Goal: Task Accomplishment & Management: Use online tool/utility

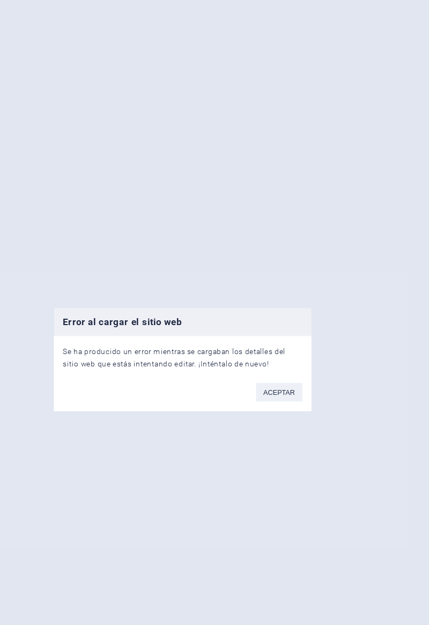
click at [289, 340] on button "ACEPTAR" at bounding box center [299, 341] width 40 height 16
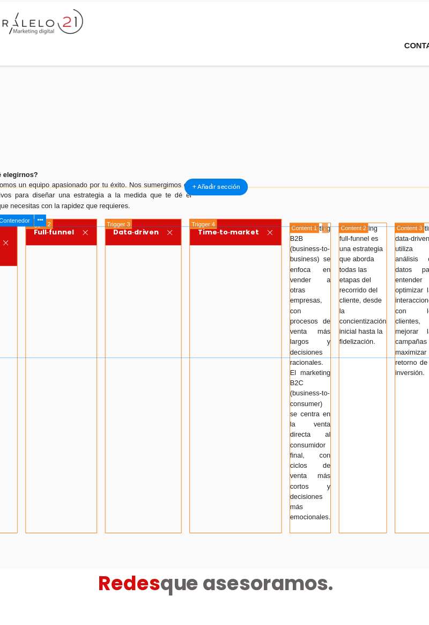
scroll to position [1272, 0]
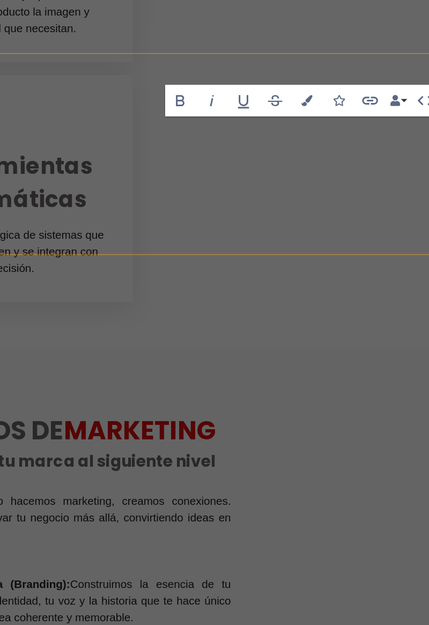
scroll to position [1812, 0]
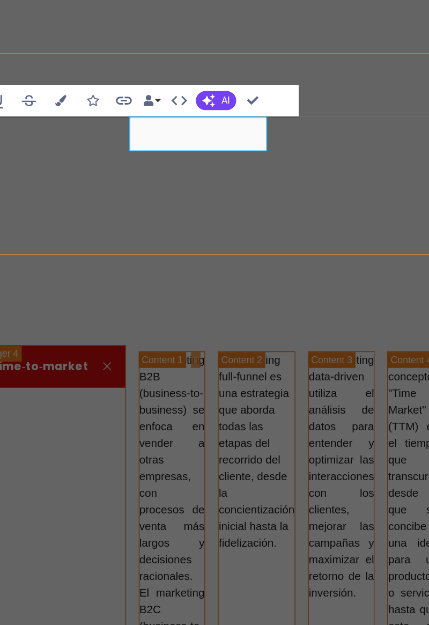
click at [337, 78] on icon "button" at bounding box center [338, 78] width 3 height 3
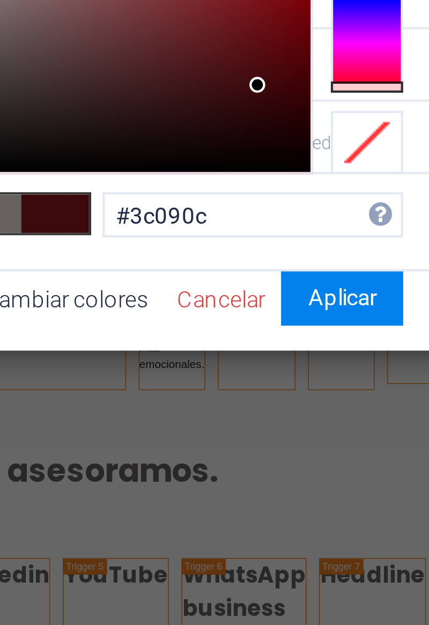
type input "#000000"
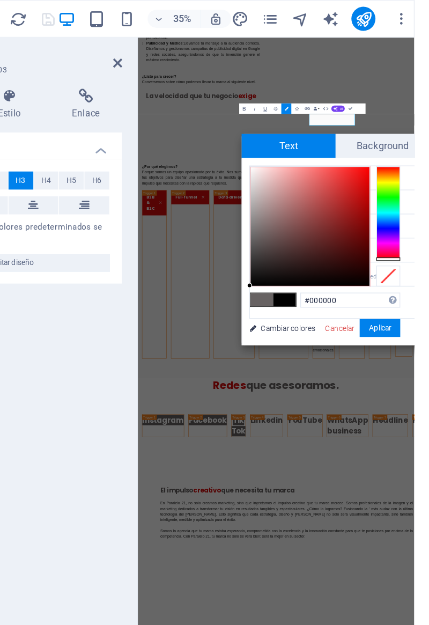
click at [389, 105] on span "Background" at bounding box center [406, 104] width 67 height 17
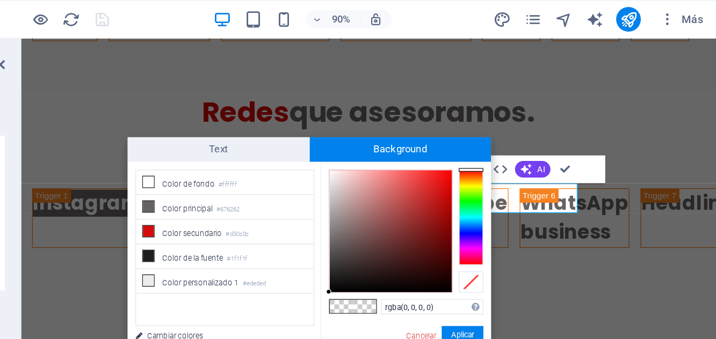
scroll to position [1205, 0]
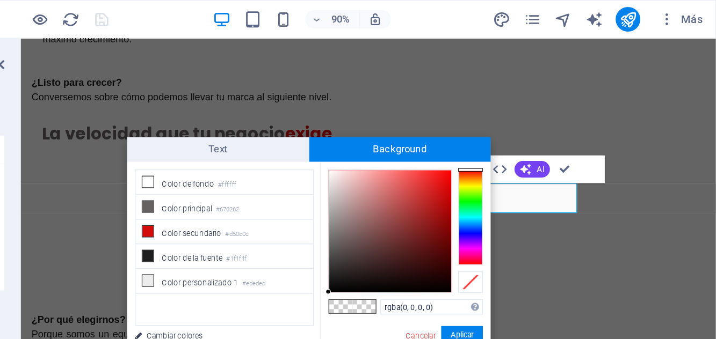
click at [322, 144] on icon at bounding box center [321, 144] width 8 height 8
click at [429, 229] on button "Aplicar" at bounding box center [538, 233] width 29 height 13
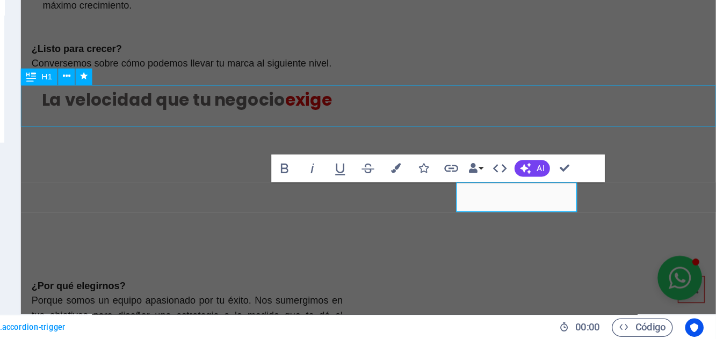
scroll to position [1088, 0]
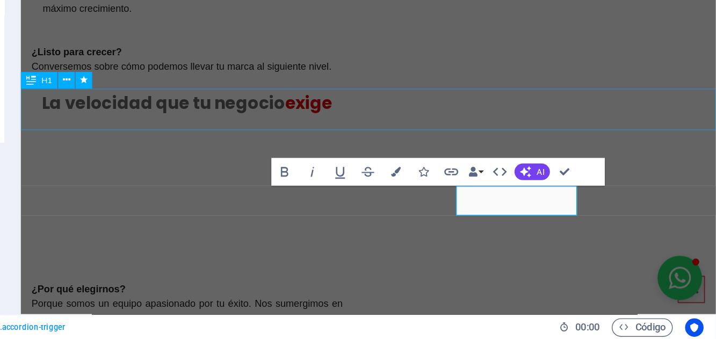
click at [429, 225] on icon "button" at bounding box center [493, 223] width 7 height 7
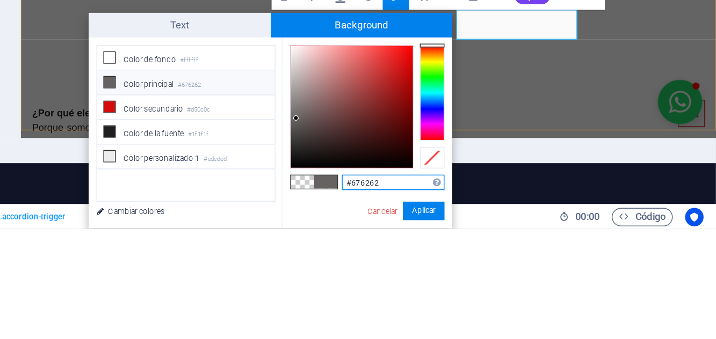
scroll to position [46, 0]
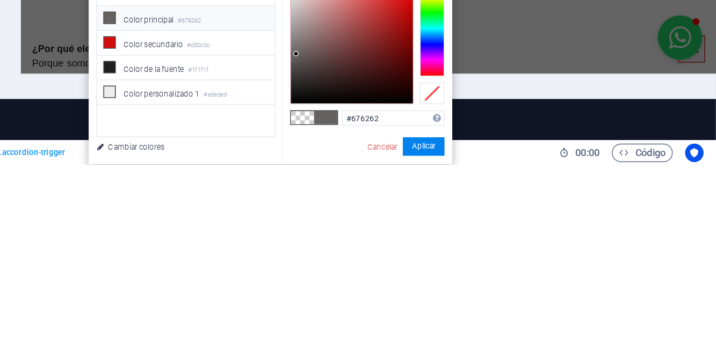
click at [296, 288] on icon at bounding box center [294, 289] width 8 height 8
type input "rgba(237, 237, 237, 0)"
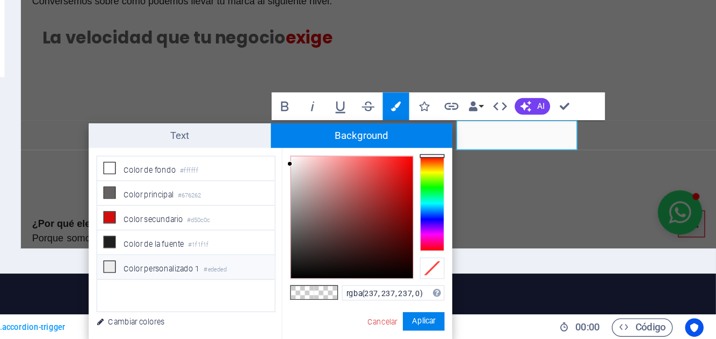
click at [429, 326] on button "Aplicar" at bounding box center [512, 326] width 29 height 13
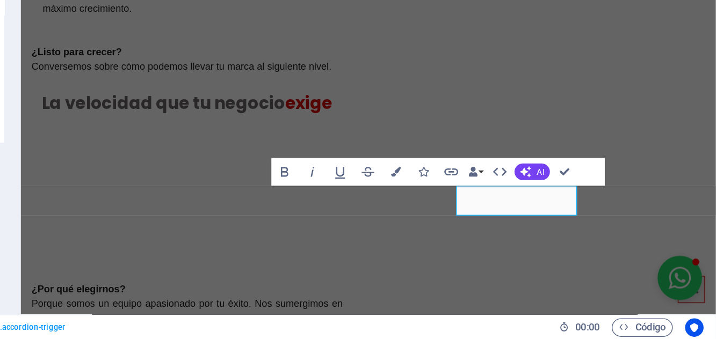
scroll to position [0, 0]
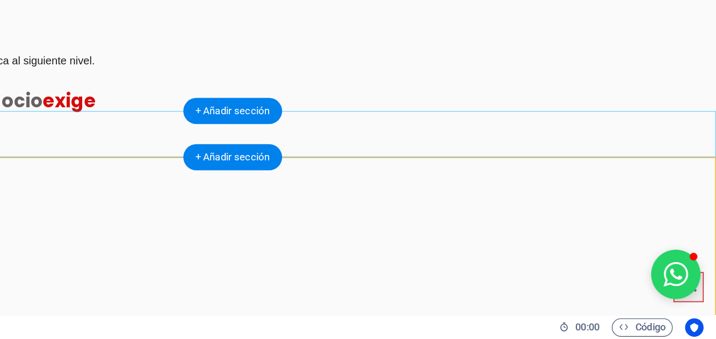
scroll to position [1085, 0]
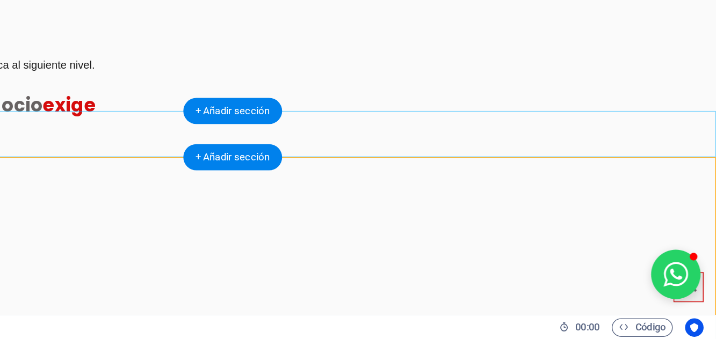
click at [364, 213] on div "+ Añadir sección" at bounding box center [379, 212] width 69 height 18
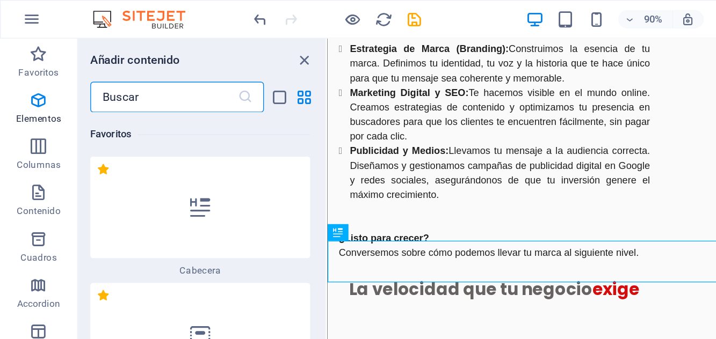
scroll to position [3466, 0]
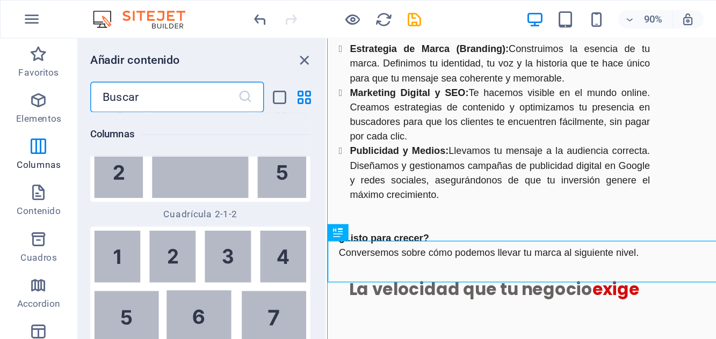
click at [209, 42] on icon "close panel" at bounding box center [212, 42] width 12 height 12
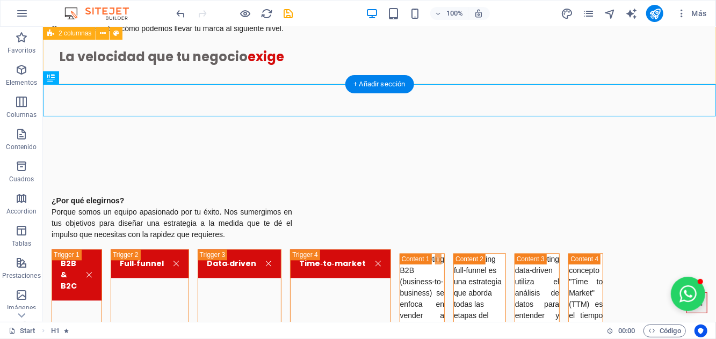
scroll to position [1205, 0]
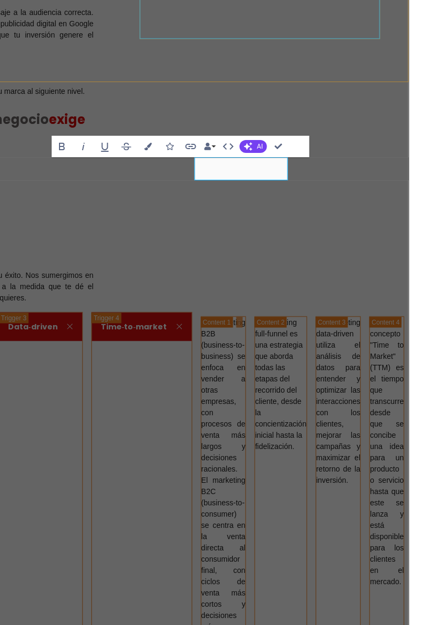
scroll to position [0, 0]
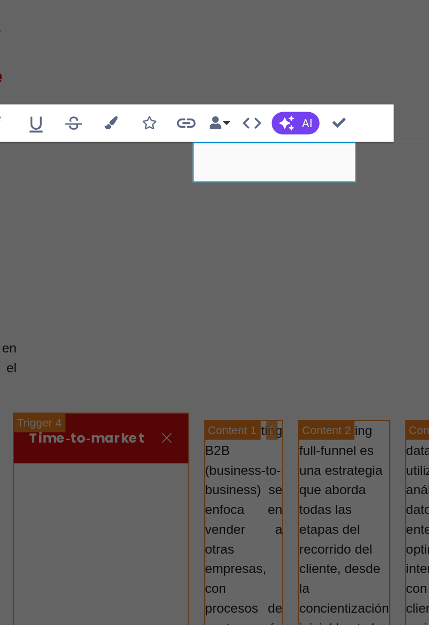
click at [337, 289] on icon "button" at bounding box center [338, 289] width 3 height 3
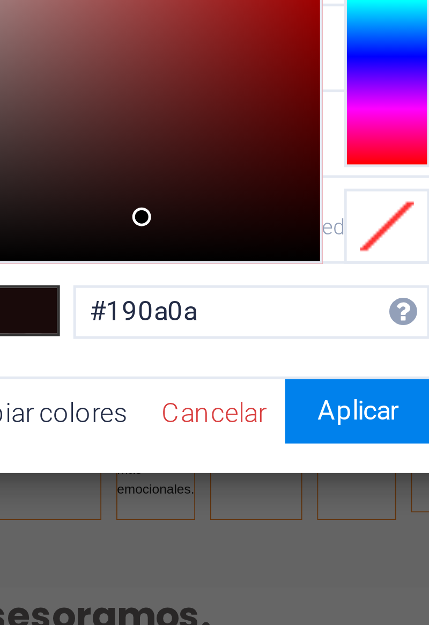
click at [367, 446] on link "Cancelar" at bounding box center [375, 446] width 23 height 8
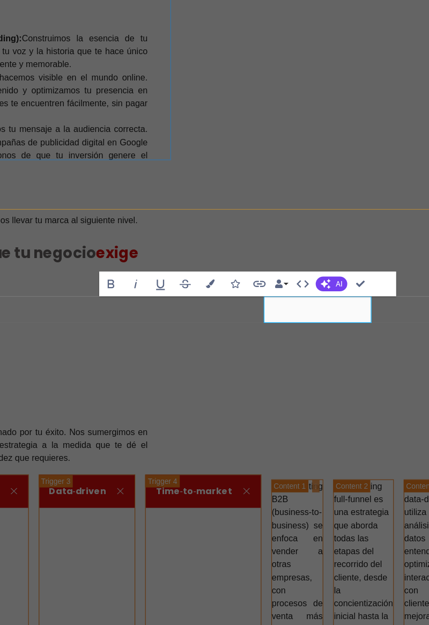
click at [337, 289] on icon "button" at bounding box center [338, 289] width 3 height 3
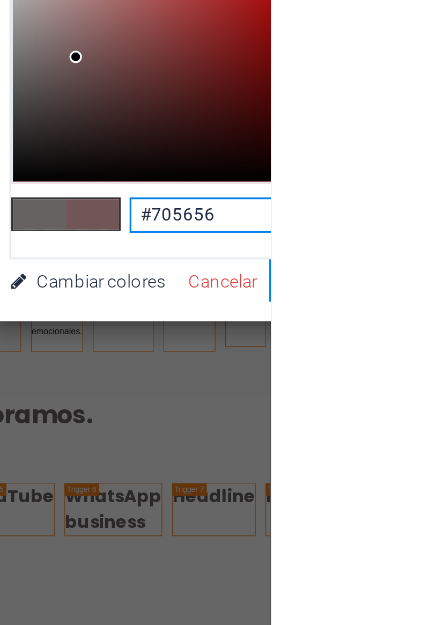
type input "#000000"
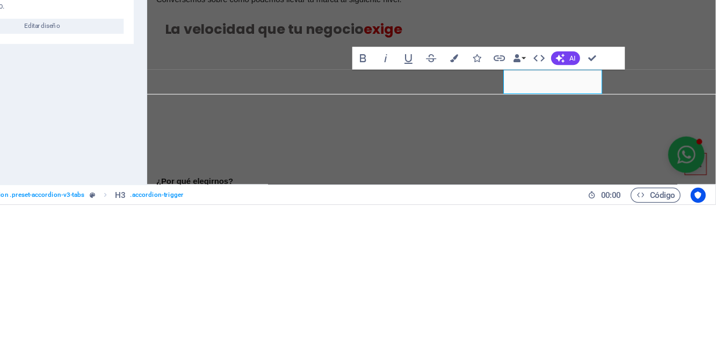
click at [429, 217] on button "Colors" at bounding box center [493, 214] width 18 height 19
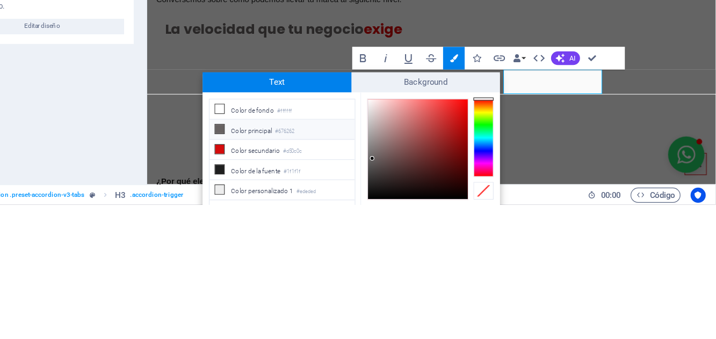
scroll to position [38, 0]
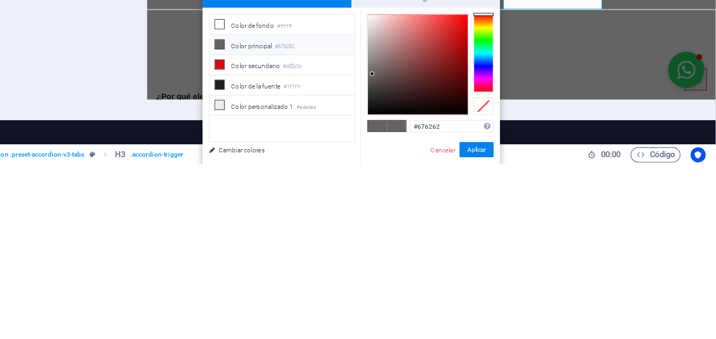
click at [294, 240] on span at bounding box center [293, 237] width 9 height 9
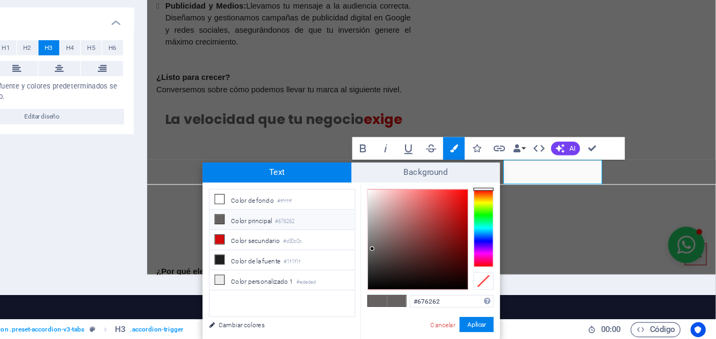
click at [429, 328] on button "Aplicar" at bounding box center [512, 326] width 29 height 13
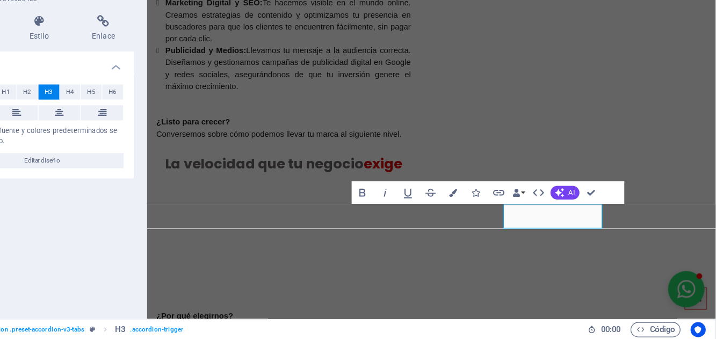
scroll to position [0, 0]
click at [429, 218] on button "Data Bindings" at bounding box center [547, 214] width 13 height 19
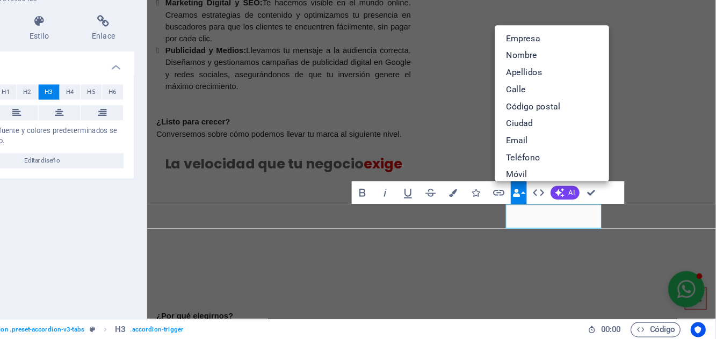
click at [429, 222] on button "Data Bindings" at bounding box center [547, 214] width 13 height 19
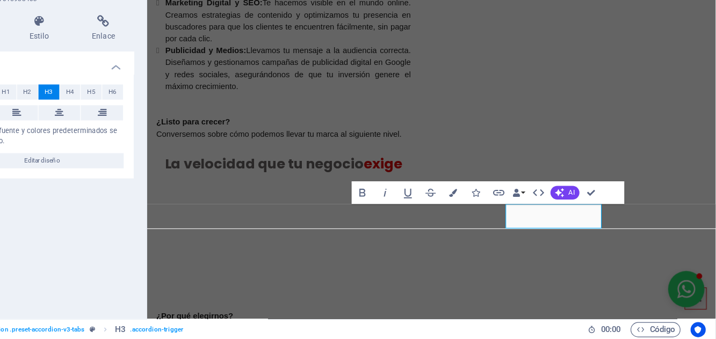
click at [429, 216] on icon "button" at bounding box center [491, 214] width 7 height 7
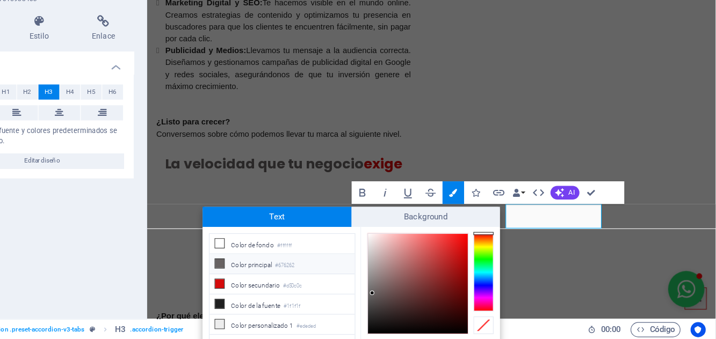
scroll to position [38, 0]
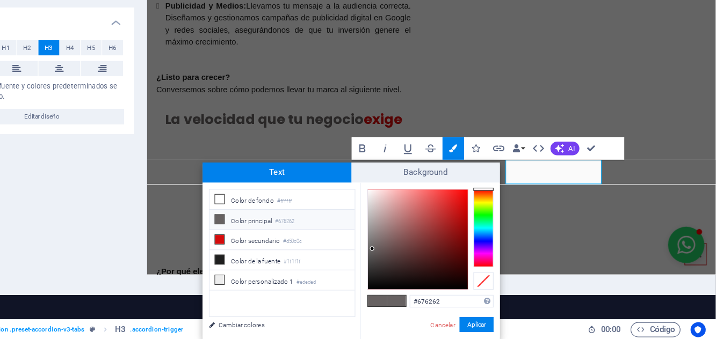
click at [293, 223] on icon at bounding box center [294, 220] width 8 height 8
click at [429, 329] on button "Aplicar" at bounding box center [512, 326] width 29 height 13
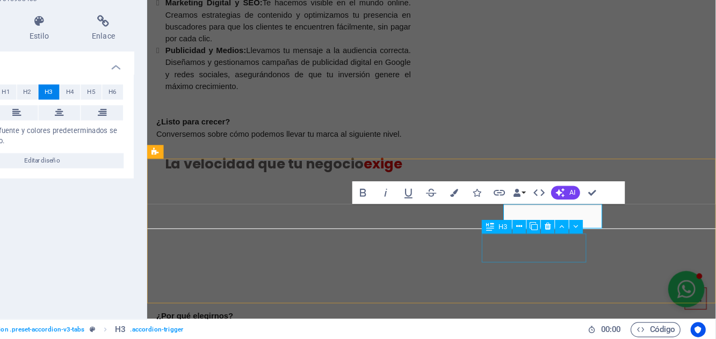
click at [429, 242] on icon at bounding box center [572, 243] width 5 height 10
click at [429, 215] on icon "button" at bounding box center [493, 214] width 7 height 7
type input "#676262"
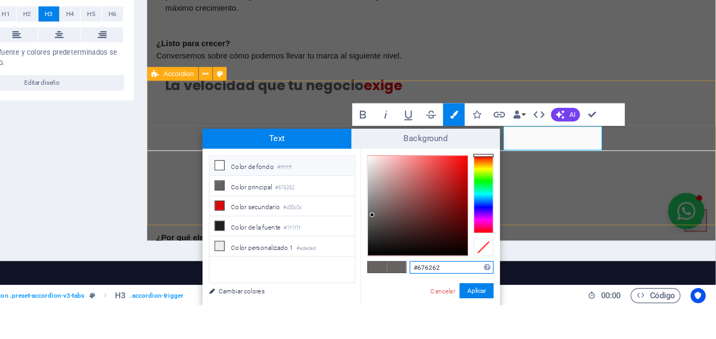
scroll to position [38, 0]
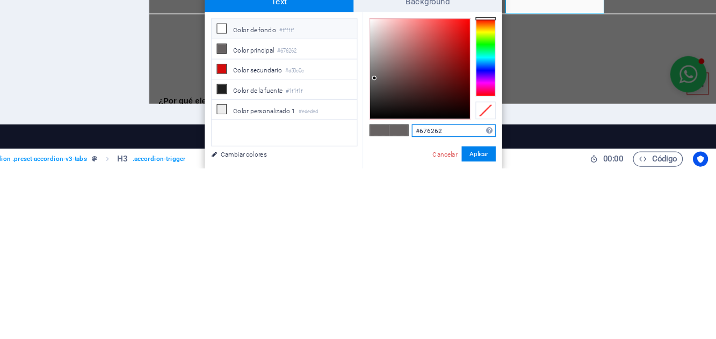
click at [429, 202] on span "Background" at bounding box center [469, 197] width 127 height 17
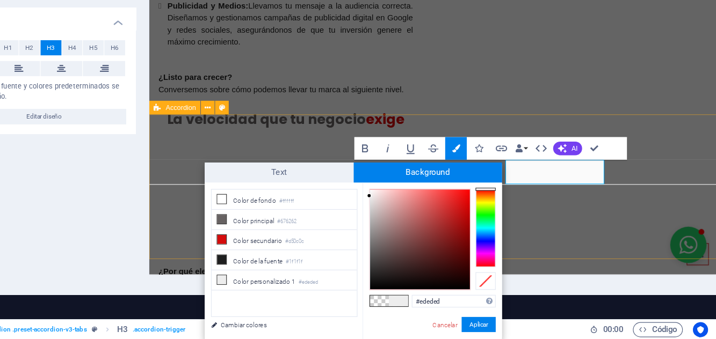
click at [295, 239] on icon at bounding box center [294, 238] width 8 height 8
type input "rgba(103, 98, 98, 0)"
click at [292, 238] on icon at bounding box center [294, 238] width 8 height 8
click at [429, 330] on button "Aplicar" at bounding box center [512, 326] width 29 height 13
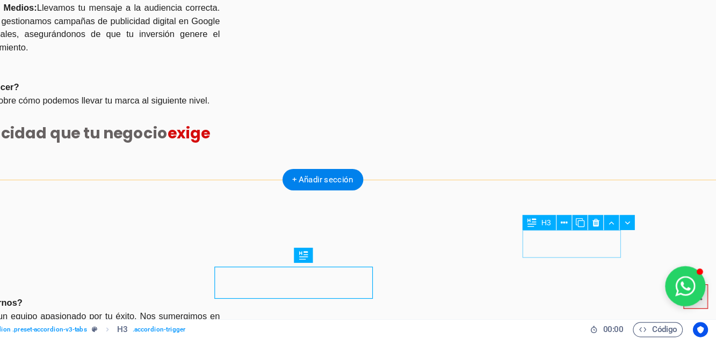
scroll to position [1094, 0]
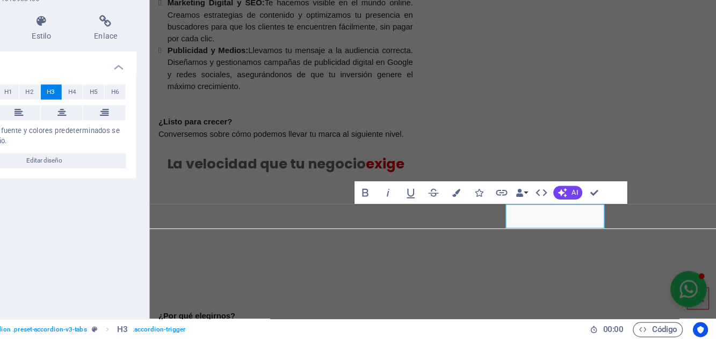
click at [429, 217] on icon "button" at bounding box center [493, 214] width 7 height 7
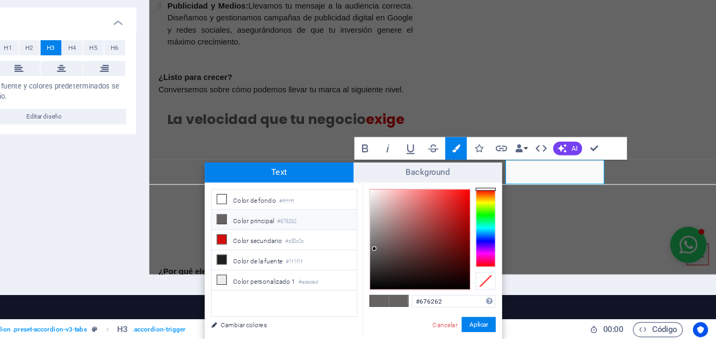
click at [296, 220] on icon at bounding box center [294, 220] width 8 height 8
type input "#ffffff"
click at [429, 330] on button "Aplicar" at bounding box center [512, 326] width 29 height 13
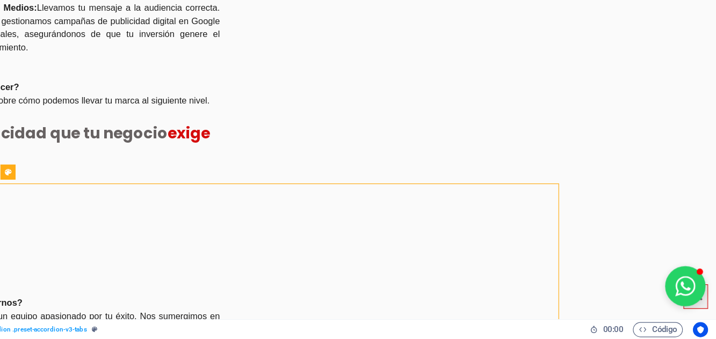
scroll to position [1094, 0]
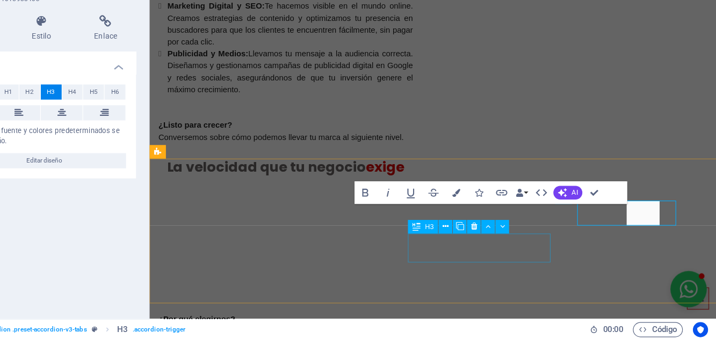
scroll to position [1097, 0]
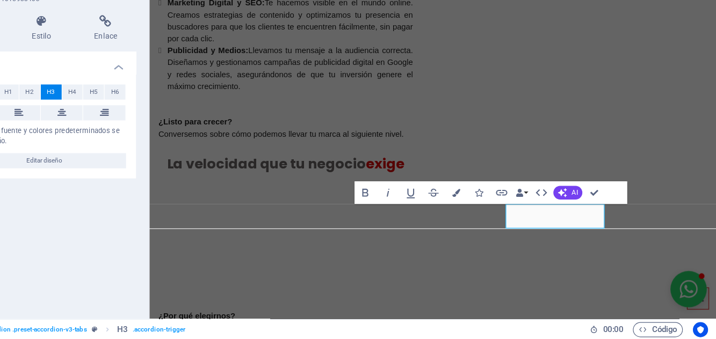
click at [162, 146] on button at bounding box center [158, 146] width 36 height 13
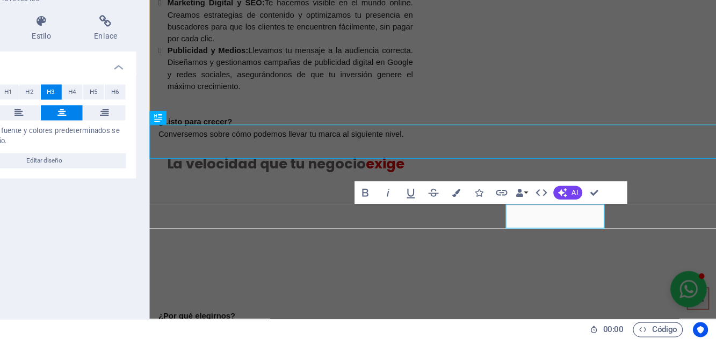
scroll to position [1094, 0]
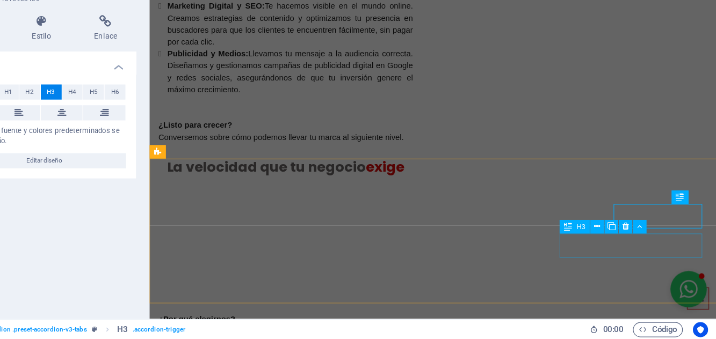
scroll to position [1097, 0]
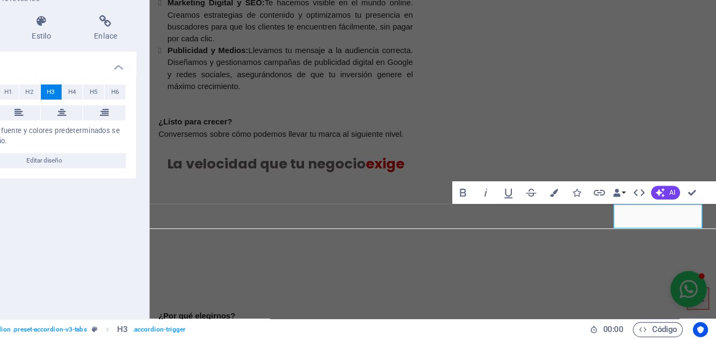
click at [429, 220] on button "Colors" at bounding box center [575, 214] width 18 height 19
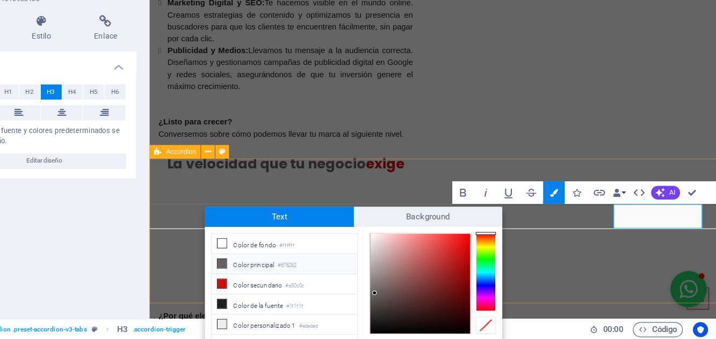
scroll to position [38, 0]
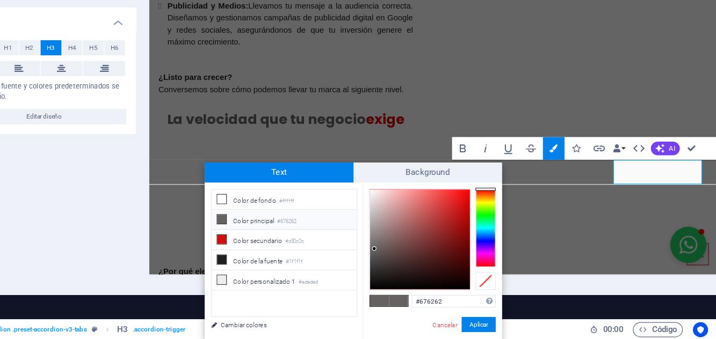
click at [295, 217] on icon at bounding box center [294, 220] width 8 height 8
type input "#ffffff"
click at [429, 324] on button "Aplicar" at bounding box center [512, 326] width 29 height 13
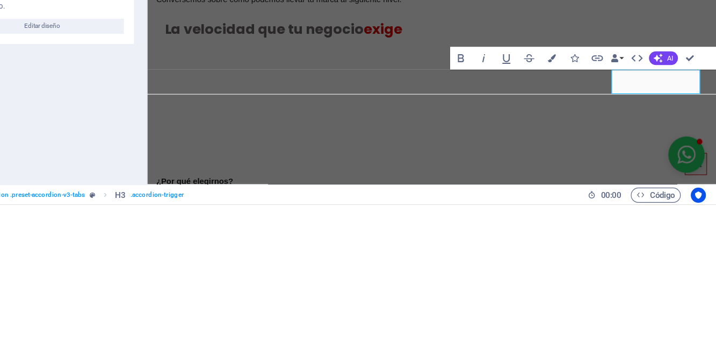
click at [429, 217] on icon "button" at bounding box center [575, 214] width 7 height 7
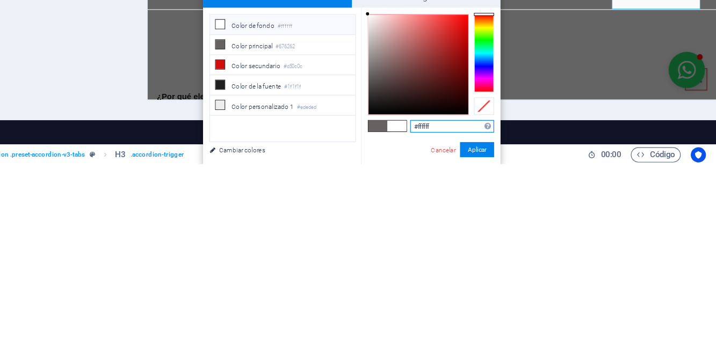
click at [429, 203] on span "Background" at bounding box center [469, 197] width 127 height 17
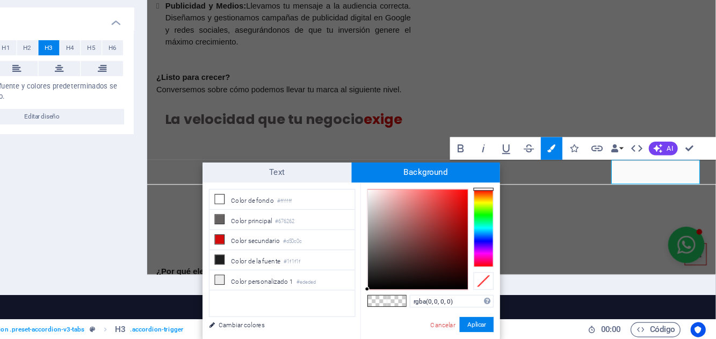
click at [293, 237] on icon at bounding box center [294, 238] width 8 height 8
type input "rgba(103, 98, 98, 0)"
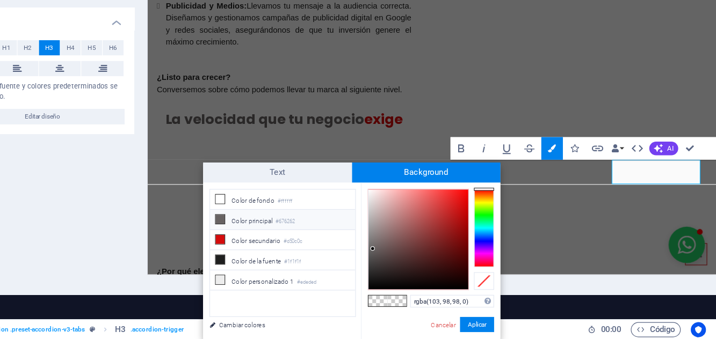
scroll to position [38, 0]
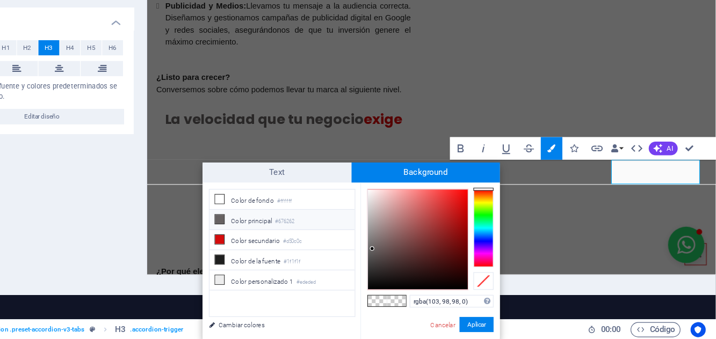
click at [429, 331] on button "Aplicar" at bounding box center [512, 326] width 29 height 13
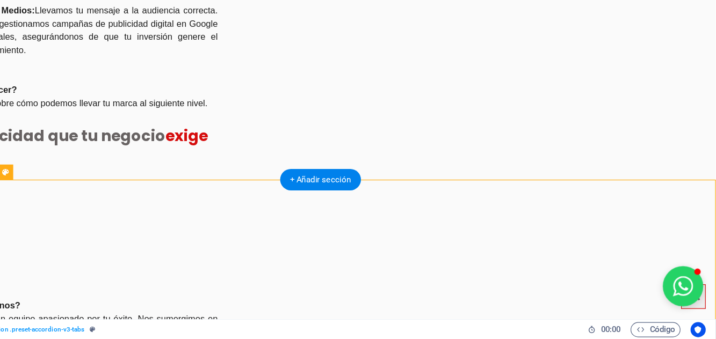
scroll to position [0, 0]
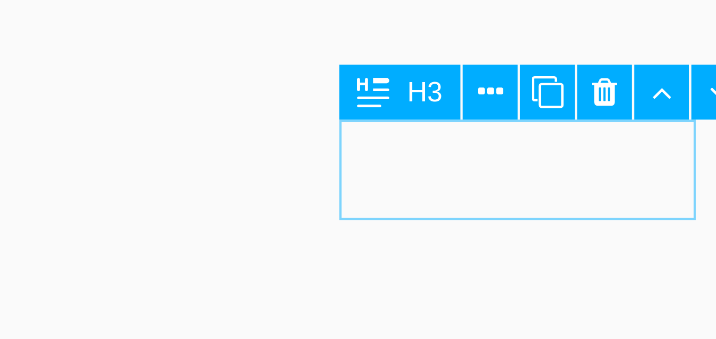
scroll to position [1095, 0]
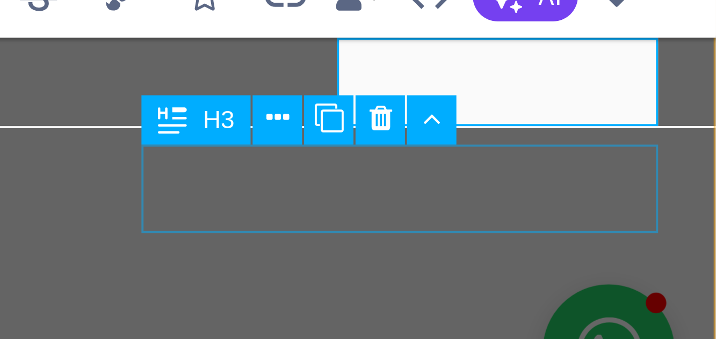
click at [429, 237] on button at bounding box center [625, 243] width 12 height 12
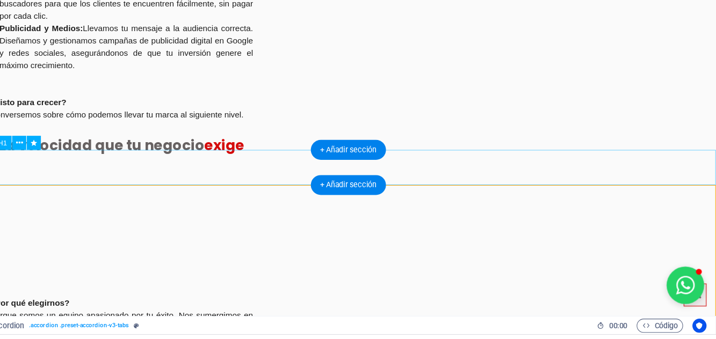
scroll to position [1097, 0]
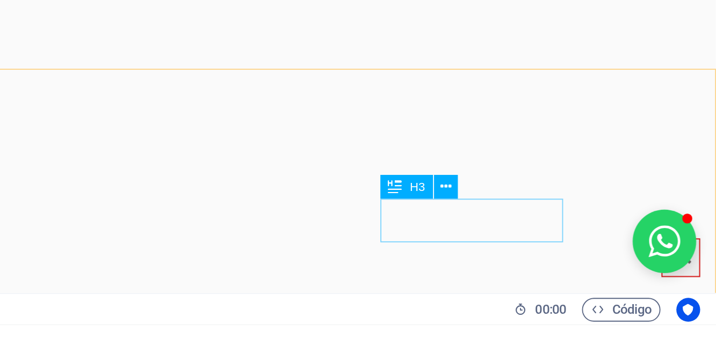
click at [429, 260] on icon at bounding box center [542, 264] width 8 height 13
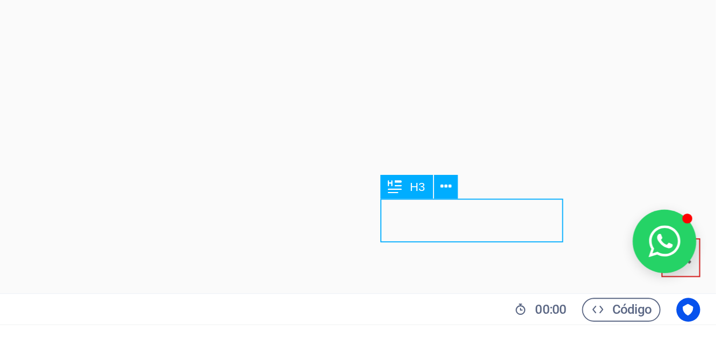
click at [429, 259] on icon at bounding box center [542, 264] width 8 height 13
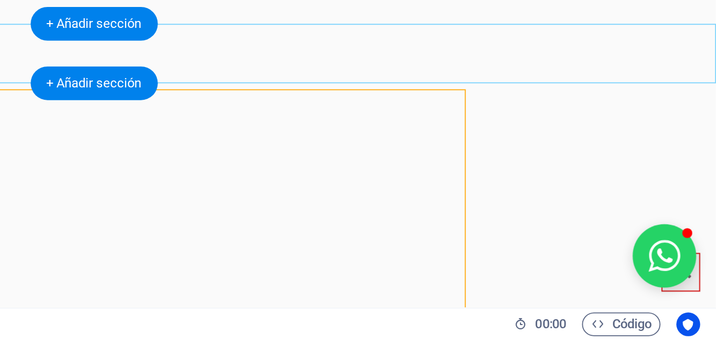
scroll to position [1097, 0]
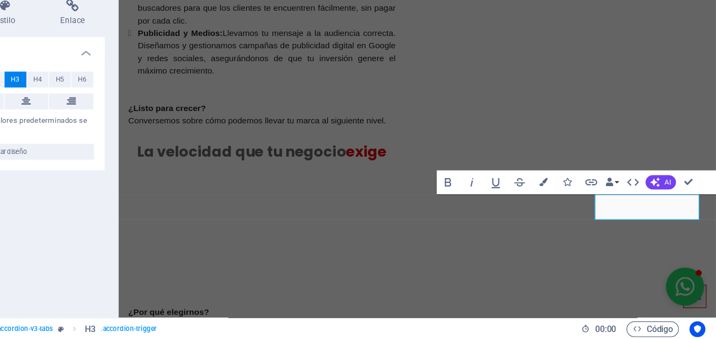
scroll to position [0, 0]
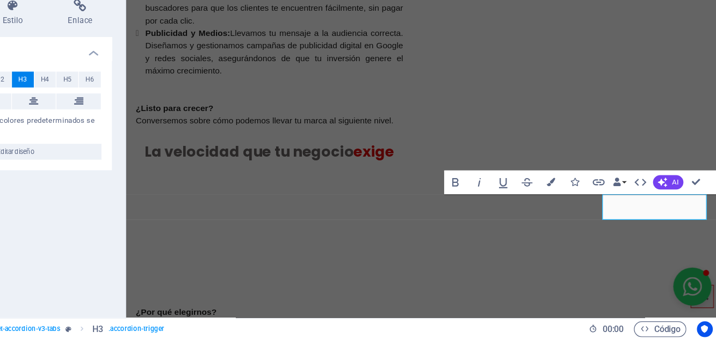
click at [160, 147] on icon at bounding box center [158, 146] width 8 height 13
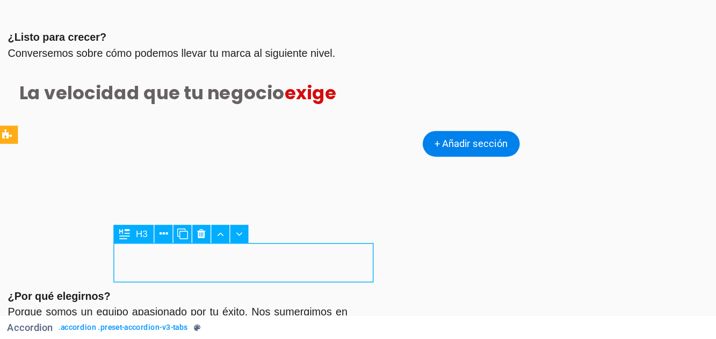
click at [204, 295] on div "H2 Banner Contenedor 2 columnas Contenedor Contenedor Cuadros Contenedor H3 Con…" at bounding box center [379, 174] width 673 height 295
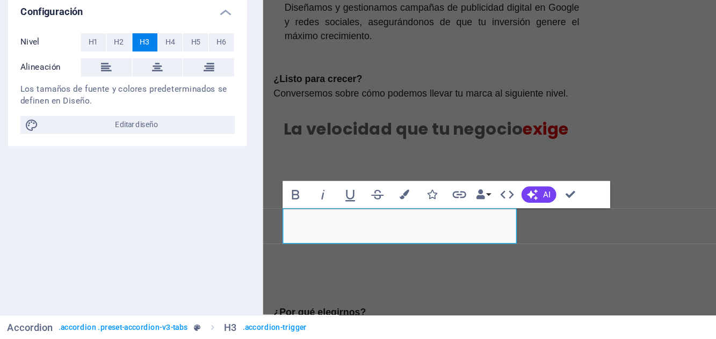
scroll to position [1100, 0]
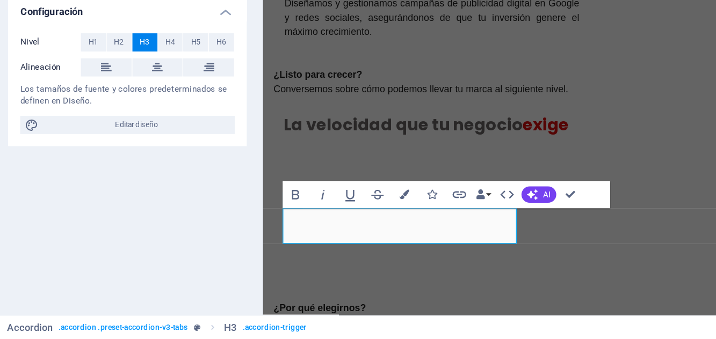
click at [330, 235] on icon "button" at bounding box center [332, 237] width 7 height 7
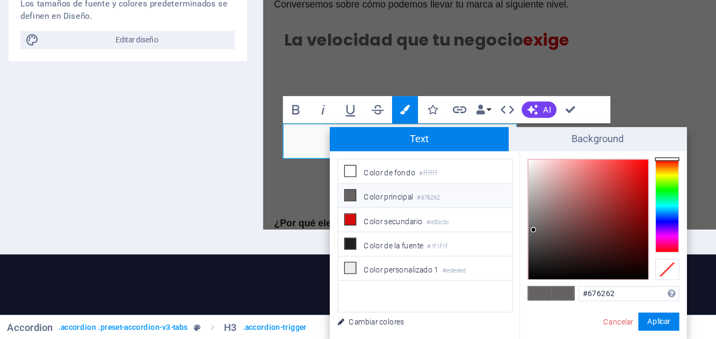
click at [291, 222] on icon at bounding box center [294, 220] width 8 height 8
click at [429, 327] on button "Aplicar" at bounding box center [512, 326] width 29 height 13
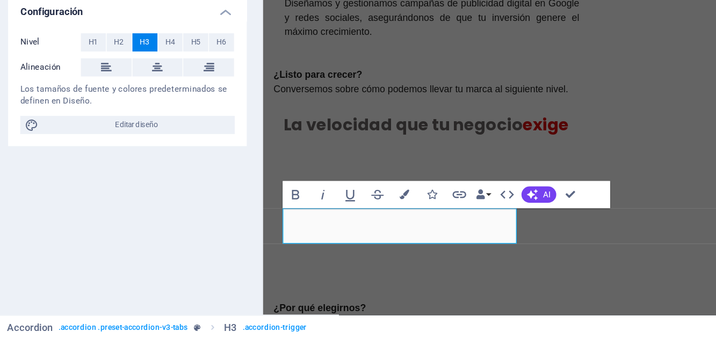
scroll to position [0, 0]
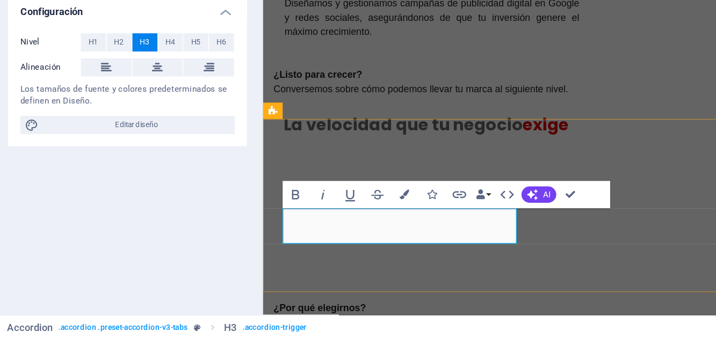
click at [331, 237] on icon "button" at bounding box center [332, 237] width 7 height 7
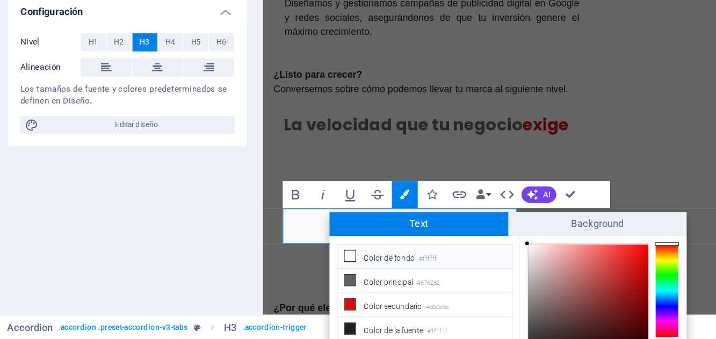
scroll to position [60, 0]
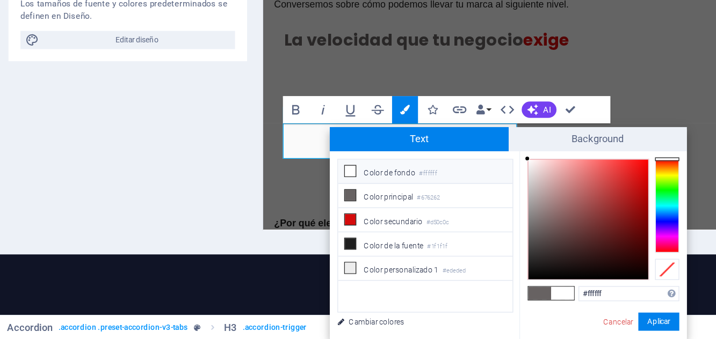
click at [290, 234] on icon at bounding box center [294, 238] width 8 height 8
type input "#676262"
click at [429, 324] on button "Aplicar" at bounding box center [512, 326] width 29 height 13
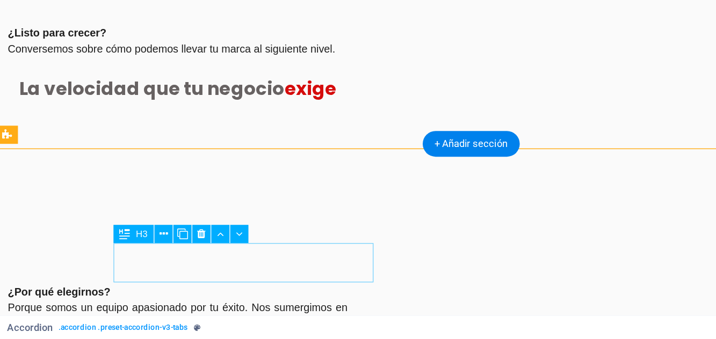
scroll to position [1097, 0]
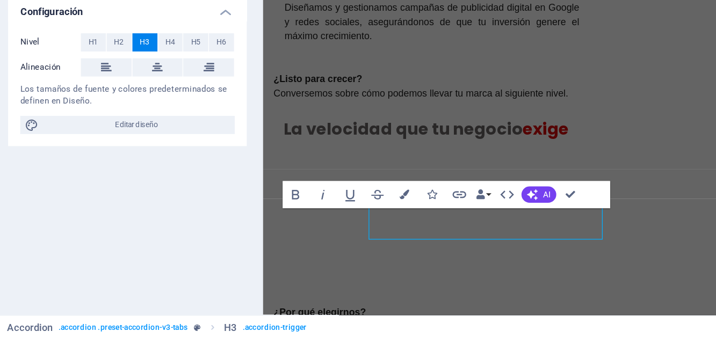
scroll to position [1100, 0]
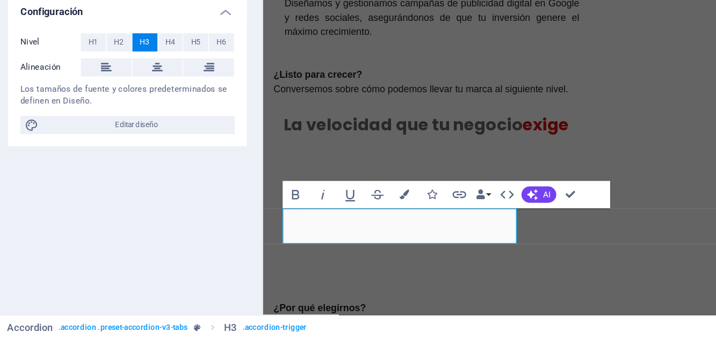
click at [334, 243] on button "Colors" at bounding box center [332, 237] width 18 height 19
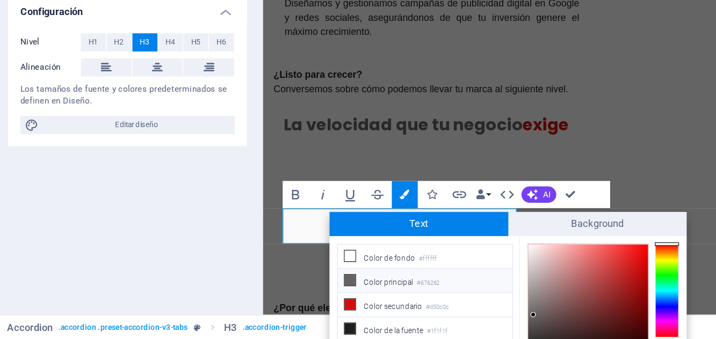
scroll to position [60, 0]
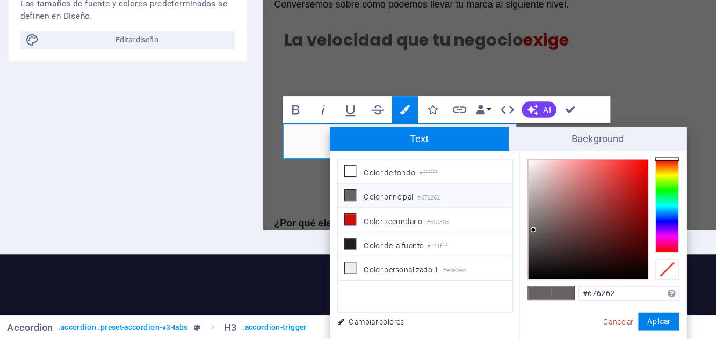
click at [296, 223] on li "Color de fondo #ffffff" at bounding box center [346, 220] width 123 height 17
type input "#ffffff"
click at [429, 329] on button "Aplicar" at bounding box center [512, 326] width 29 height 13
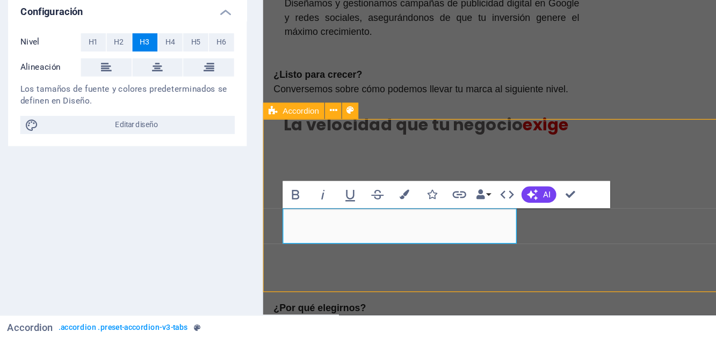
scroll to position [1097, 0]
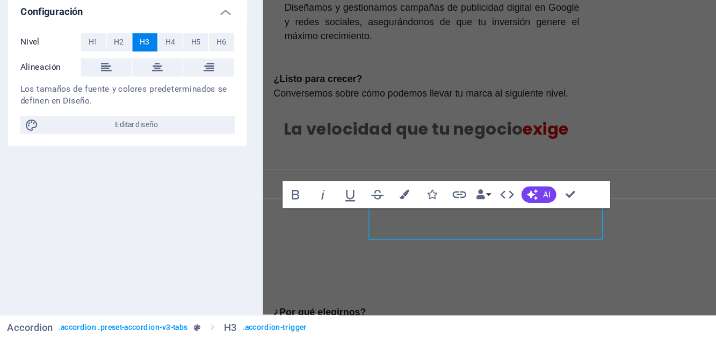
scroll to position [1100, 0]
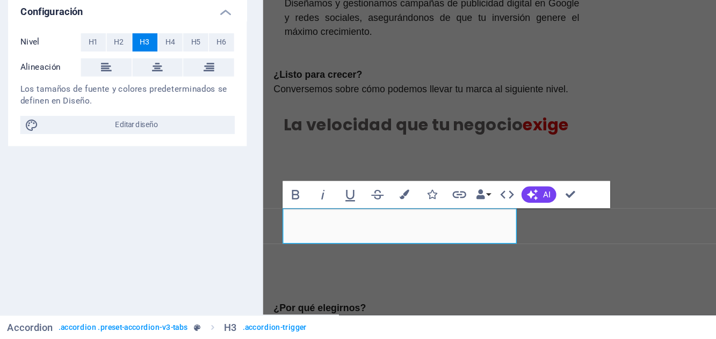
click at [333, 237] on icon "button" at bounding box center [332, 237] width 7 height 7
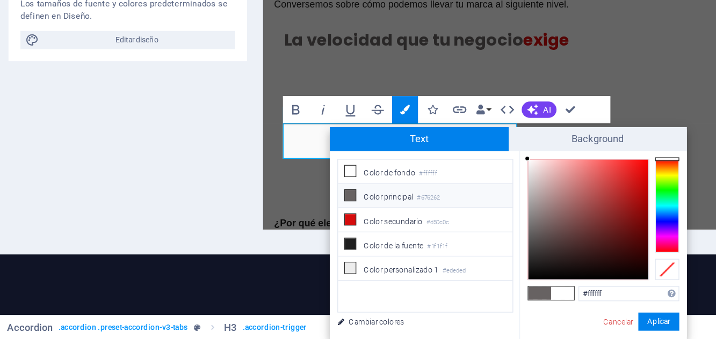
click at [429, 197] on span "Background" at bounding box center [469, 197] width 127 height 17
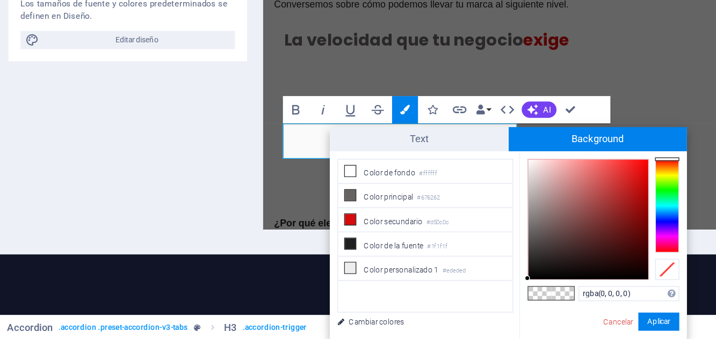
click at [294, 235] on icon at bounding box center [294, 238] width 8 height 8
type input "rgba(103, 98, 98, 0)"
click at [429, 322] on button "Aplicar" at bounding box center [512, 326] width 29 height 13
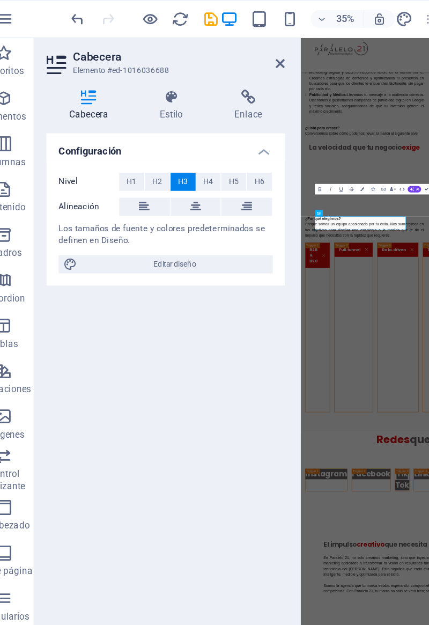
scroll to position [1634, 0]
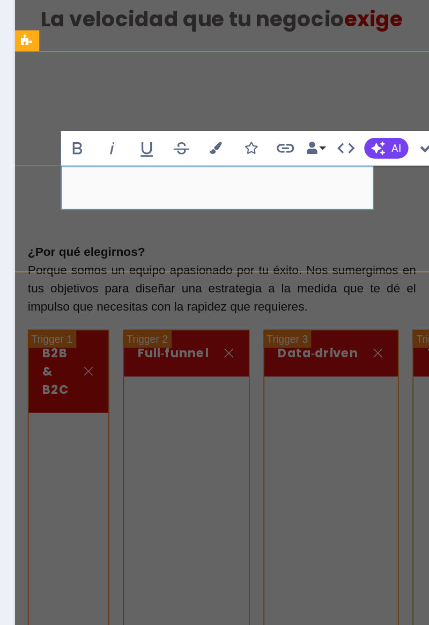
click at [45, 487] on div "Instagram Facebook Tik Tok Linkedin YouTube WhatsApp business Headline Headline…" at bounding box center [296, 551] width 564 height 128
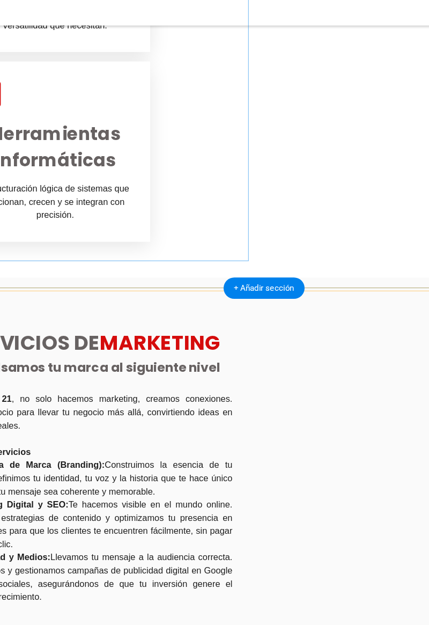
scroll to position [0, 0]
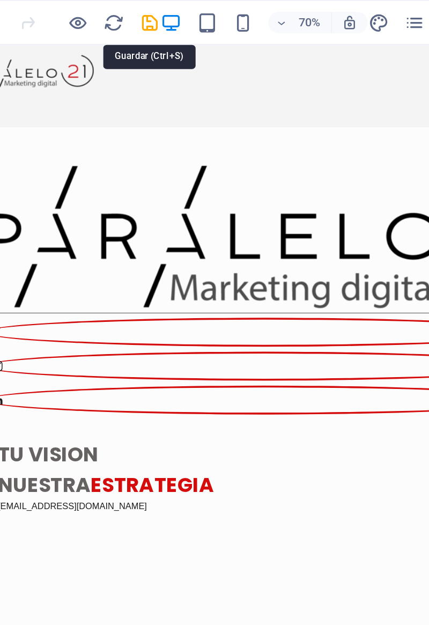
click at [168, 15] on icon "save" at bounding box center [168, 14] width 12 height 12
checkbox input "false"
click at [222, 14] on icon "button" at bounding box center [224, 14] width 12 height 12
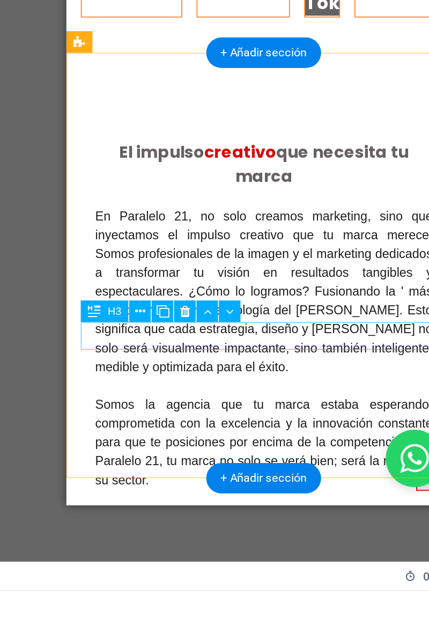
scroll to position [1505, 0]
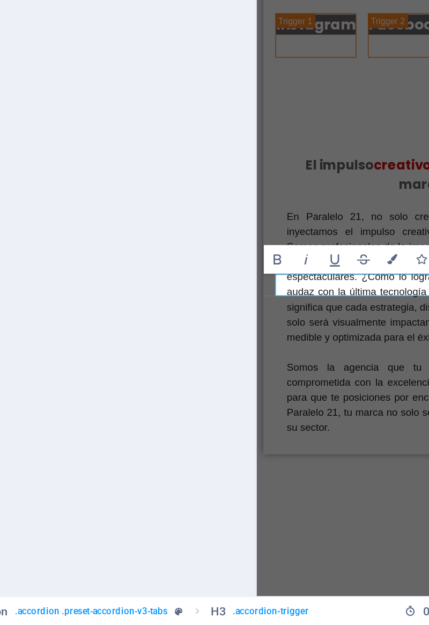
scroll to position [0, 0]
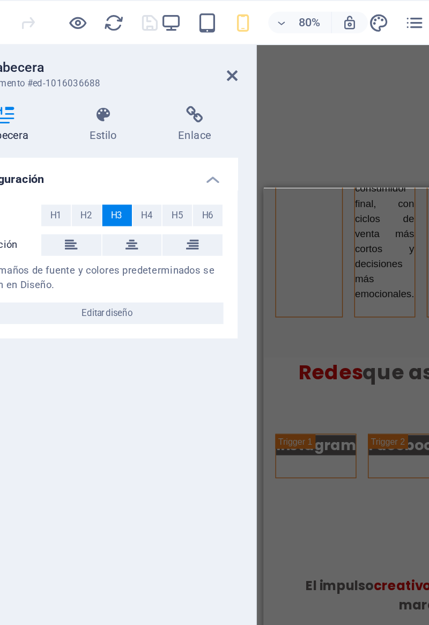
click at [151, 148] on button at bounding box center [158, 146] width 36 height 13
click at [135, 271] on div "Configuración Nivel H1 H2 H3 H4 H5 H6 Alineación Los tamaños de fuente y colore…" at bounding box center [136, 346] width 169 height 505
click at [279, 337] on div "Redes que asesoramos." at bounding box center [382, 325] width 236 height 23
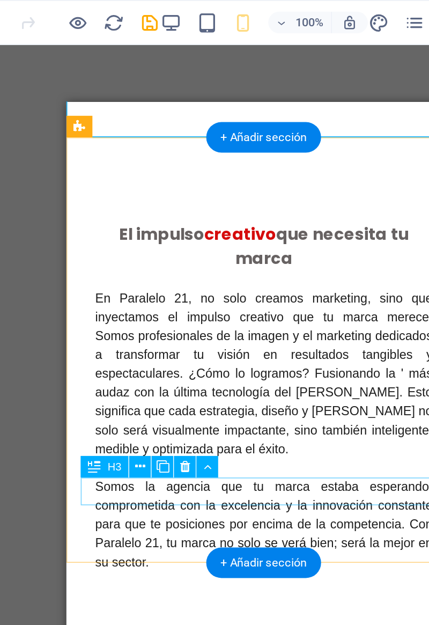
scroll to position [1728, 0]
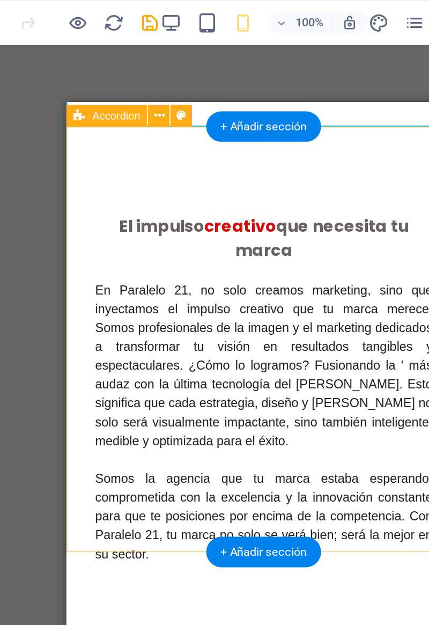
click at [98, 148] on div "H2 Banner Banner Contenedor Contenedor Banner 2 columnas Contenedor Cuadros Con…" at bounding box center [236, 317] width 386 height 581
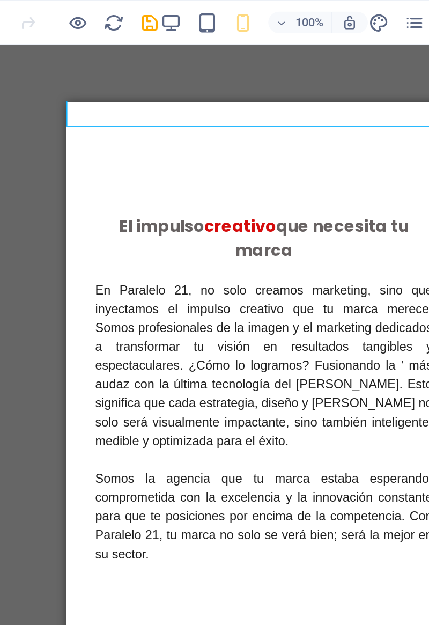
click at [96, 115] on div "H2 Banner Banner Contenedor Contenedor Banner 2 columnas Contenedor Cuadros Con…" at bounding box center [236, 317] width 386 height 581
click at [96, 111] on div "H2 Banner Banner Contenedor Contenedor Banner 2 columnas Contenedor Cuadros Con…" at bounding box center [236, 317] width 386 height 581
click at [98, 114] on div "H2 Banner Banner Contenedor Contenedor Banner 2 columnas Contenedor Cuadros Con…" at bounding box center [236, 317] width 386 height 581
click at [96, 114] on div "H2 Banner Banner Contenedor Contenedor Banner 2 columnas Contenedor Cuadros Con…" at bounding box center [236, 317] width 386 height 581
click at [96, 119] on div "H2 Banner Banner Contenedor Contenedor Banner 2 columnas Contenedor Cuadros Con…" at bounding box center [236, 317] width 386 height 581
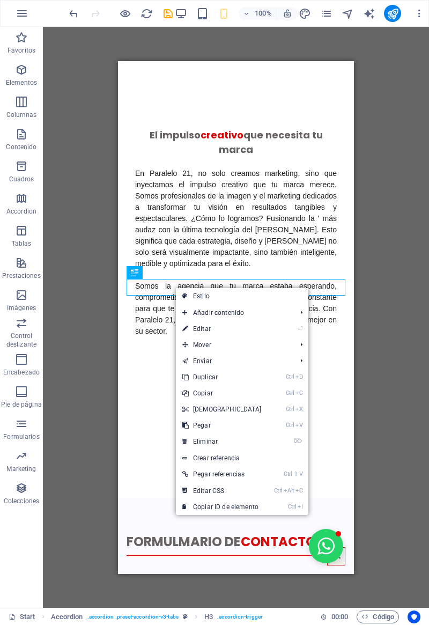
click at [184, 444] on icon at bounding box center [185, 442] width 5 height 16
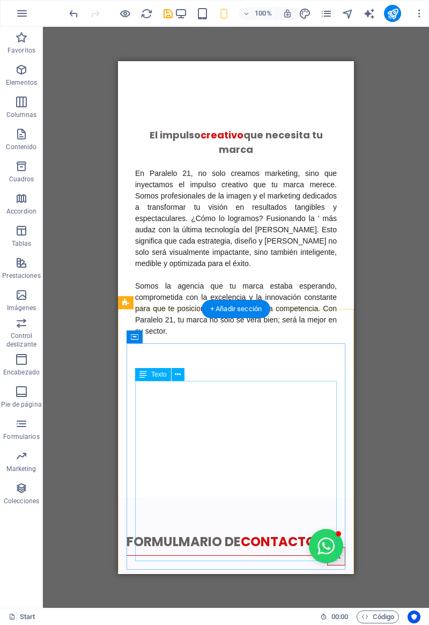
click at [184, 337] on div "En Paralelo 21, no solo creamos marketing, sino que inyectamos el impulso creat…" at bounding box center [236, 246] width 202 height 180
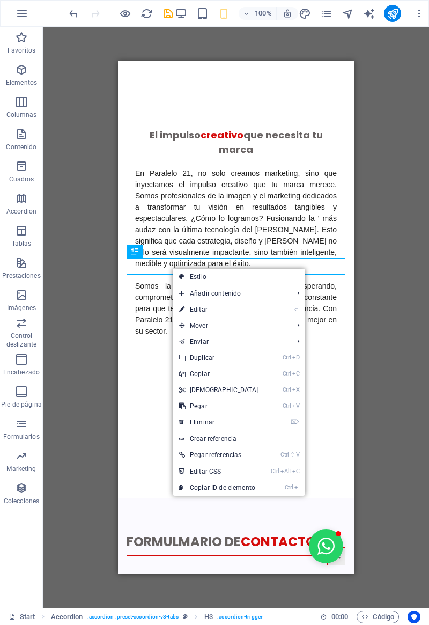
click at [185, 422] on link "⌦ Eliminar" at bounding box center [219, 422] width 92 height 16
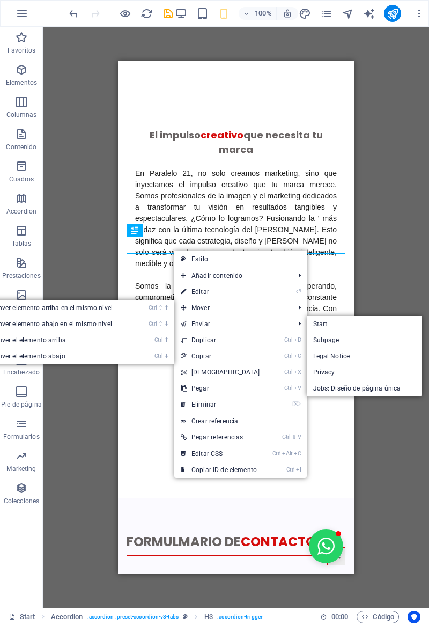
click at [188, 403] on link "⌦ Eliminar" at bounding box center [220, 405] width 92 height 16
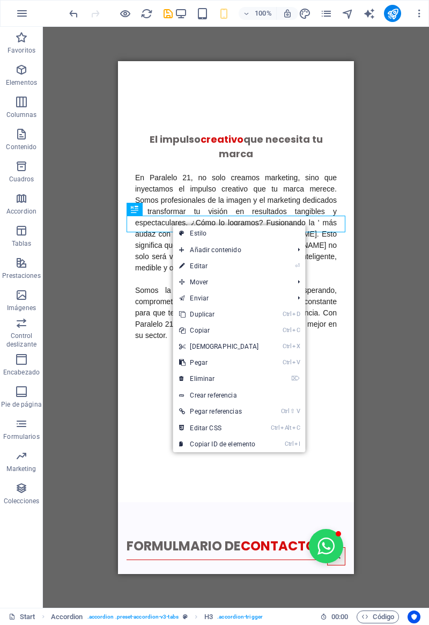
click at [185, 363] on icon at bounding box center [181, 363] width 5 height 16
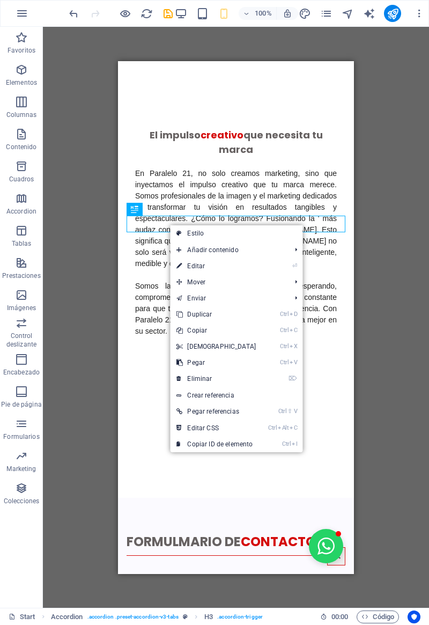
click at [182, 332] on icon at bounding box center [179, 331] width 5 height 16
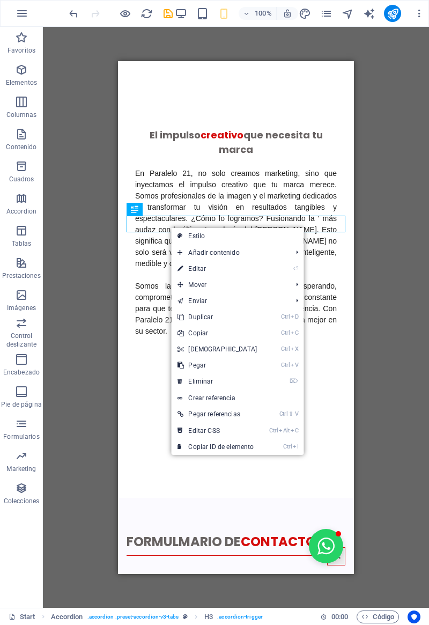
click at [183, 369] on icon at bounding box center [180, 366] width 5 height 16
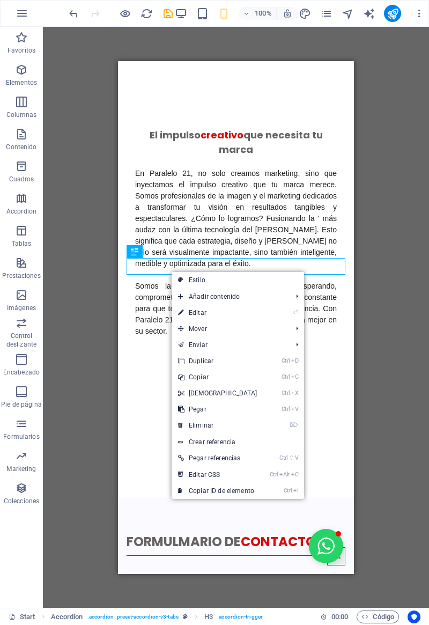
click at [182, 425] on icon at bounding box center [180, 426] width 5 height 16
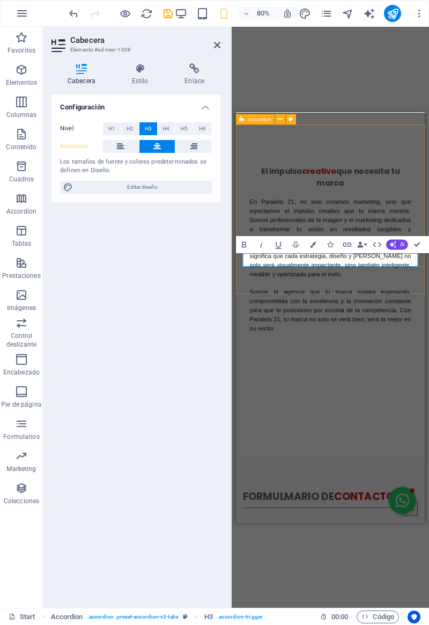
click at [125, 283] on div "Configuración Nivel H1 H2 H3 H4 H5 H6 Alineación Los tamaños de fuente y colore…" at bounding box center [136, 346] width 169 height 505
click at [233, 246] on div "H2 Banner Banner Contenedor Contenedor Banner 2 columnas Contenedor Cuadros Con…" at bounding box center [331, 317] width 198 height 581
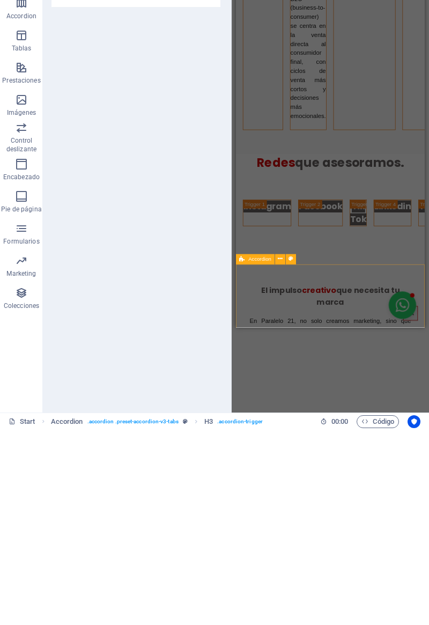
scroll to position [1307, 0]
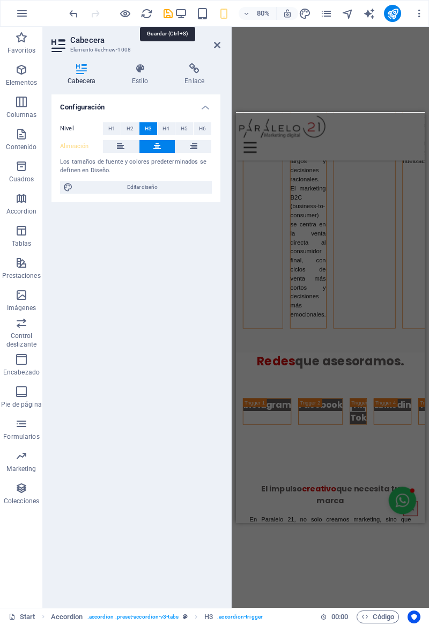
click at [169, 11] on icon "save" at bounding box center [168, 14] width 12 height 12
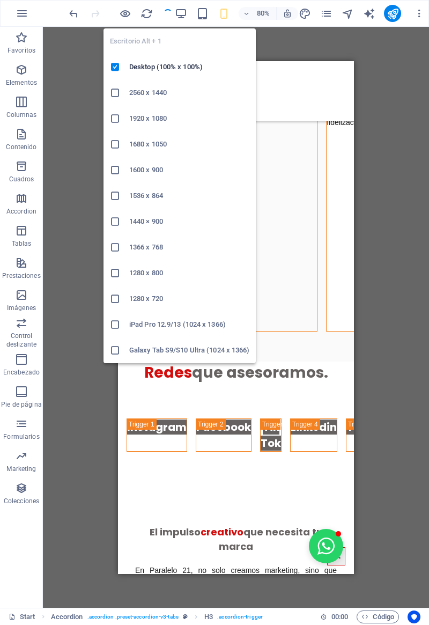
click at [182, 12] on icon "button" at bounding box center [181, 14] width 12 height 12
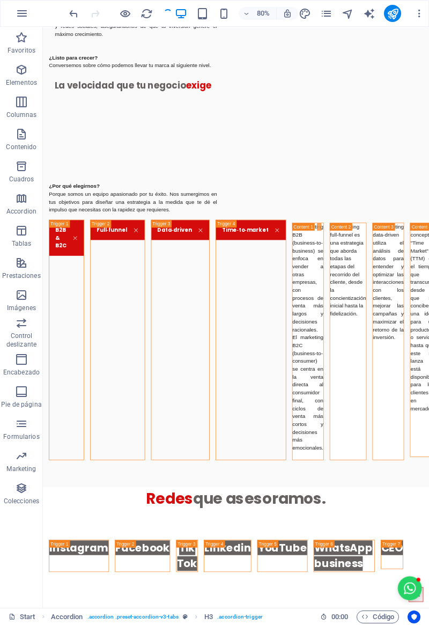
checkbox input "false"
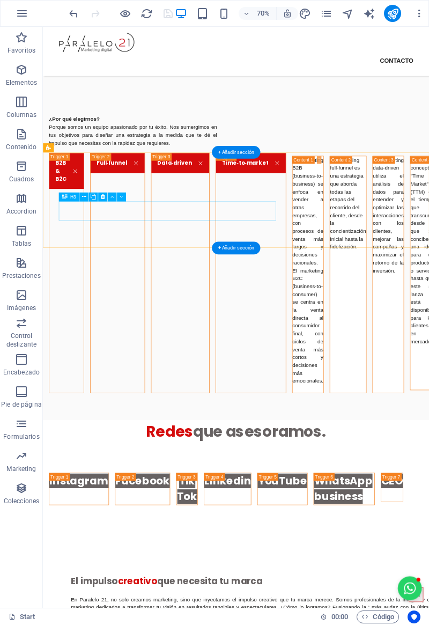
scroll to position [1162, 0]
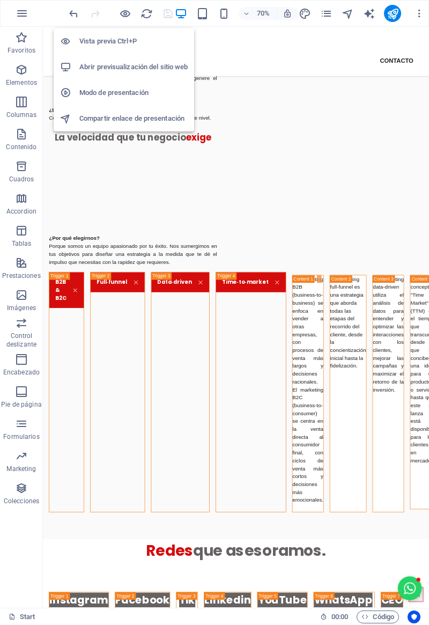
click at [126, 9] on icon "button" at bounding box center [125, 14] width 12 height 12
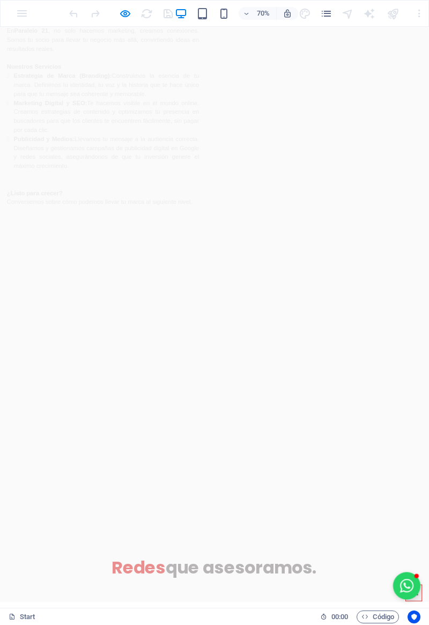
scroll to position [1081, 0]
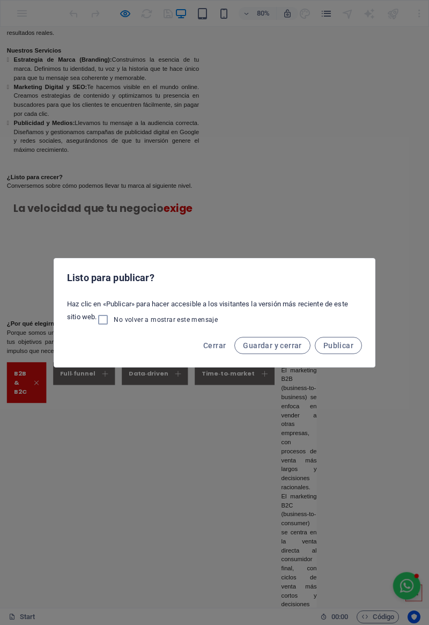
click at [211, 348] on span "Cerrar" at bounding box center [214, 345] width 23 height 9
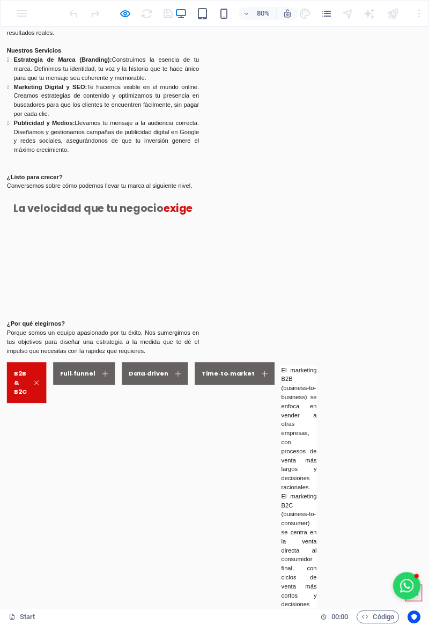
click at [127, 12] on icon "button" at bounding box center [125, 14] width 12 height 12
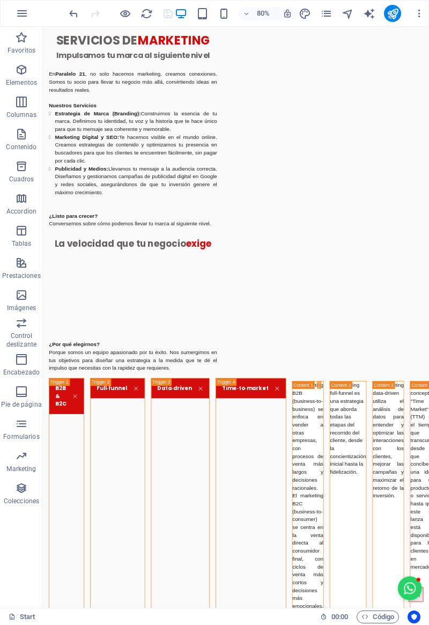
scroll to position [1095, 0]
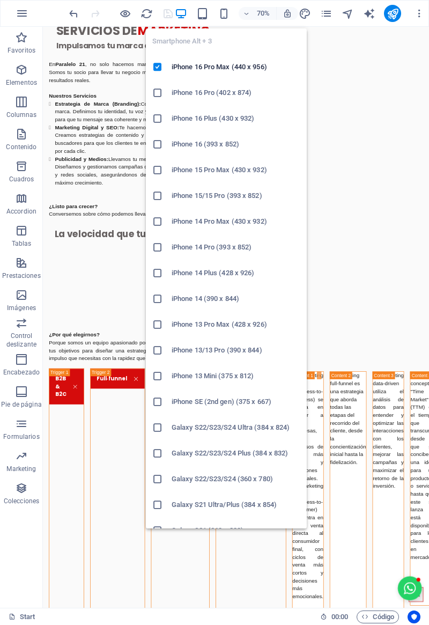
click at [222, 20] on div "Smartphone Alt + 3 iPhone 16 Pro Max (440 x 956) iPhone 16 Pro (402 x 874) iPho…" at bounding box center [226, 274] width 161 height 509
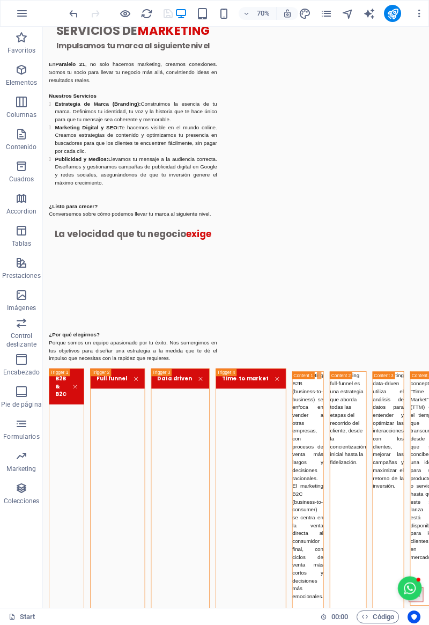
click at [225, 6] on div "70%" at bounding box center [236, 13] width 124 height 17
click at [223, 9] on icon "button" at bounding box center [224, 14] width 12 height 12
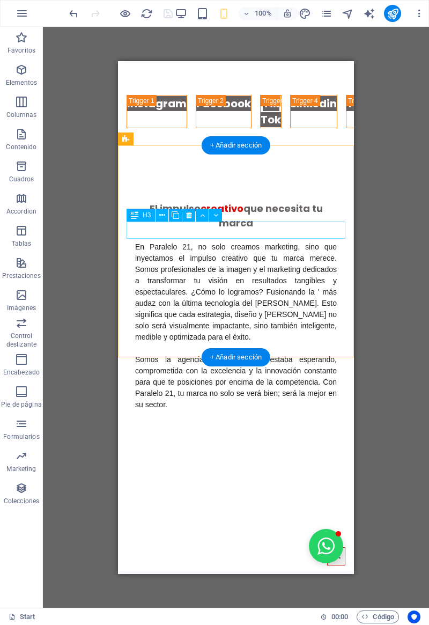
scroll to position [1661, 0]
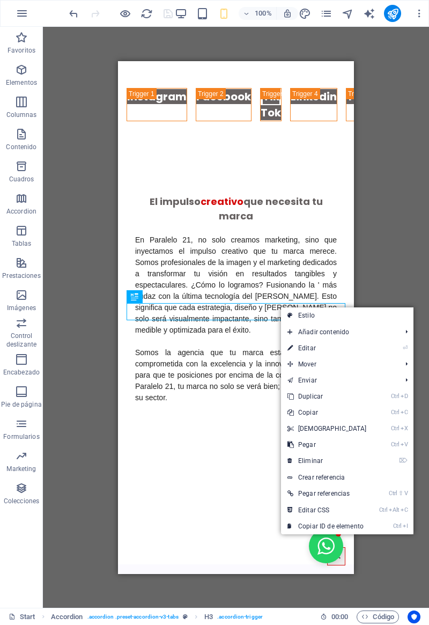
click at [293, 447] on icon at bounding box center [290, 445] width 5 height 16
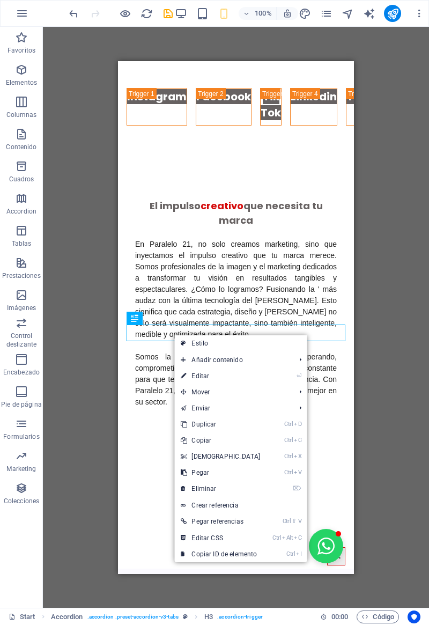
click at [191, 473] on link "Ctrl V Pegar" at bounding box center [220, 473] width 92 height 16
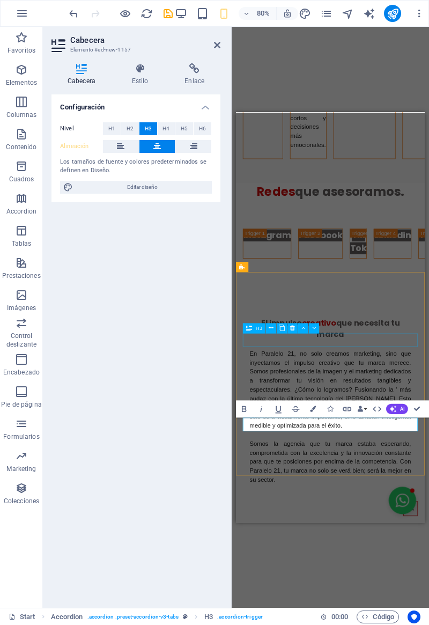
scroll to position [1543, 0]
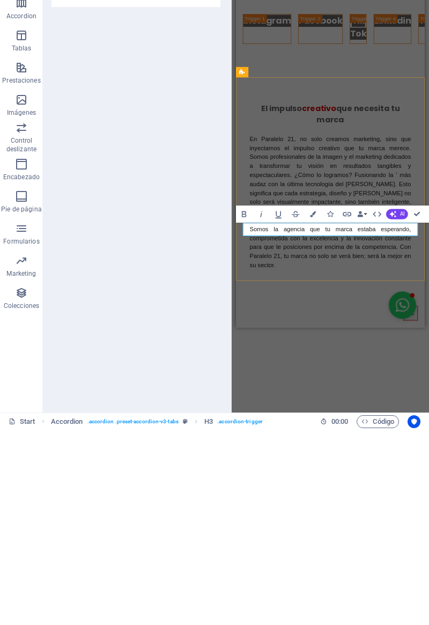
click at [158, 501] on div "Configuración Nivel H1 H2 H3 H4 H5 H6 Alineación Los tamaños de fuente y colore…" at bounding box center [136, 346] width 169 height 505
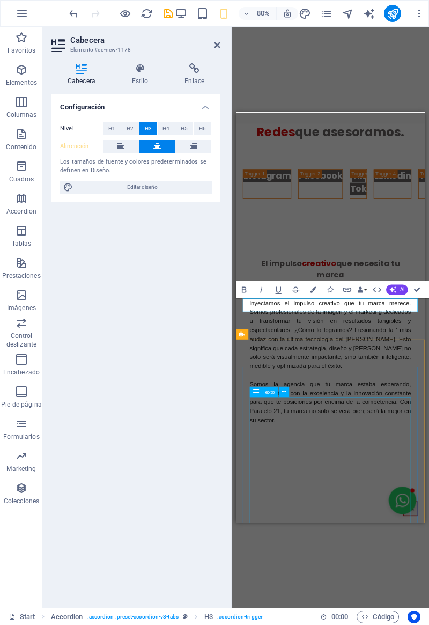
scroll to position [1713, 0]
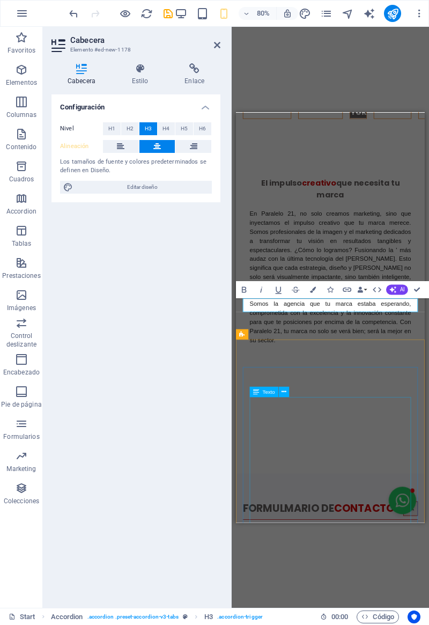
click at [170, 17] on icon "save" at bounding box center [168, 14] width 12 height 12
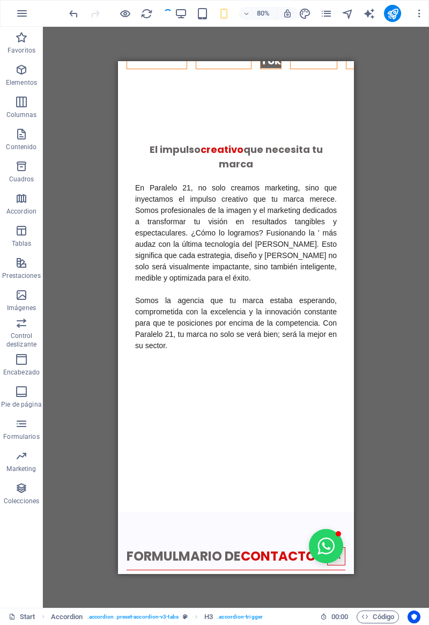
checkbox input "false"
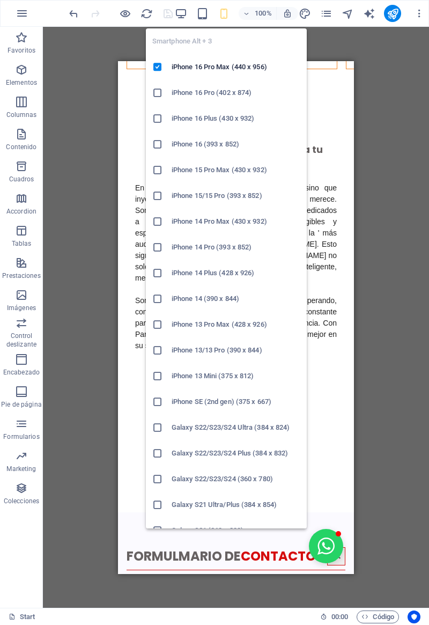
click at [224, 12] on icon "button" at bounding box center [224, 14] width 12 height 12
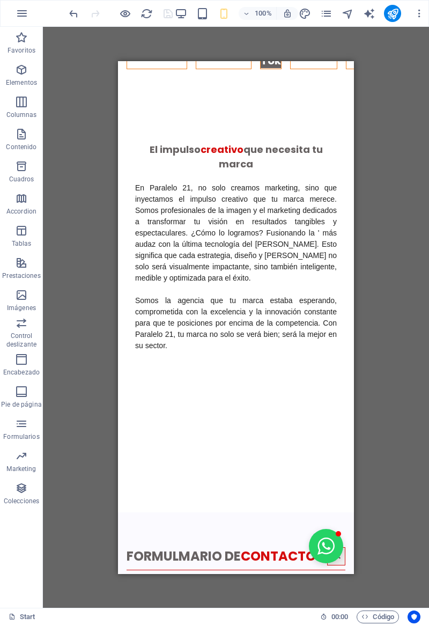
click at [71, 145] on div "H2 Banner Banner Contenedor Contenedor Banner 2 columnas Contenedor Cuadros Con…" at bounding box center [236, 317] width 386 height 581
click at [125, 14] on icon "button" at bounding box center [125, 14] width 12 height 12
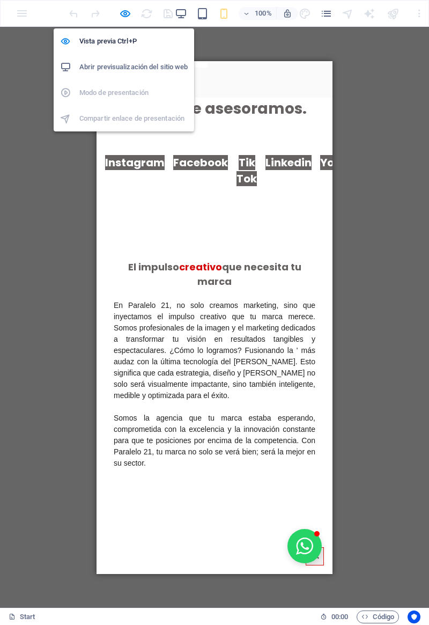
click at [123, 11] on icon "button" at bounding box center [125, 14] width 12 height 12
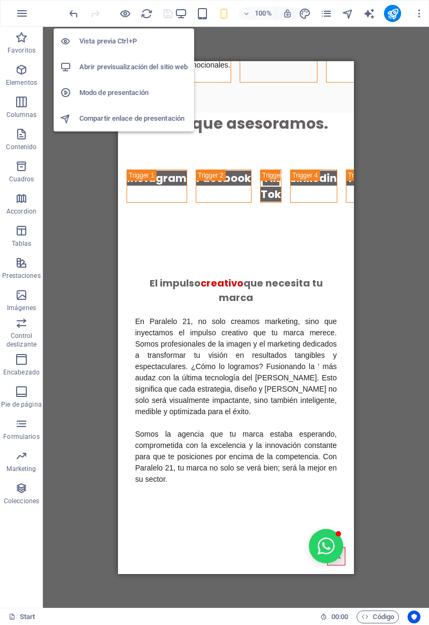
scroll to position [1754, 0]
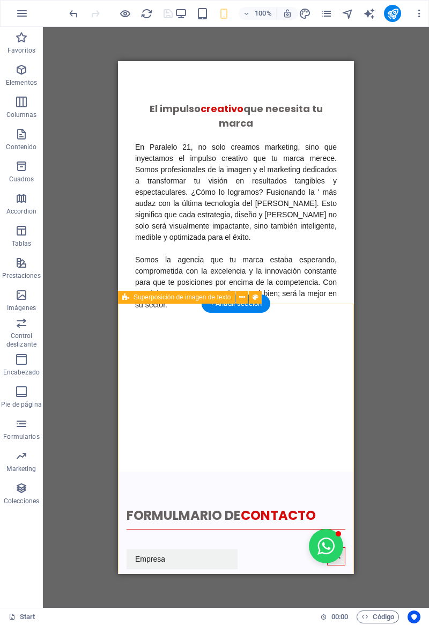
click at [174, 325] on div "El impulso creativo que necesita tu marca En Paralelo 21, no solo creamos marke…" at bounding box center [236, 264] width 236 height 413
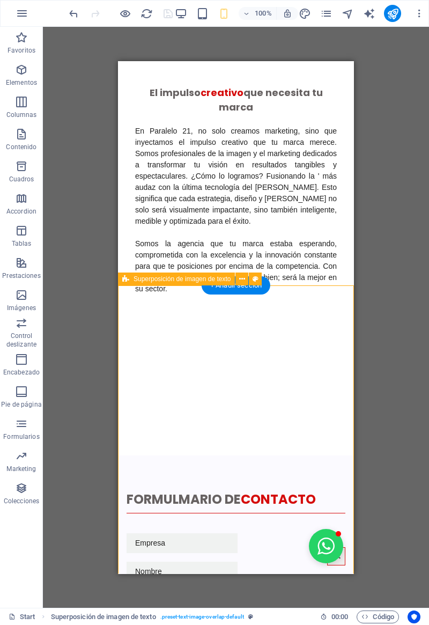
scroll to position [1775, 0]
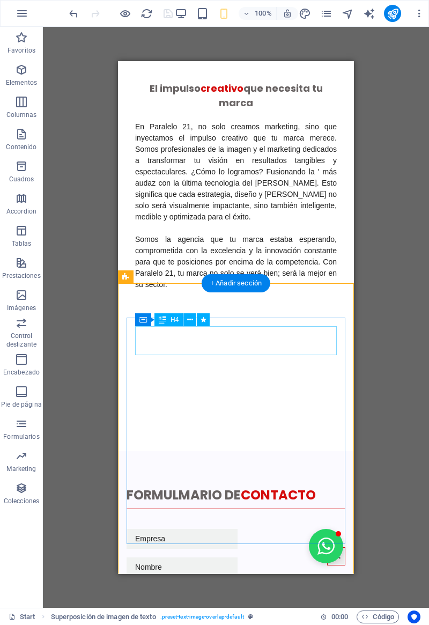
click at [196, 110] on div "El impulso creativo que necesita tu marca" at bounding box center [236, 95] width 202 height 29
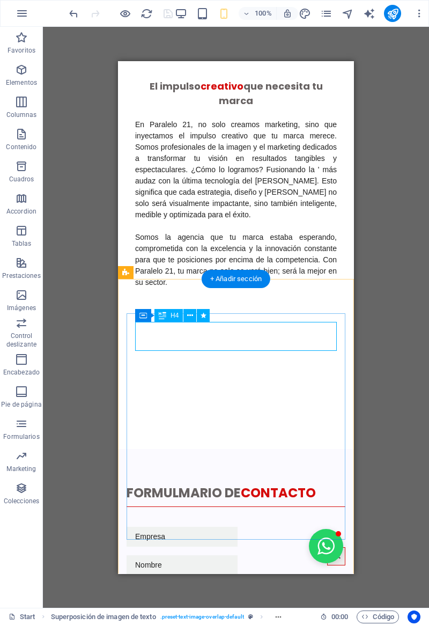
scroll to position [1779, 0]
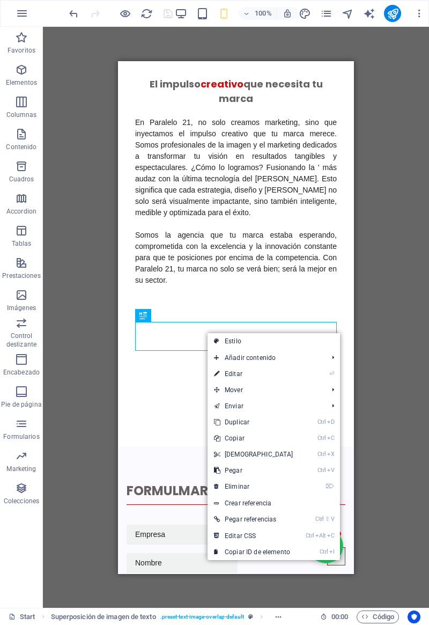
click at [220, 437] on icon at bounding box center [216, 439] width 5 height 16
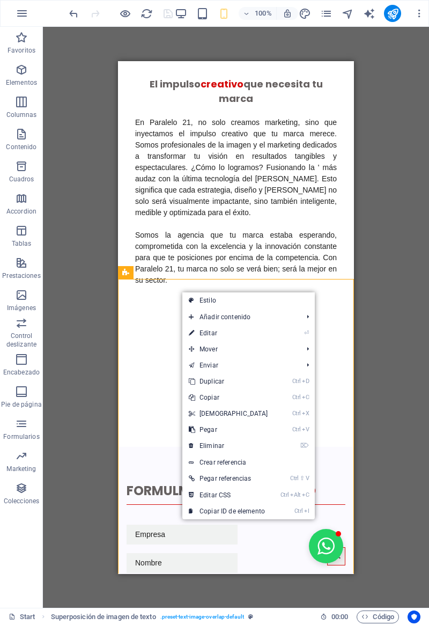
click at [195, 432] on link "Ctrl V Pegar" at bounding box center [229, 430] width 92 height 16
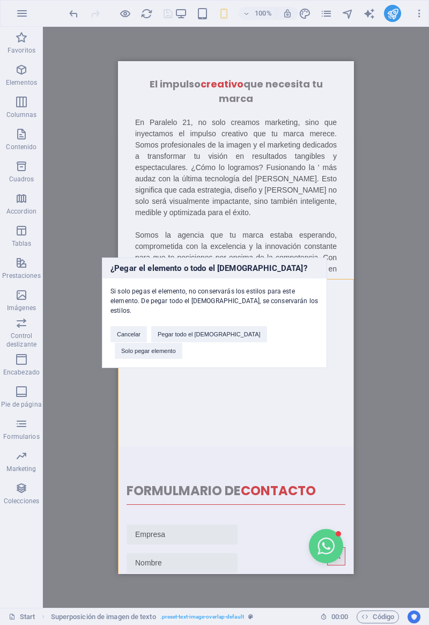
click at [183, 343] on button "Solo pegar elemento" at bounding box center [149, 351] width 68 height 16
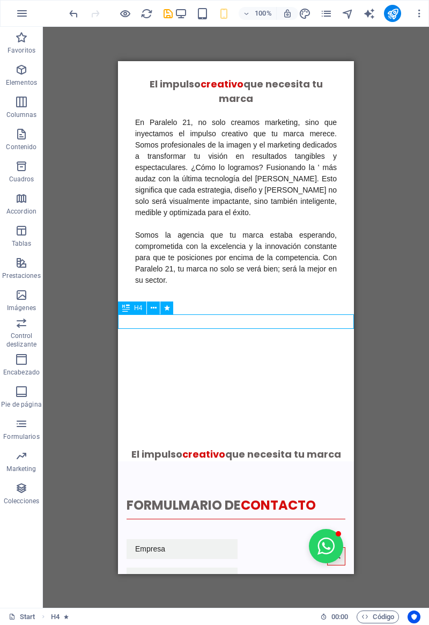
scroll to position [2348, 0]
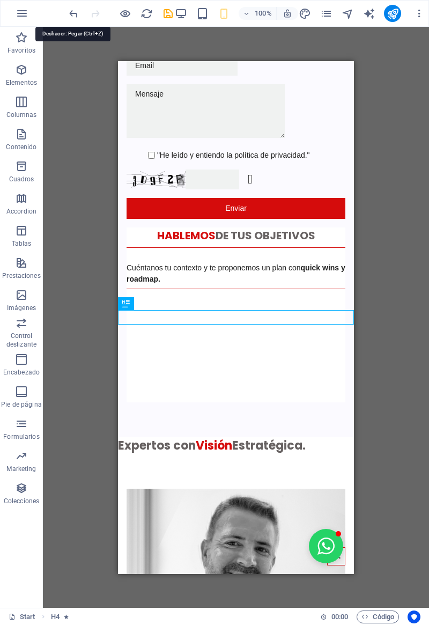
click at [76, 12] on icon "undo" at bounding box center [74, 14] width 12 height 12
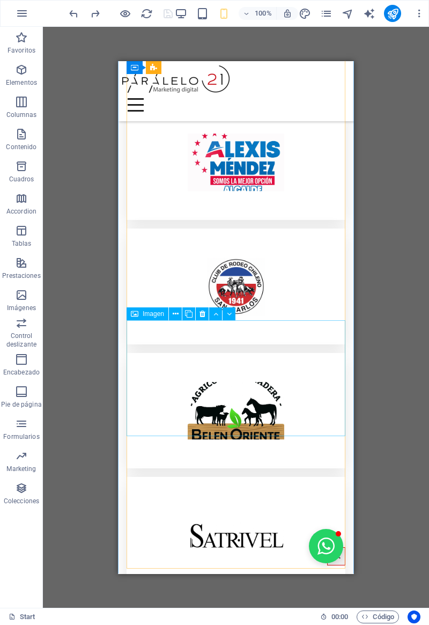
scroll to position [4516, 0]
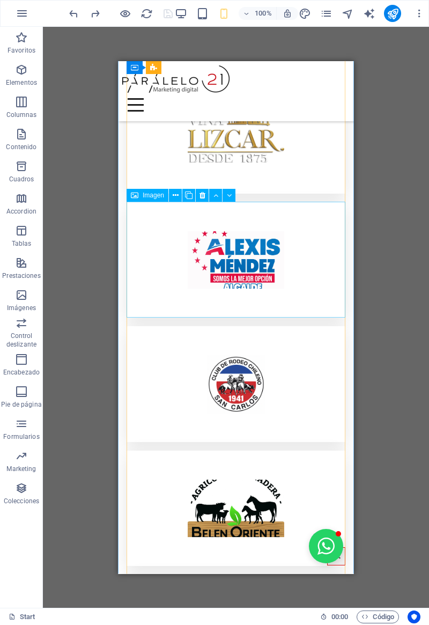
click at [216, 450] on figure at bounding box center [236, 508] width 219 height 116
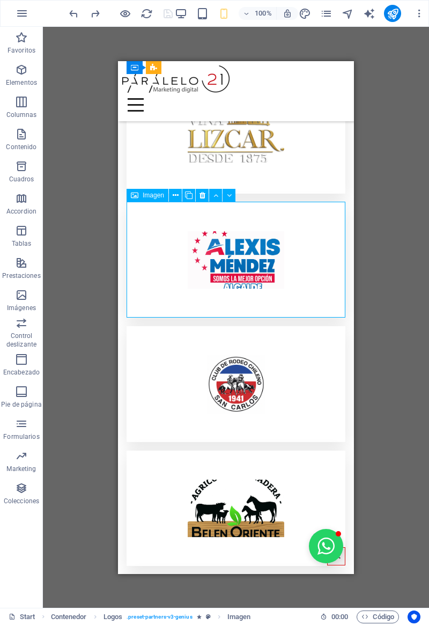
click at [215, 450] on figure at bounding box center [236, 508] width 219 height 116
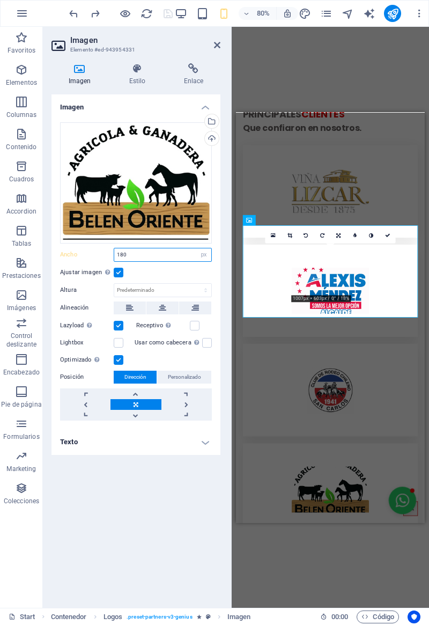
click at [203, 252] on select "Predeterminado automático px rem % em vh vw" at bounding box center [203, 255] width 15 height 13
select select "default"
click at [196, 249] on select "Predeterminado automático px rem % em vh vw" at bounding box center [203, 255] width 15 height 13
type input "180"
click at [204, 253] on select "Predeterminado automático px rem % em vh vw" at bounding box center [203, 255] width 15 height 13
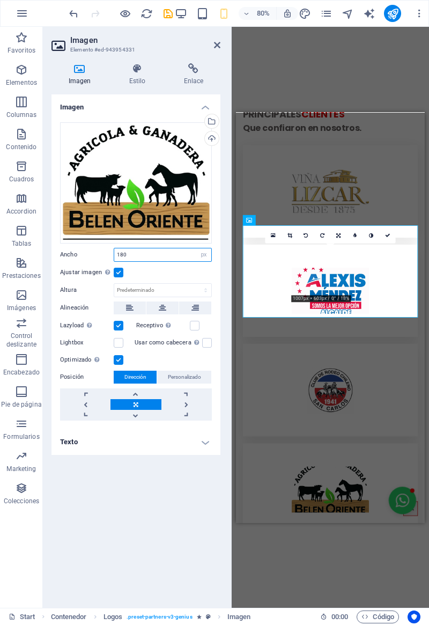
select select "default"
click at [196, 249] on select "Predeterminado automático px rem % em vh vw" at bounding box center [203, 255] width 15 height 13
type input "180"
click at [203, 256] on select "Predeterminado automático px rem % em vh vw" at bounding box center [203, 255] width 15 height 13
select select "default"
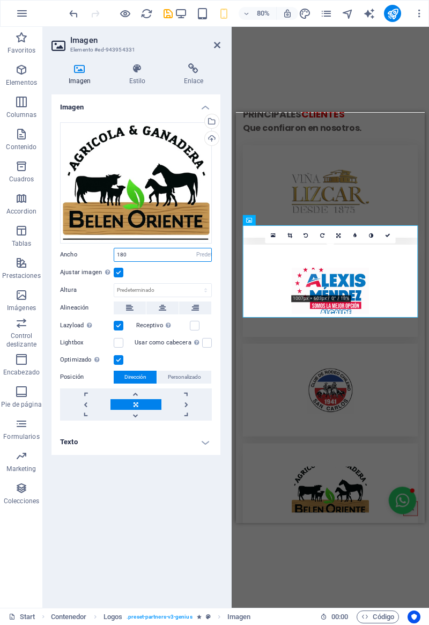
click at [196, 249] on select "Predeterminado automático px rem % em vh vw" at bounding box center [203, 255] width 15 height 13
type input "180"
select select "px"
click at [157, 256] on input "180" at bounding box center [162, 255] width 97 height 13
click at [146, 251] on input "180" at bounding box center [162, 255] width 97 height 13
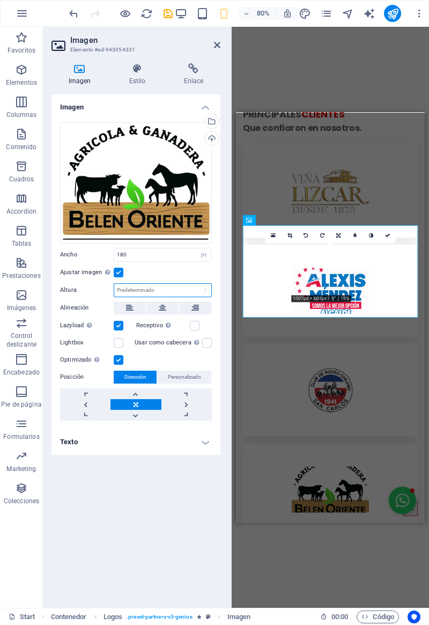
click at [164, 284] on select "Predeterminado automático px" at bounding box center [162, 290] width 97 height 13
click at [114, 284] on select "Predeterminado automático px" at bounding box center [162, 290] width 97 height 13
select select "DISABLED_OPTION_VALUE"
click at [147, 255] on input "180" at bounding box center [162, 255] width 97 height 13
click at [207, 249] on select "Predeterminado automático px rem % em vh vw" at bounding box center [203, 255] width 15 height 13
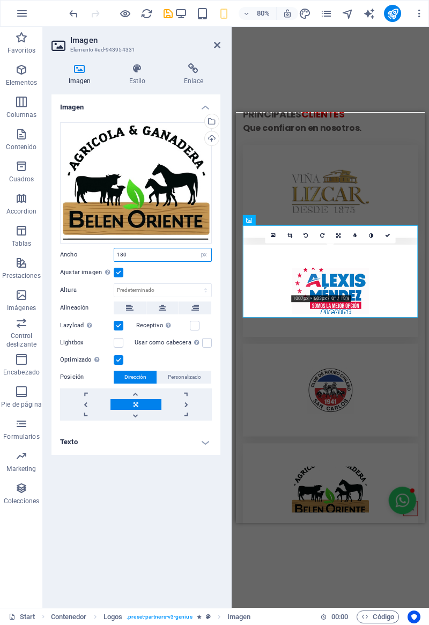
select select "auto"
click at [196, 249] on select "Predeterminado automático px rem % em vh vw" at bounding box center [203, 255] width 15 height 13
select select "DISABLED_OPTION_VALUE"
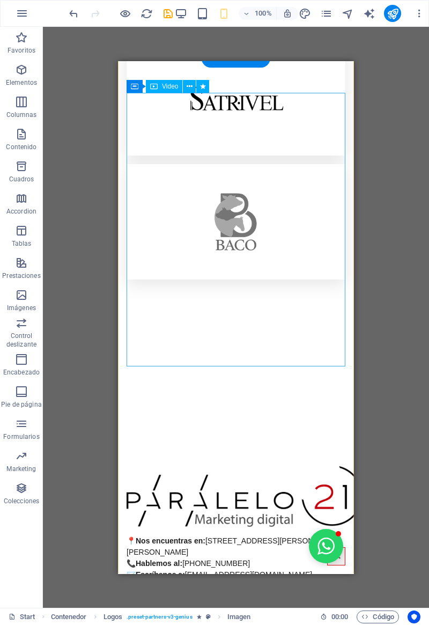
scroll to position [5076, 0]
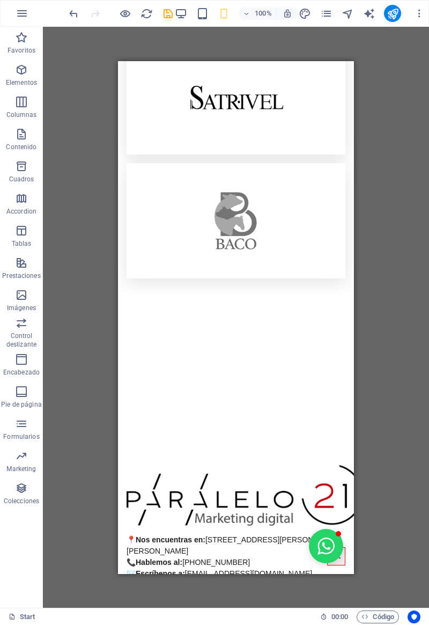
click at [165, 12] on icon "save" at bounding box center [168, 14] width 12 height 12
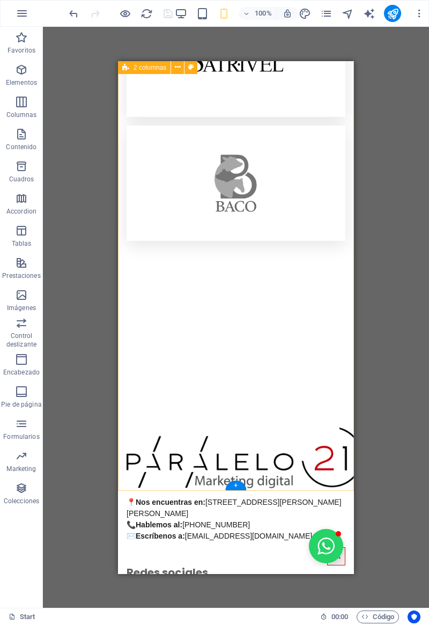
scroll to position [5172, 0]
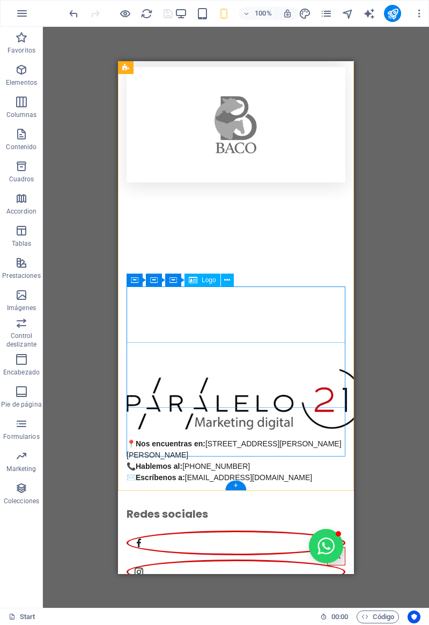
click at [267, 530] on figure at bounding box center [236, 542] width 219 height 25
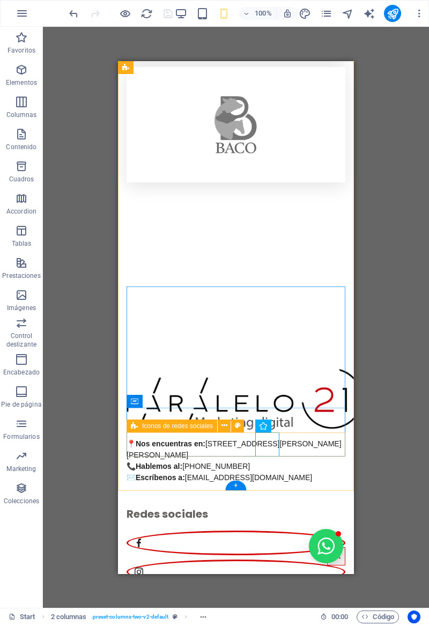
click at [142, 526] on div at bounding box center [236, 571] width 219 height 91
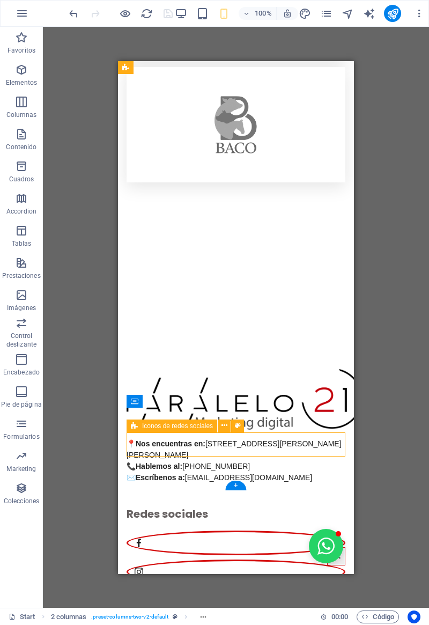
click at [135, 526] on div at bounding box center [236, 571] width 219 height 91
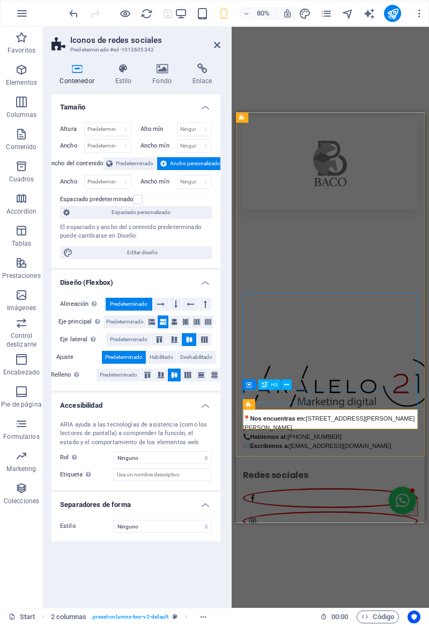
click at [264, 557] on div "Redes sociales" at bounding box center [354, 565] width 219 height 16
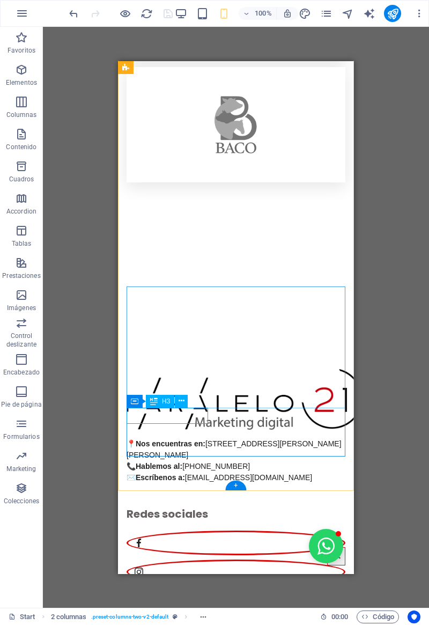
click at [149, 506] on div "Redes sociales" at bounding box center [236, 514] width 219 height 16
click at [146, 506] on div "Redes sociales" at bounding box center [236, 514] width 219 height 16
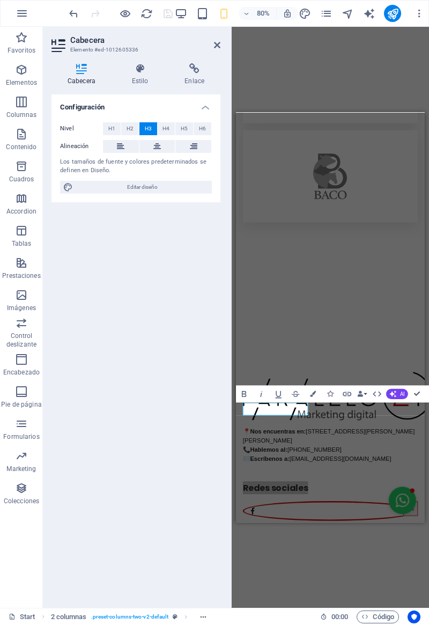
click at [196, 147] on icon at bounding box center [194, 146] width 8 height 13
click at [179, 147] on button at bounding box center [194, 146] width 36 height 13
click at [346, 573] on div "Redes sociales" at bounding box center [354, 629] width 219 height 112
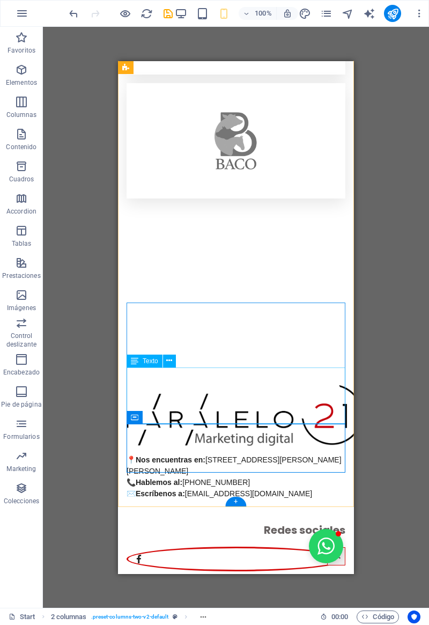
click at [144, 538] on div at bounding box center [236, 542] width 219 height 9
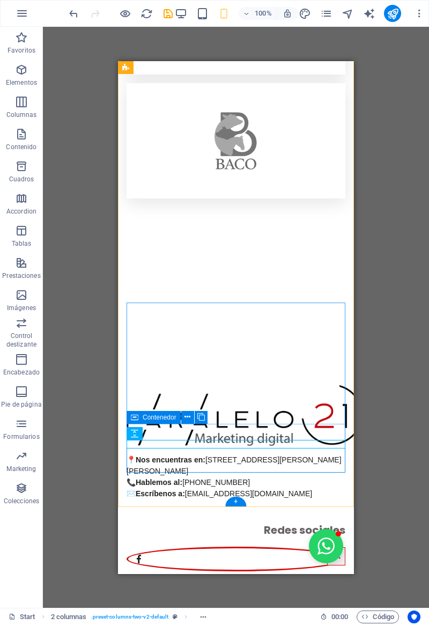
click at [222, 522] on div "Redes sociales" at bounding box center [236, 578] width 219 height 112
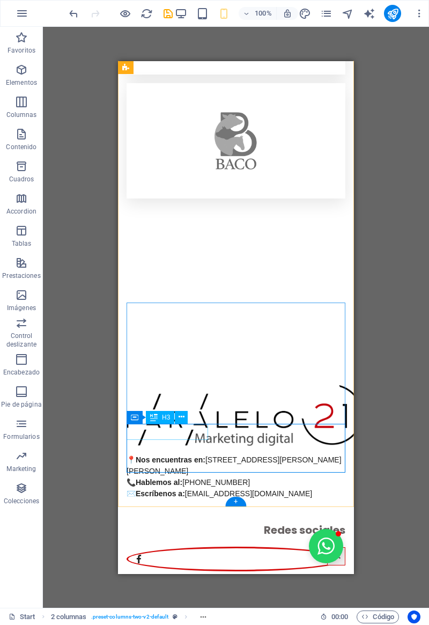
click at [193, 522] on div "Redes sociales" at bounding box center [236, 530] width 219 height 16
click at [217, 522] on div "Redes sociales" at bounding box center [236, 578] width 219 height 112
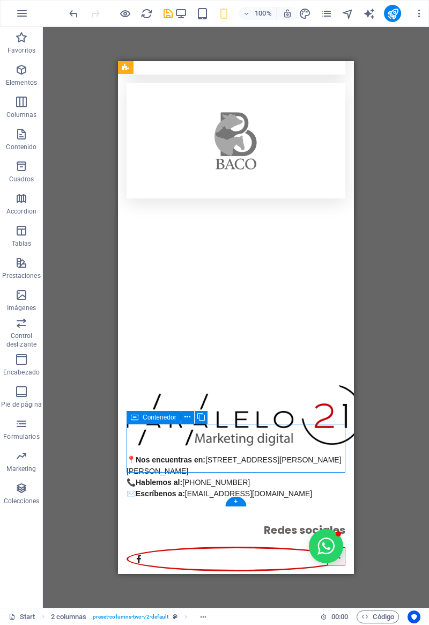
click at [214, 522] on div "Redes sociales" at bounding box center [236, 578] width 219 height 112
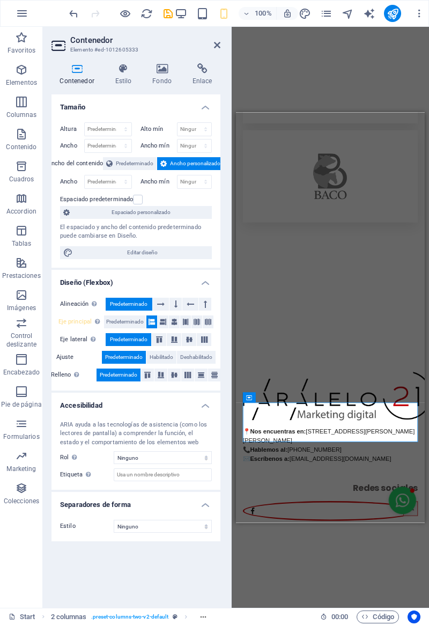
click at [264, 573] on div "Redes sociales" at bounding box center [354, 581] width 219 height 16
click at [126, 78] on h4 "Estilo" at bounding box center [126, 74] width 38 height 23
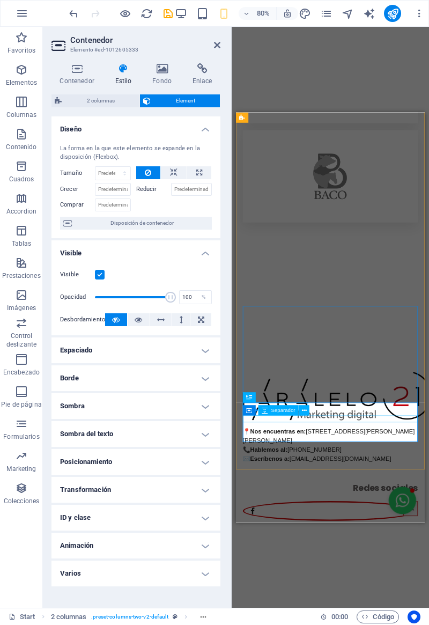
click at [266, 589] on div at bounding box center [354, 593] width 219 height 9
click at [292, 573] on div "Redes sociales" at bounding box center [354, 581] width 219 height 16
click at [260, 334] on figure at bounding box center [354, 373] width 219 height 110
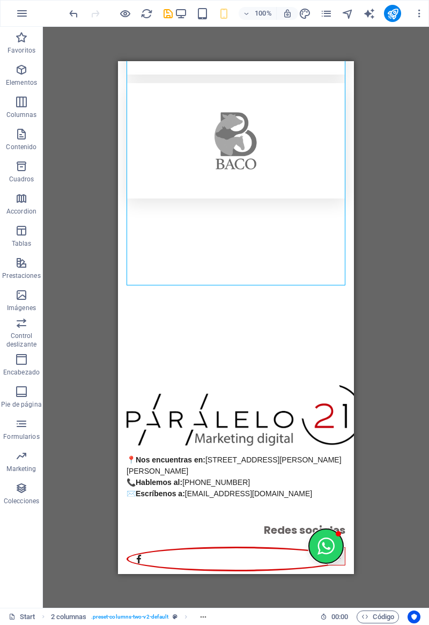
click at [325, 549] on button "Open chat window" at bounding box center [326, 546] width 34 height 34
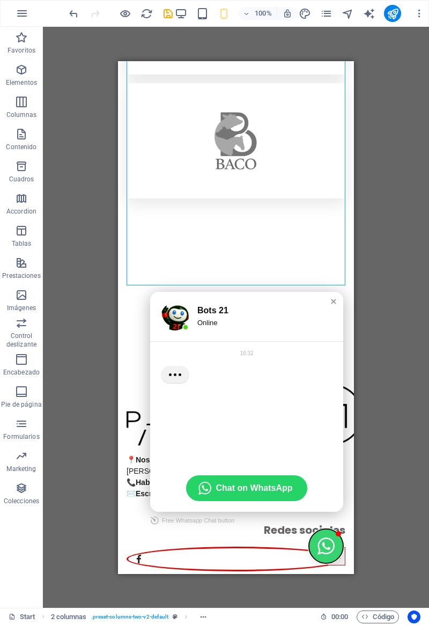
click at [326, 548] on button "Close chat window" at bounding box center [326, 546] width 34 height 34
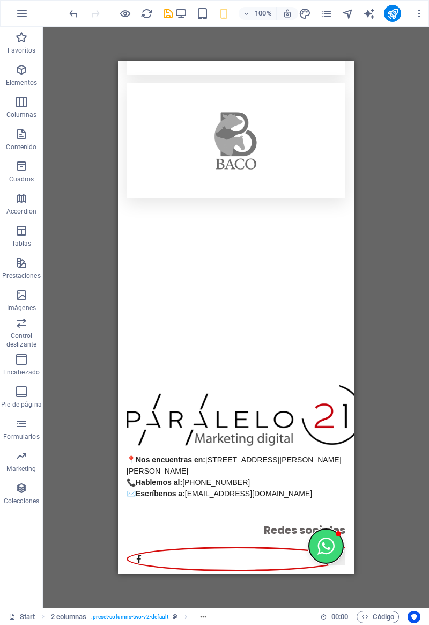
click at [322, 551] on button "Open chat window" at bounding box center [326, 546] width 34 height 34
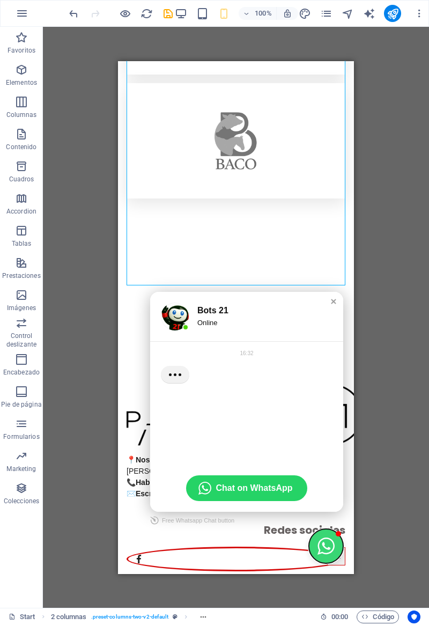
click at [324, 551] on button "Close chat window" at bounding box center [326, 546] width 34 height 34
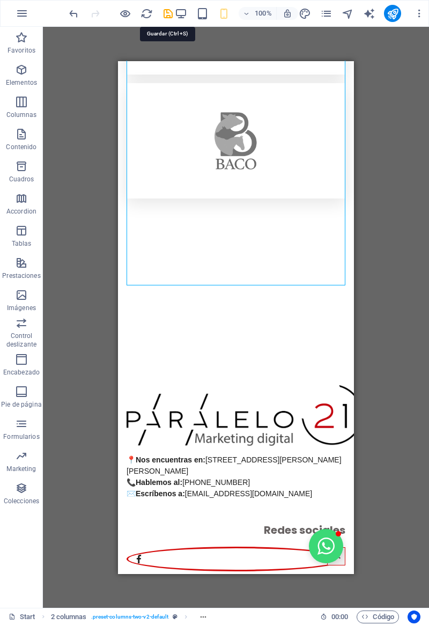
click at [169, 13] on icon "save" at bounding box center [168, 14] width 12 height 12
checkbox input "false"
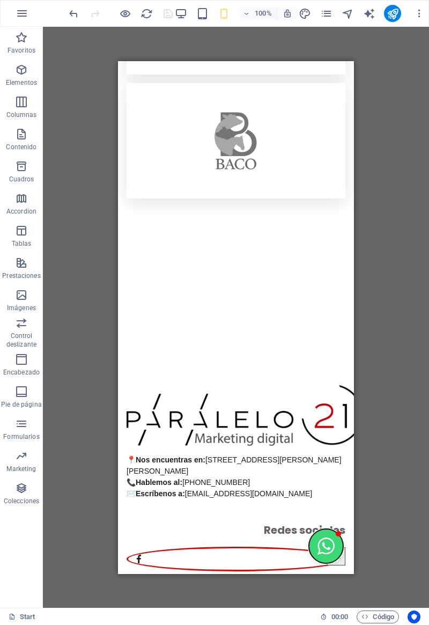
click at [323, 556] on button "Open chat window" at bounding box center [326, 546] width 34 height 34
click at [325, 554] on button "Open chat window" at bounding box center [326, 546] width 34 height 34
click at [320, 553] on button "Open chat window" at bounding box center [326, 546] width 34 height 34
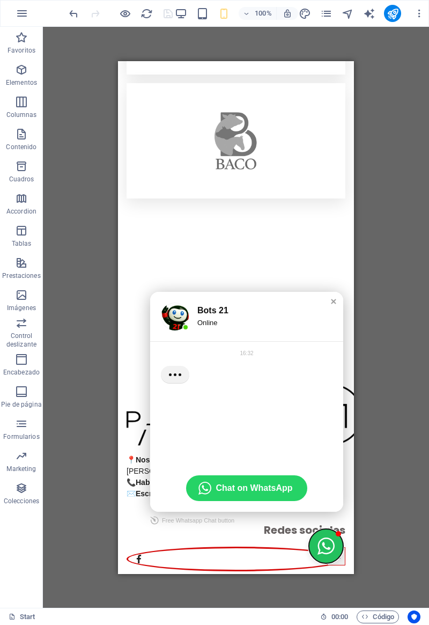
click at [329, 552] on button "Close chat window" at bounding box center [326, 546] width 34 height 34
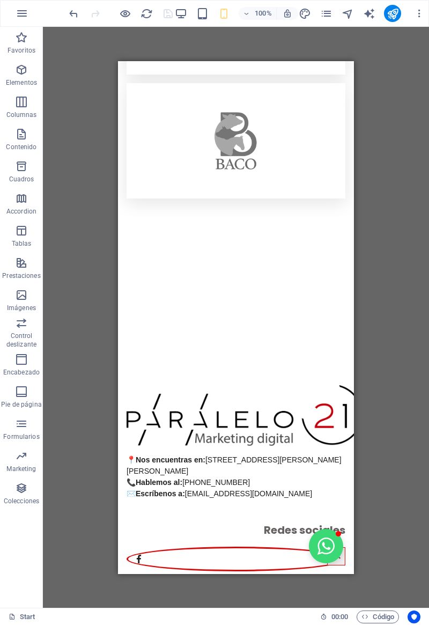
click at [133, 12] on div at bounding box center [120, 13] width 107 height 17
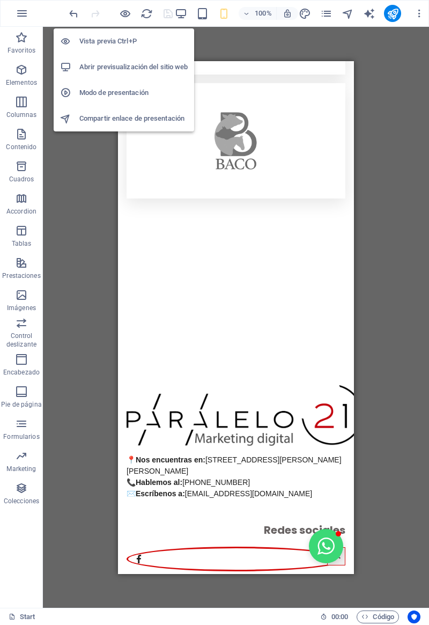
click at [118, 11] on div at bounding box center [120, 13] width 107 height 17
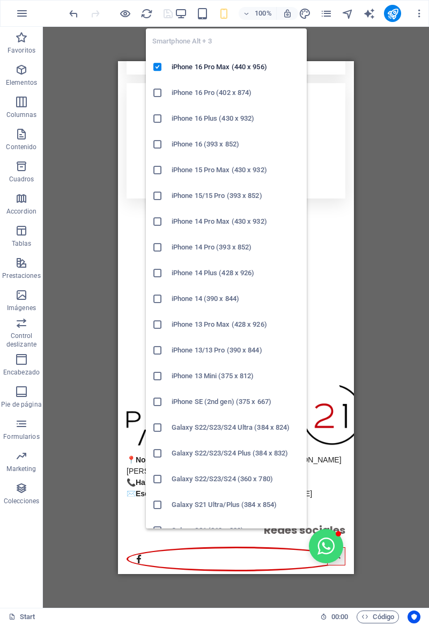
click at [220, 10] on icon "button" at bounding box center [224, 14] width 12 height 12
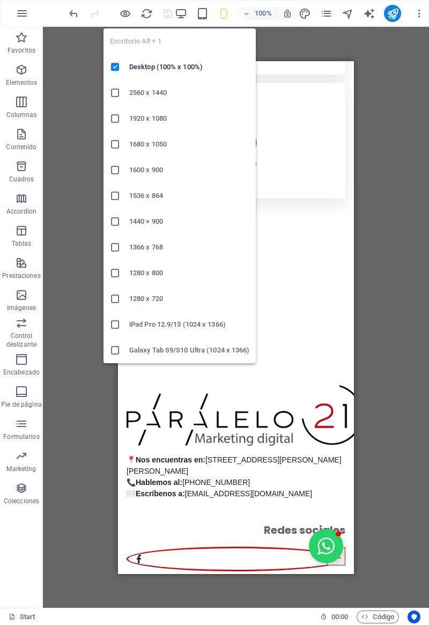
click at [178, 14] on icon "button" at bounding box center [181, 14] width 12 height 12
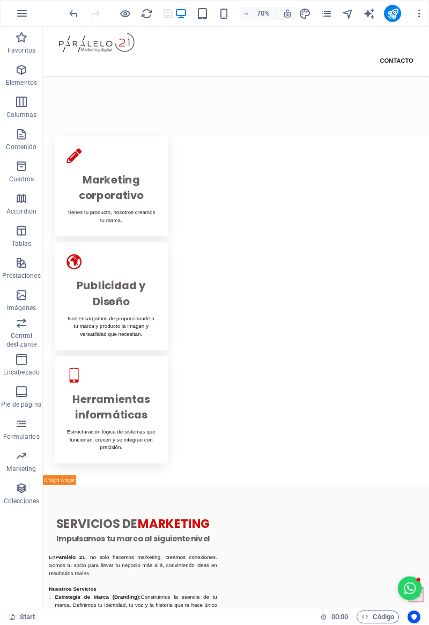
scroll to position [0, 0]
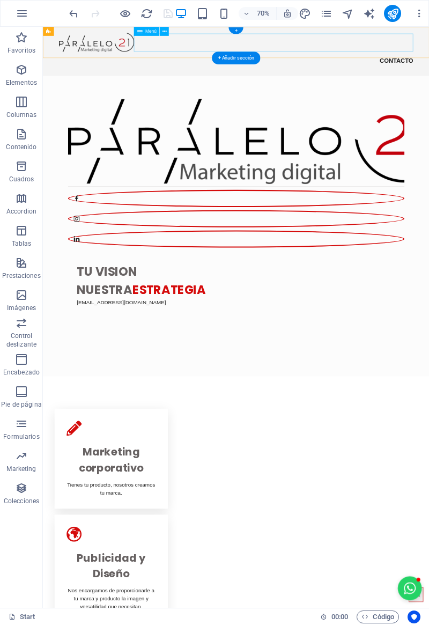
click at [429, 63] on nav "Contacto" at bounding box center [319, 76] width 507 height 26
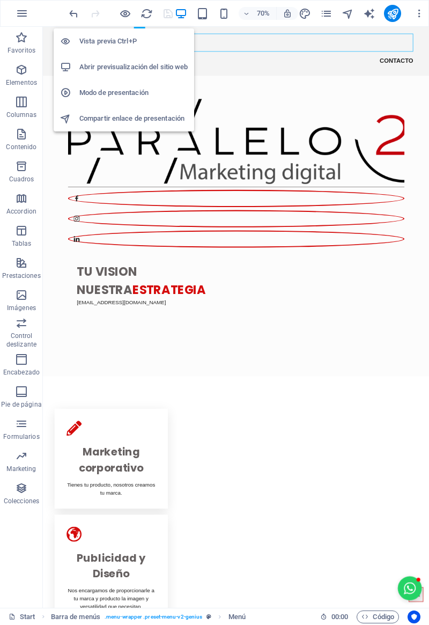
click at [126, 16] on icon "button" at bounding box center [125, 14] width 12 height 12
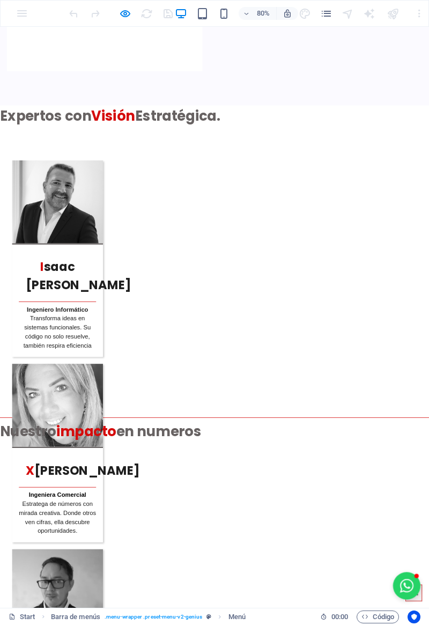
scroll to position [3438, 0]
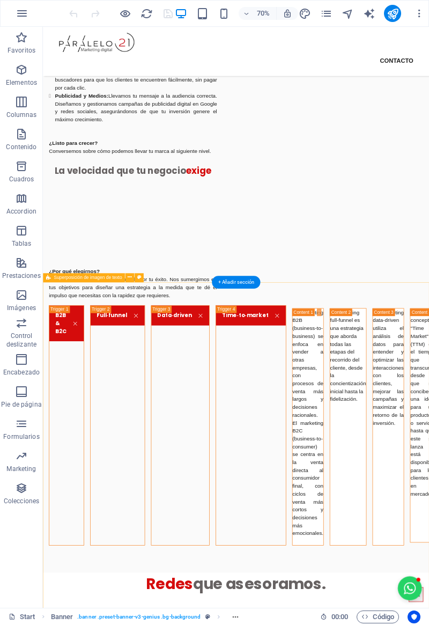
scroll to position [1112, 0]
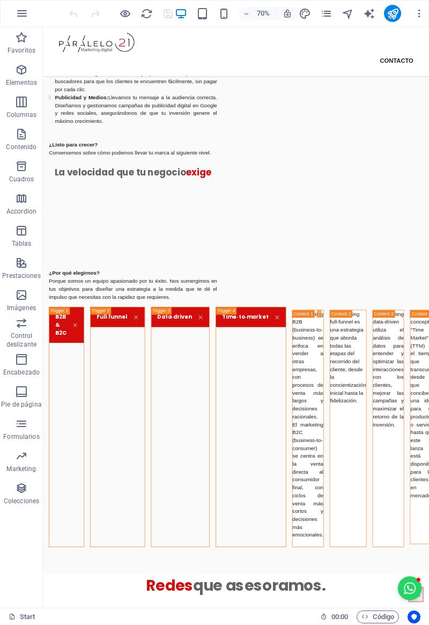
click at [126, 14] on icon "button" at bounding box center [125, 14] width 12 height 12
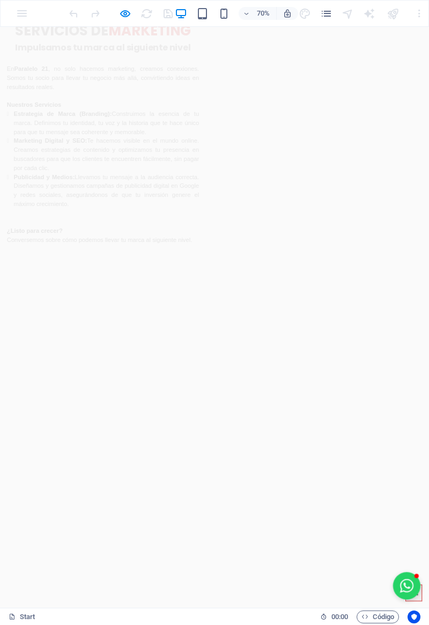
scroll to position [1031, 0]
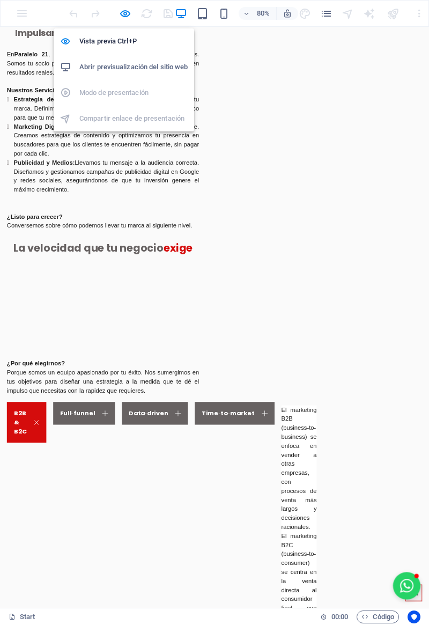
click at [123, 15] on icon "button" at bounding box center [125, 14] width 12 height 12
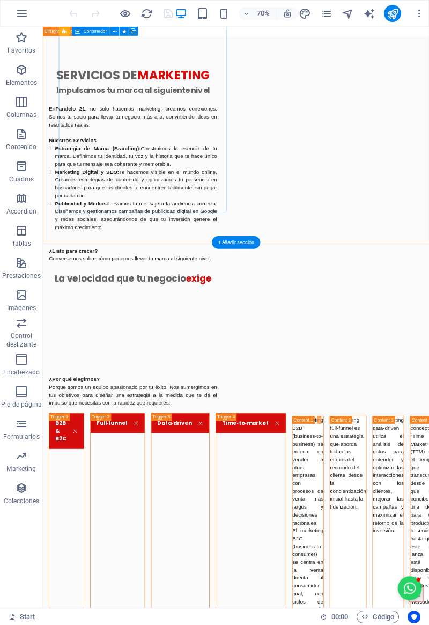
scroll to position [1045, 0]
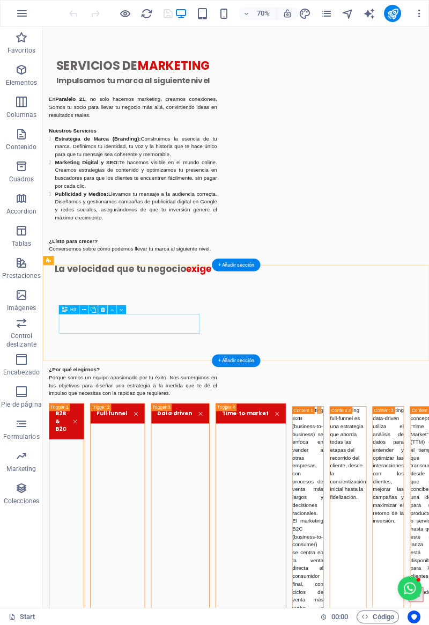
click at [117, 327] on div "Arrastra aquí para reemplazar el contenido existente. Si quieres crear un eleme…" at bounding box center [236, 317] width 386 height 581
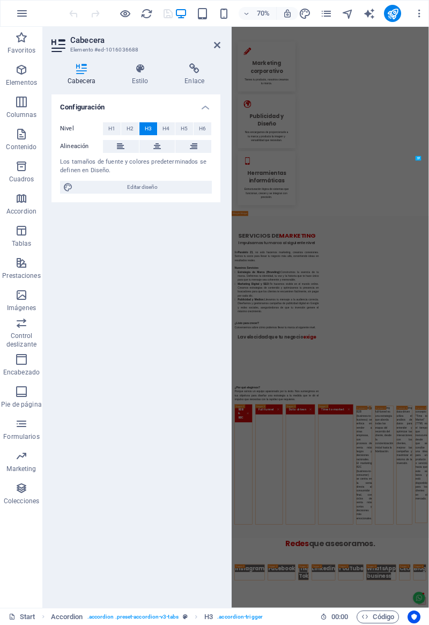
scroll to position [1586, 0]
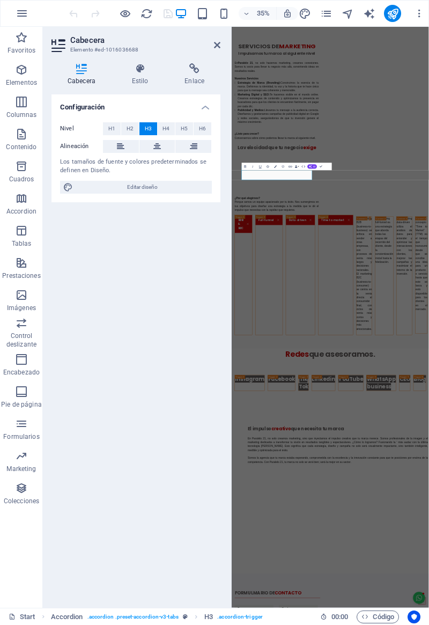
click at [157, 150] on icon at bounding box center [158, 146] width 8 height 13
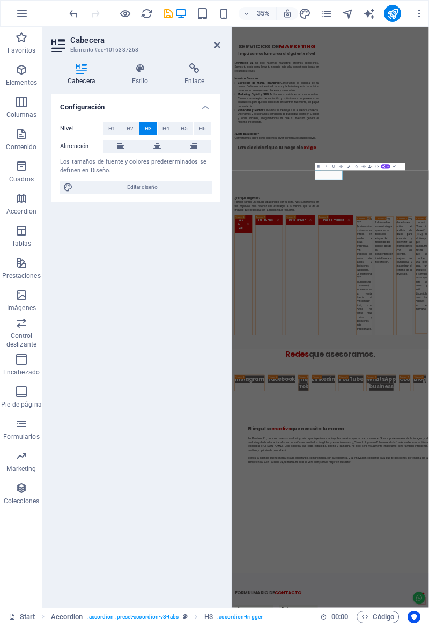
click at [157, 148] on icon at bounding box center [158, 146] width 8 height 13
click at [155, 148] on icon at bounding box center [158, 146] width 8 height 13
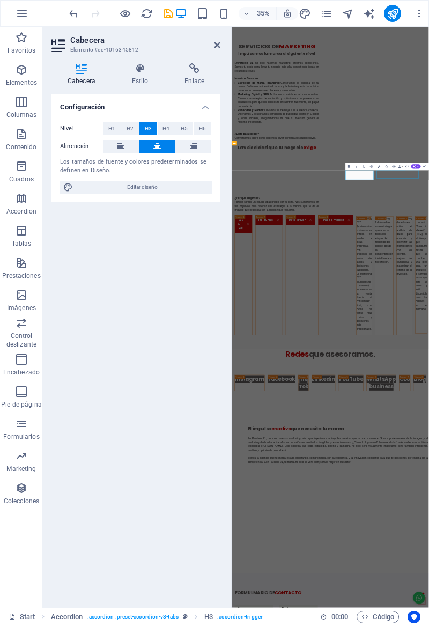
click at [153, 147] on button at bounding box center [158, 146] width 36 height 13
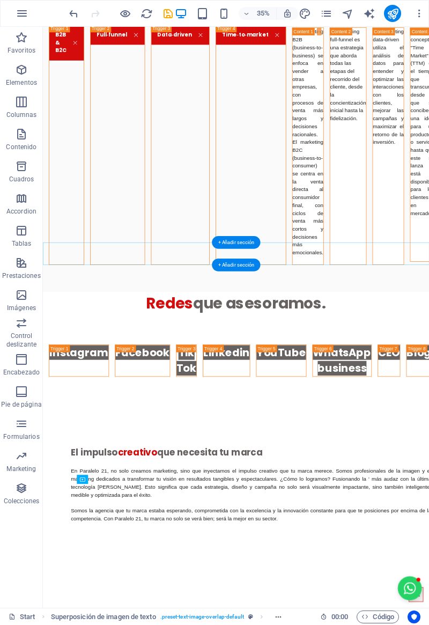
scroll to position [1045, 0]
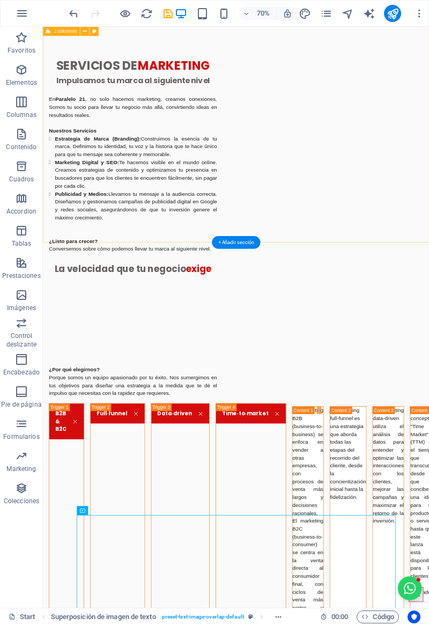
click at [115, 312] on div "SERVICIOS DE MARKETING Impulsamos tu marca al siguiente nivel En Paralelo 21 , …" at bounding box center [319, 486] width 552 height 921
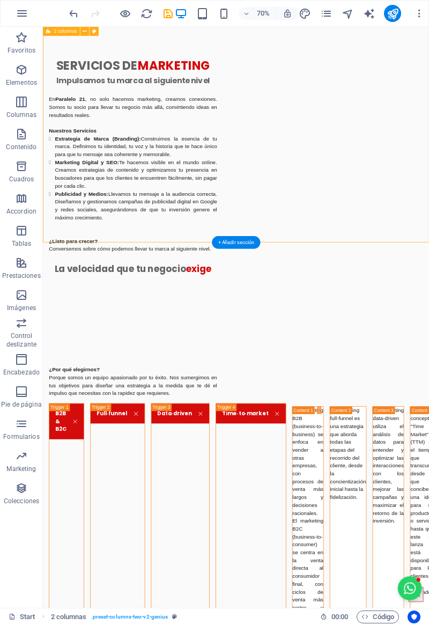
click at [184, 197] on div "SERVICIOS DE MARKETING Impulsamos tu marca al siguiente nivel En Paralelo 21 , …" at bounding box center [172, 209] width 240 height 281
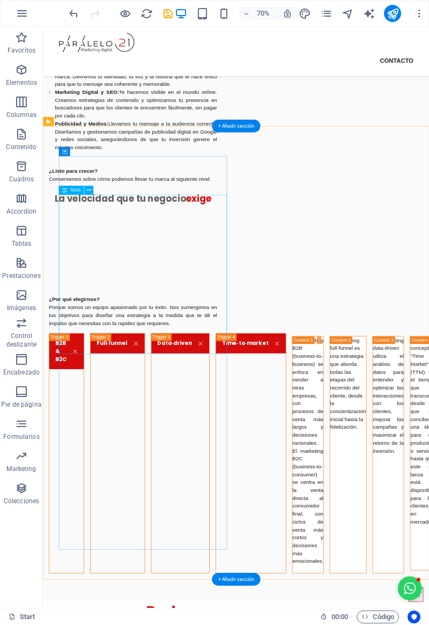
scroll to position [0, 0]
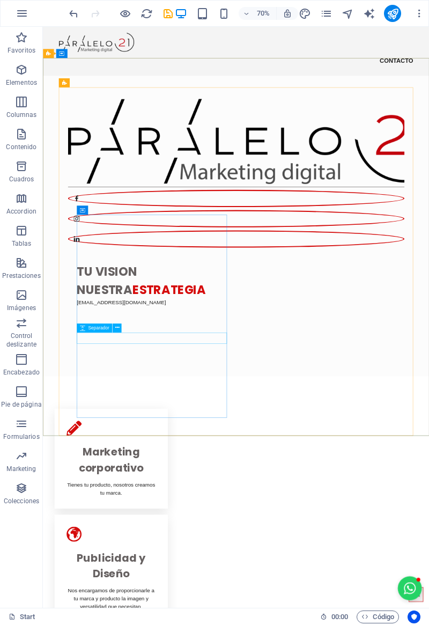
click at [97, 332] on div "Separador" at bounding box center [94, 328] width 35 height 9
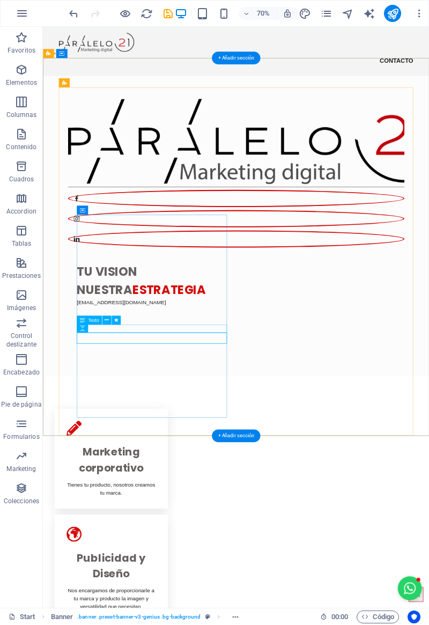
click at [131, 427] on div "hola@paralelo21.cl" at bounding box center [199, 420] width 215 height 11
click at [129, 427] on div "hola@paralelo21.cl" at bounding box center [199, 420] width 215 height 11
click at [103, 331] on div "H2 Banner Banner Contenedor 2 columnas Contenedor Texto Contenedor Cuadros Cont…" at bounding box center [236, 317] width 386 height 581
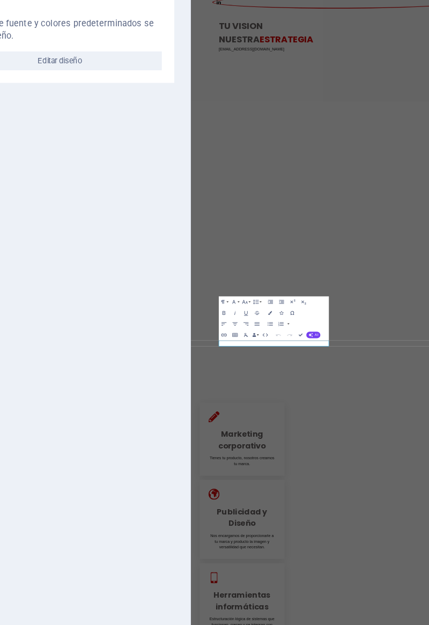
scroll to position [6, 0]
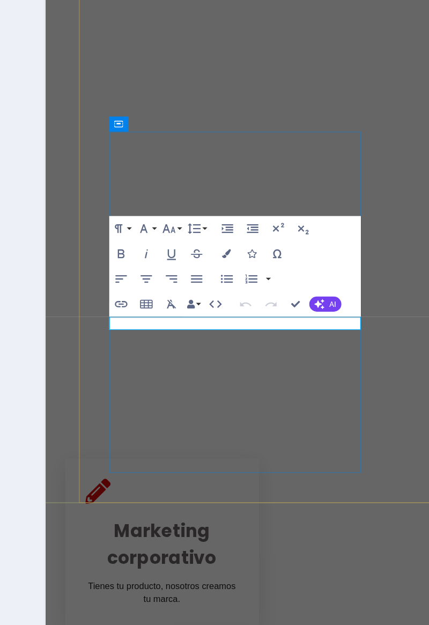
click at [275, 364] on icon "button" at bounding box center [277, 362] width 4 height 4
click at [259, 365] on span "Separador" at bounding box center [262, 364] width 11 height 2
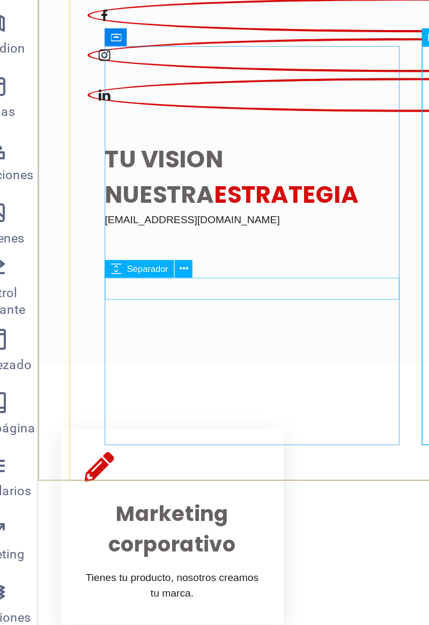
click at [96, 327] on div "Separador" at bounding box center [94, 323] width 35 height 9
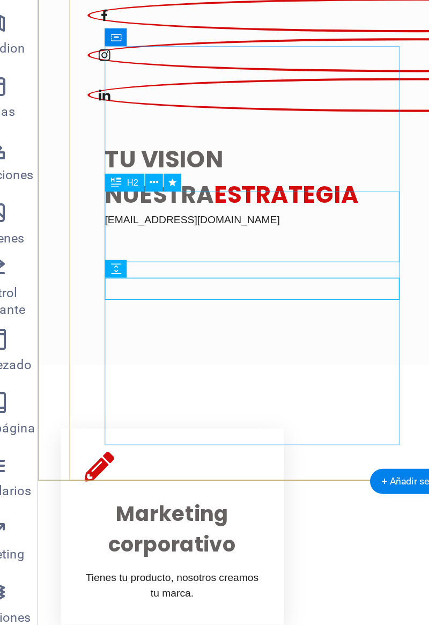
click at [135, 80] on div "hola@paralelo21.cl" at bounding box center [193, 74] width 215 height 11
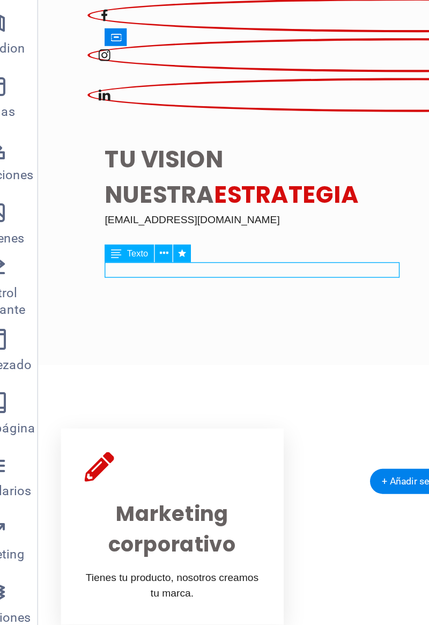
click at [134, 80] on div "hola@paralelo21.cl" at bounding box center [193, 74] width 215 height 11
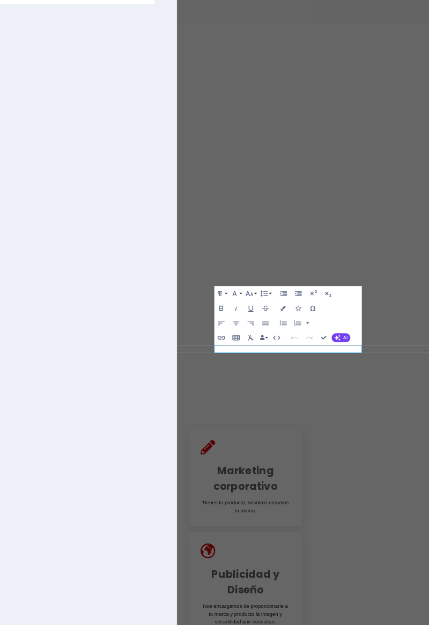
click at [270, 337] on icon "button" at bounding box center [269, 336] width 4 height 3
click at [258, 370] on link "48" at bounding box center [262, 370] width 13 height 6
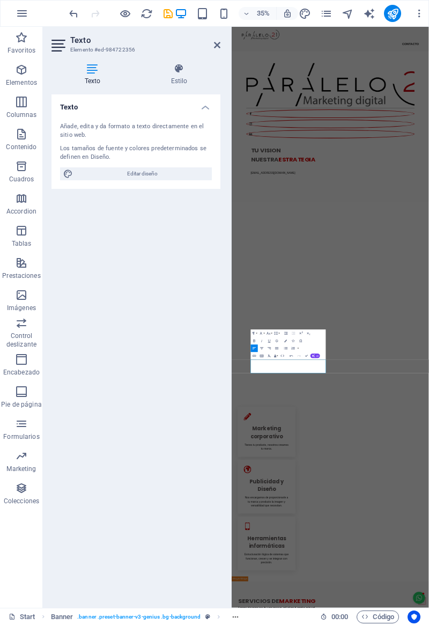
click at [74, 13] on icon "undo" at bounding box center [74, 14] width 12 height 12
click at [72, 17] on icon "undo" at bounding box center [74, 14] width 12 height 12
click at [72, 15] on icon "undo" at bounding box center [74, 14] width 12 height 12
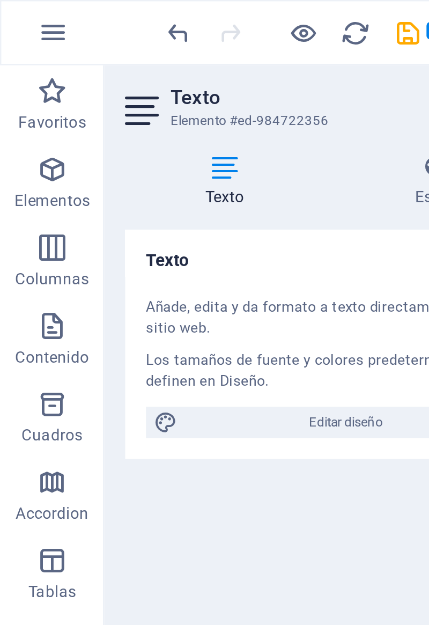
click at [75, 17] on icon "undo" at bounding box center [74, 14] width 12 height 12
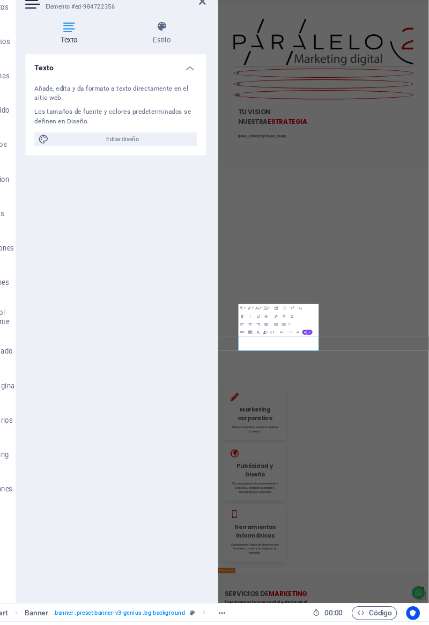
scroll to position [0, 0]
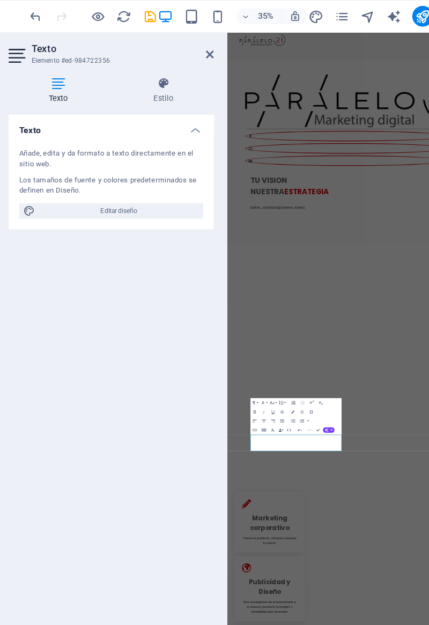
click at [71, 17] on icon "undo" at bounding box center [74, 14] width 12 height 12
click at [71, 18] on icon "undo" at bounding box center [74, 14] width 12 height 12
click at [69, 14] on icon "undo" at bounding box center [74, 14] width 12 height 12
click at [68, 17] on icon "undo" at bounding box center [74, 14] width 12 height 12
click at [70, 16] on icon "undo" at bounding box center [74, 14] width 12 height 12
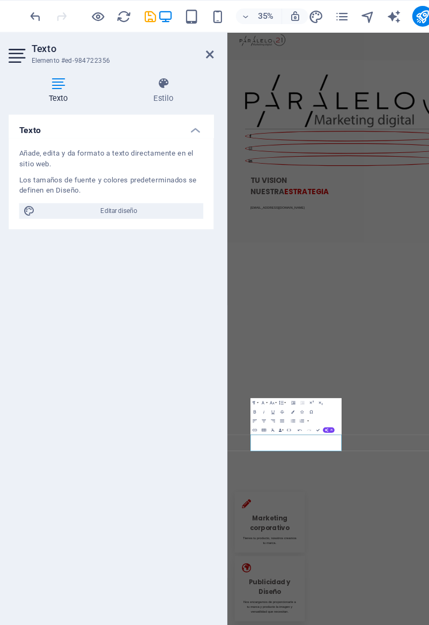
click at [60, 18] on div "35% Más" at bounding box center [215, 14] width 428 height 26
click at [75, 13] on icon "undo" at bounding box center [74, 14] width 12 height 12
click at [71, 18] on icon "undo" at bounding box center [74, 14] width 12 height 12
click at [78, 17] on icon "undo" at bounding box center [74, 14] width 12 height 12
click at [78, 18] on icon "undo" at bounding box center [74, 14] width 12 height 12
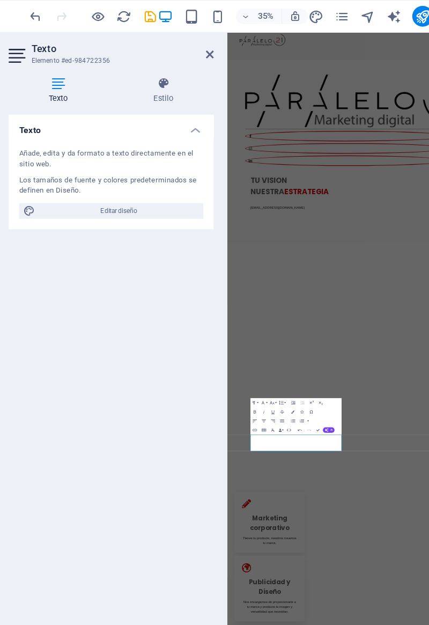
click at [77, 19] on icon "undo" at bounding box center [74, 14] width 12 height 12
click at [78, 18] on icon "undo" at bounding box center [74, 14] width 12 height 12
click at [87, 19] on div at bounding box center [120, 13] width 107 height 17
click at [72, 9] on icon "undo" at bounding box center [74, 14] width 12 height 12
click at [71, 18] on icon "undo" at bounding box center [74, 14] width 12 height 12
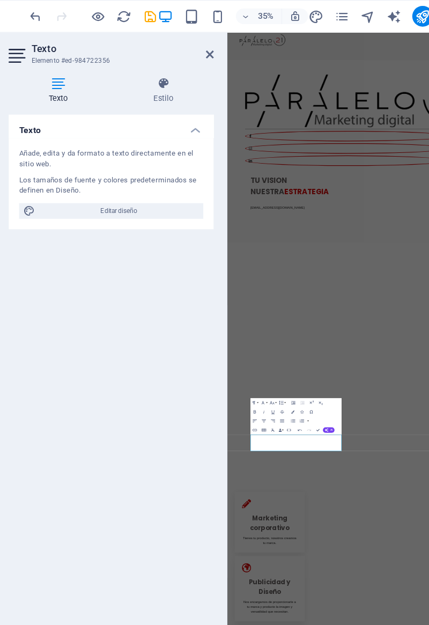
click at [71, 19] on icon "undo" at bounding box center [74, 14] width 12 height 12
click at [71, 13] on icon "undo" at bounding box center [74, 14] width 12 height 12
click at [317, 483] on div "TU VISION NUESTRA ESTRATEGIA ​ hola@paralelo21.cl" at bounding box center [389, 421] width 215 height 123
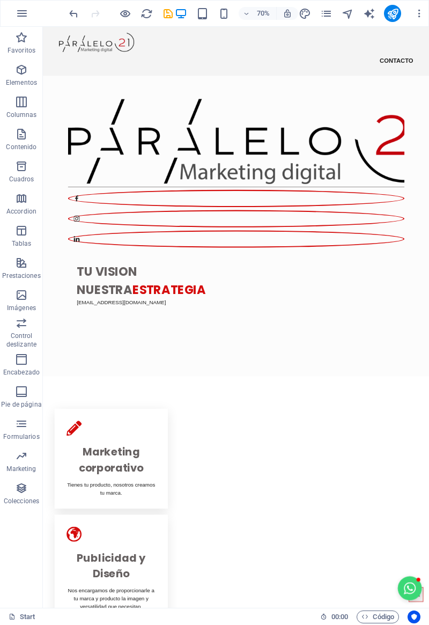
click at [21, 15] on icon "button" at bounding box center [22, 13] width 13 height 13
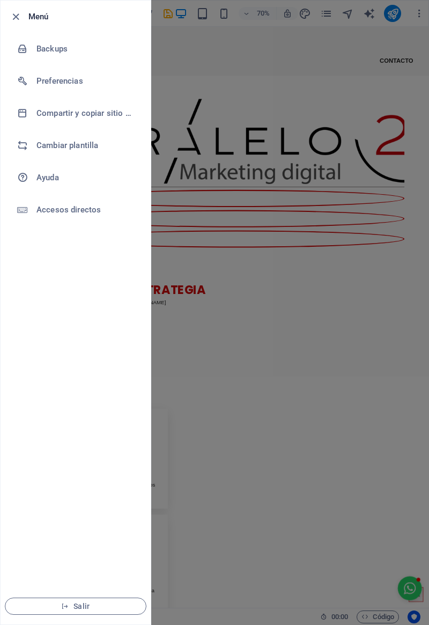
click at [404, 588] on div at bounding box center [214, 312] width 429 height 625
click at [406, 592] on div at bounding box center [214, 312] width 429 height 625
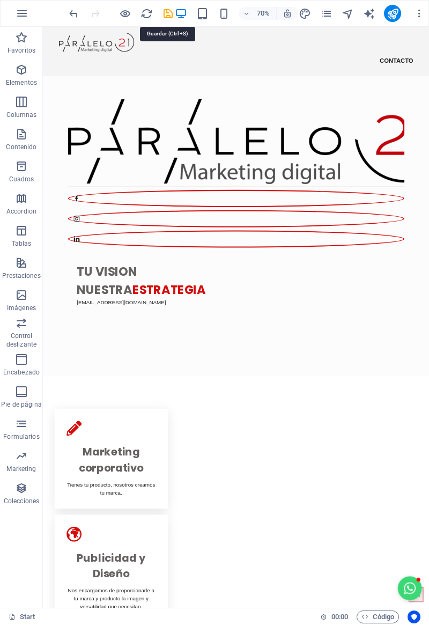
click at [166, 10] on icon "save" at bounding box center [168, 14] width 12 height 12
checkbox input "false"
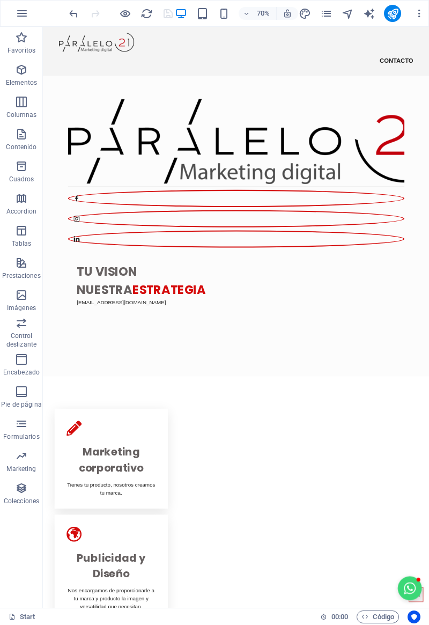
click at [22, 14] on icon "button" at bounding box center [22, 13] width 13 height 13
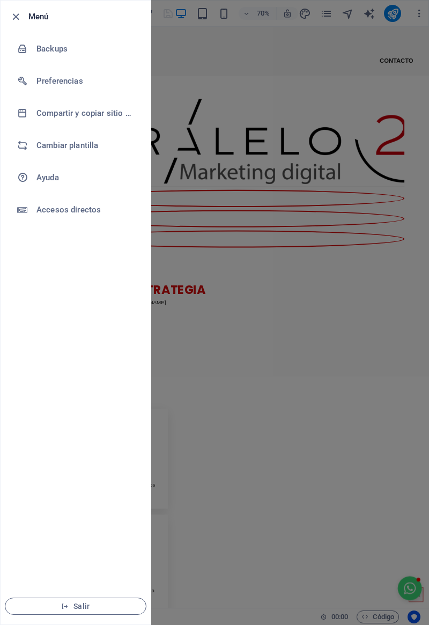
click at [20, 14] on icon "button" at bounding box center [16, 17] width 12 height 12
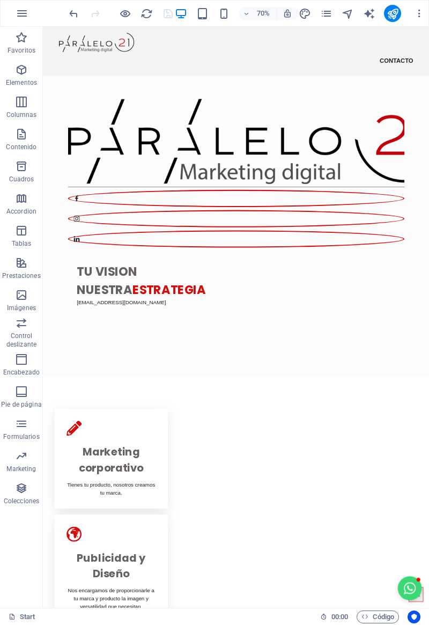
click at [22, 15] on icon "button" at bounding box center [22, 13] width 13 height 13
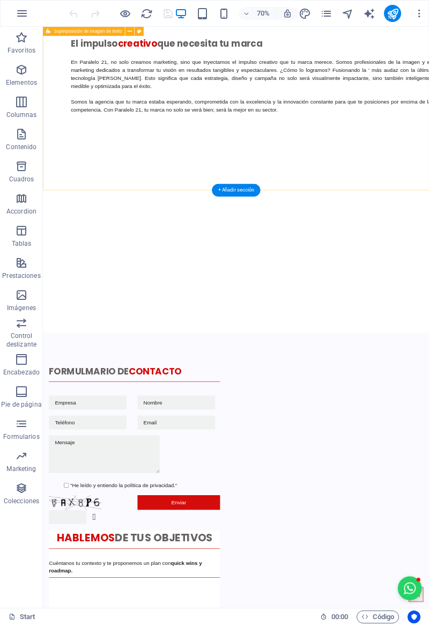
scroll to position [2173, 0]
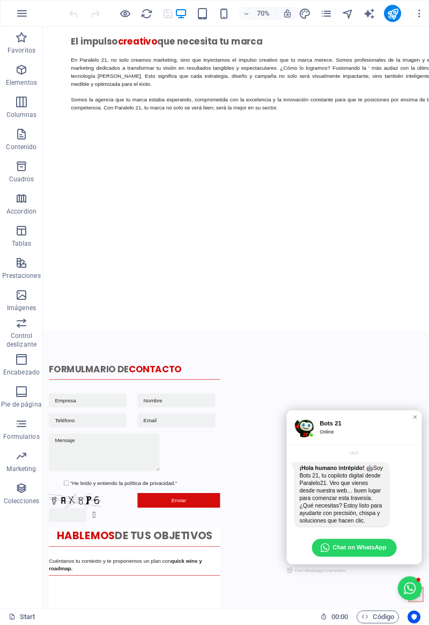
click at [419, 12] on icon "button" at bounding box center [419, 13] width 11 height 11
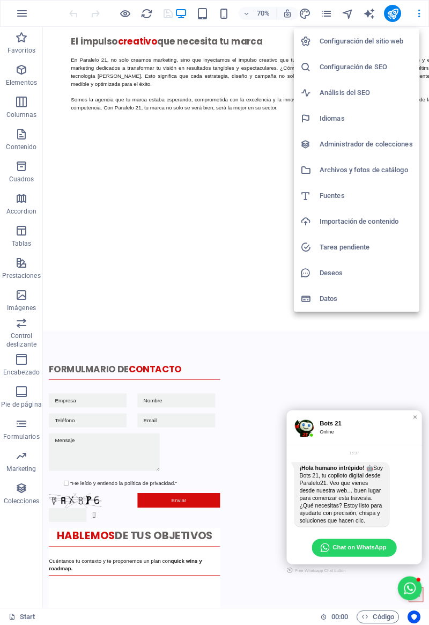
click at [308, 149] on icon at bounding box center [306, 144] width 11 height 11
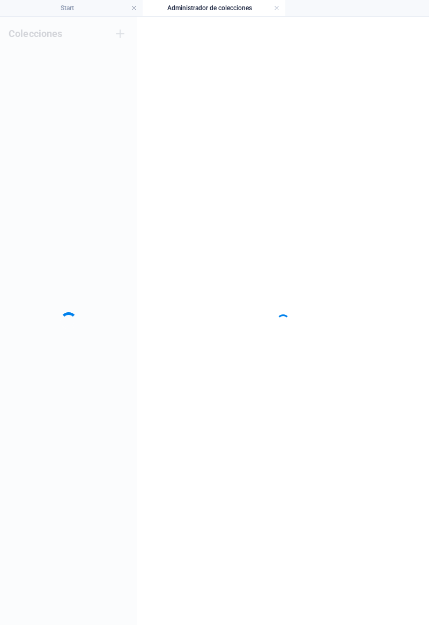
scroll to position [0, 0]
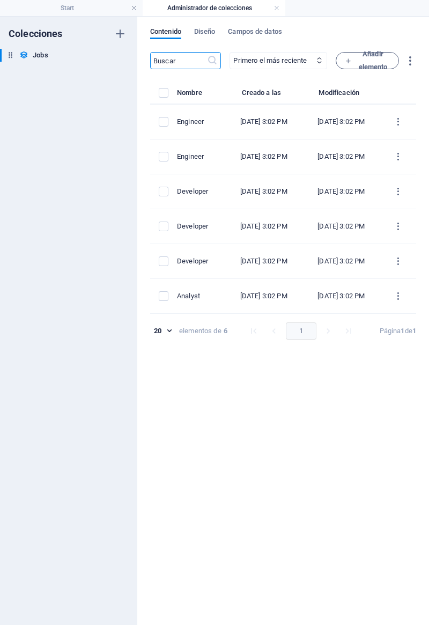
click at [204, 30] on span "Diseño" at bounding box center [204, 32] width 21 height 15
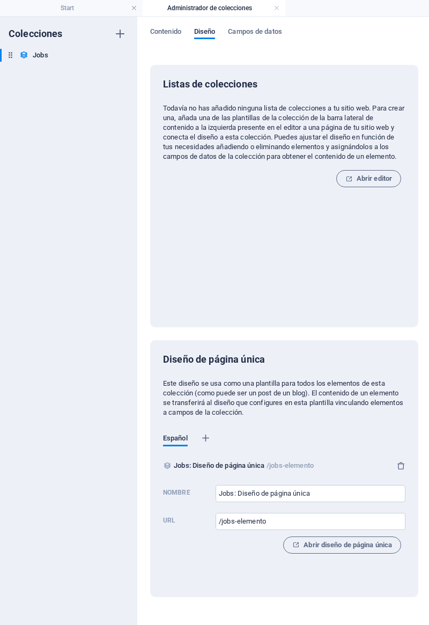
click at [251, 30] on span "Campos de datos" at bounding box center [255, 32] width 54 height 15
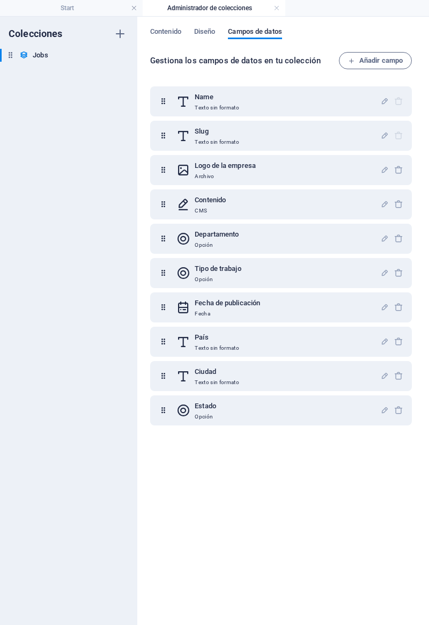
click at [163, 26] on div "Contenido Diseño Campos de datos Gestiona los campos de datos en tu colección A…" at bounding box center [283, 321] width 292 height 609
click at [158, 30] on span "Contenido" at bounding box center [165, 32] width 31 height 15
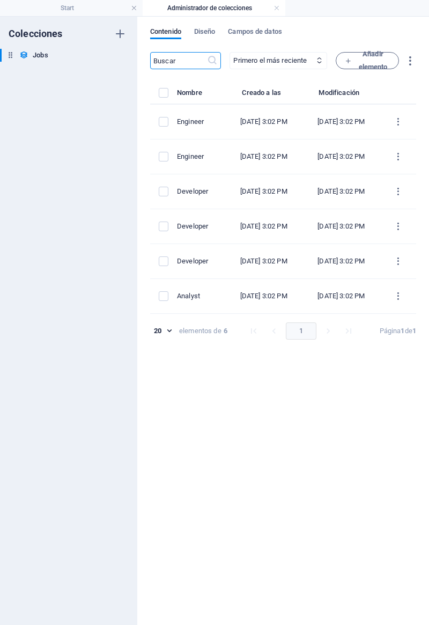
click at [134, 7] on link at bounding box center [134, 8] width 6 height 10
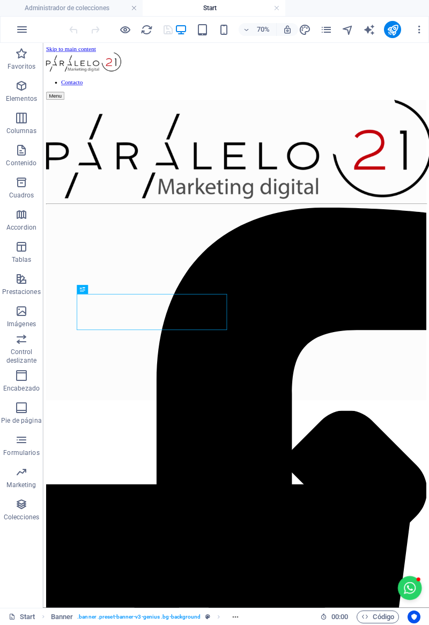
click at [134, 9] on link at bounding box center [134, 8] width 6 height 10
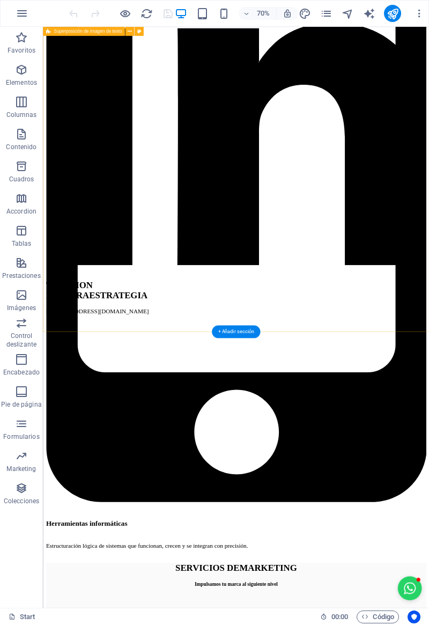
scroll to position [2001, 0]
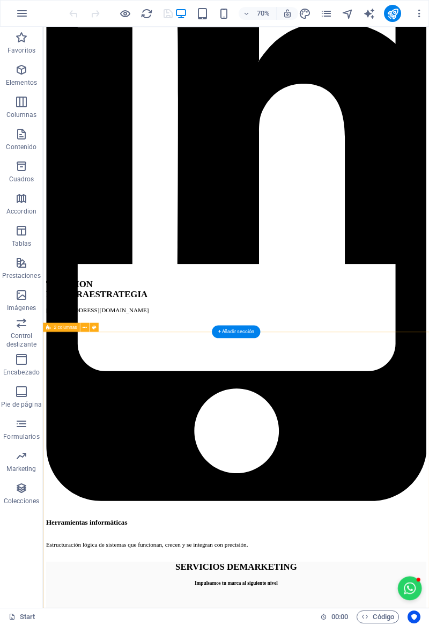
click at [126, 350] on div "Arrastra aquí para reemplazar el contenido existente. Si quieres crear un eleme…" at bounding box center [236, 317] width 386 height 581
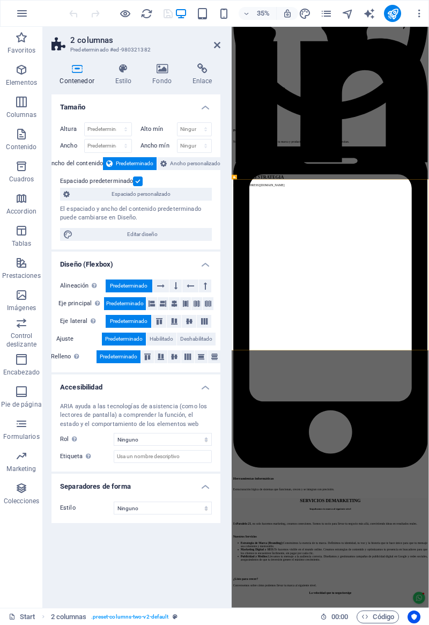
scroll to position [2542, 0]
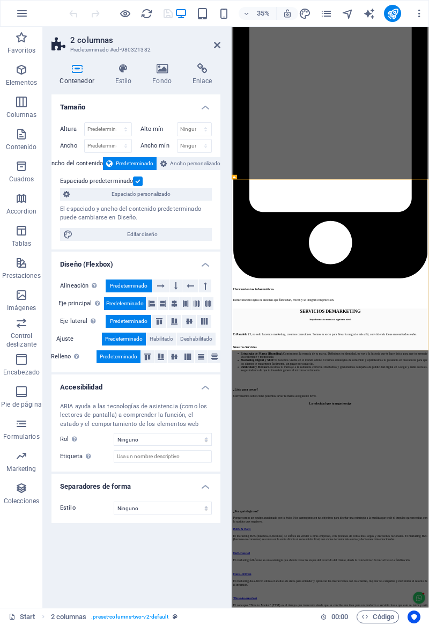
click at [156, 67] on icon at bounding box center [162, 68] width 36 height 11
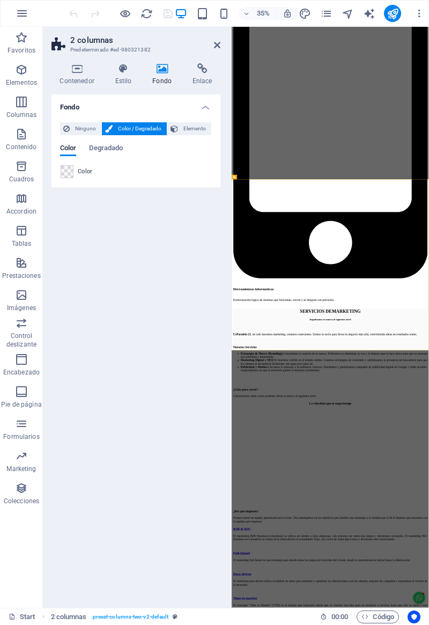
click at [119, 79] on h4 "Estilo" at bounding box center [126, 74] width 38 height 23
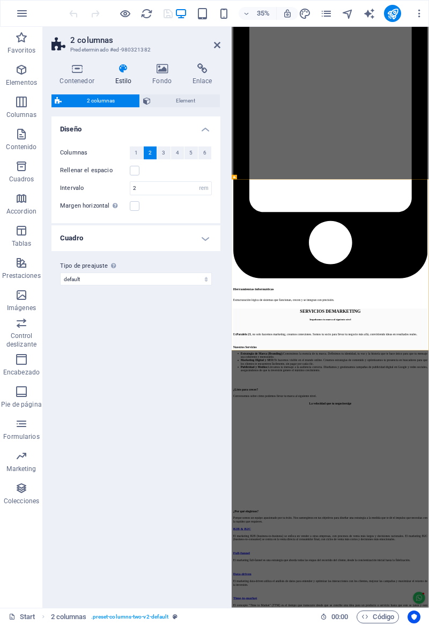
click at [74, 78] on h4 "Contenedor" at bounding box center [79, 74] width 55 height 23
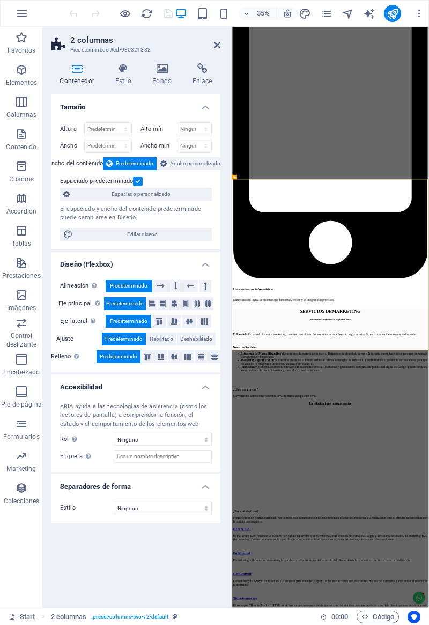
click at [161, 70] on icon at bounding box center [162, 68] width 36 height 11
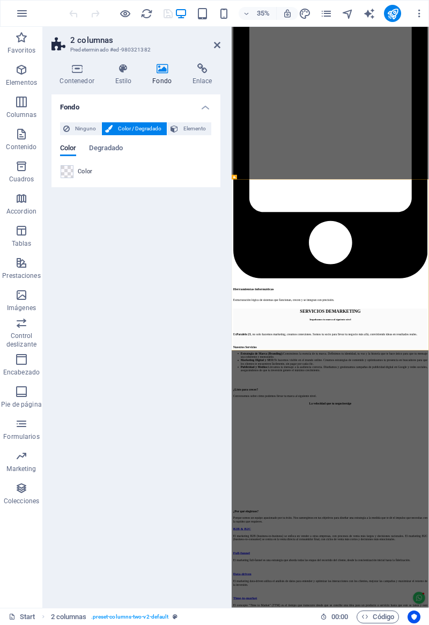
click at [71, 126] on button "Ninguno" at bounding box center [80, 128] width 41 height 13
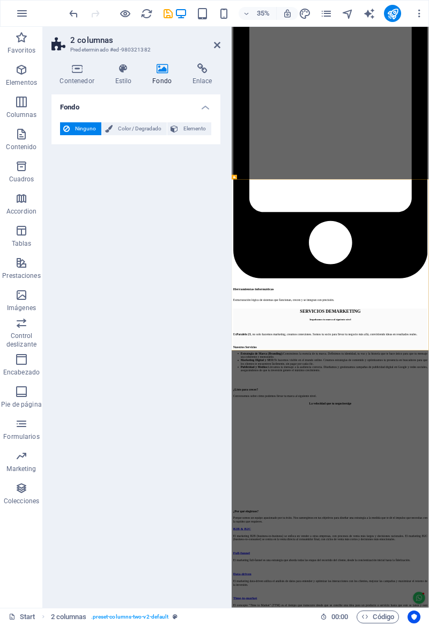
click at [195, 312] on div "Fondo Ninguno Color / Degradado Elemento Estirar fondo a ancho completo Superpo…" at bounding box center [136, 346] width 169 height 505
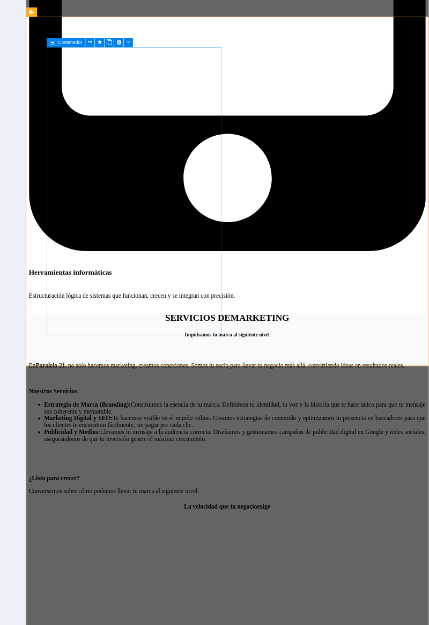
scroll to position [0, 0]
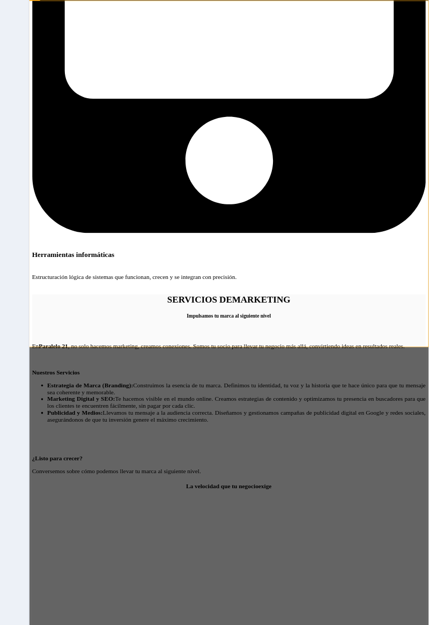
click at [224, 349] on div "Contenedor Estilo Fondo Enlace Tamaño Altura Predeterminado px rem % vh vw Alto…" at bounding box center [136, 331] width 186 height 553
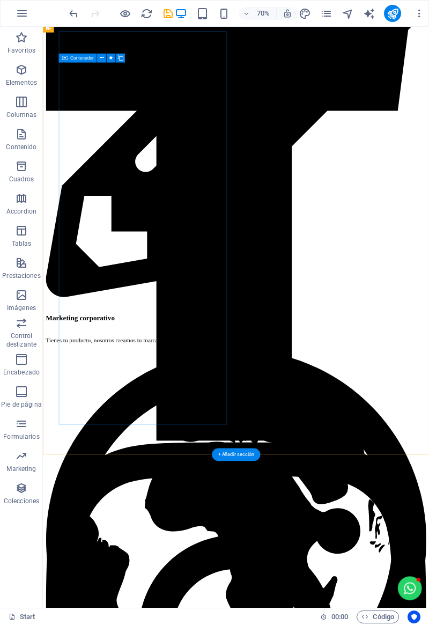
scroll to position [696, 0]
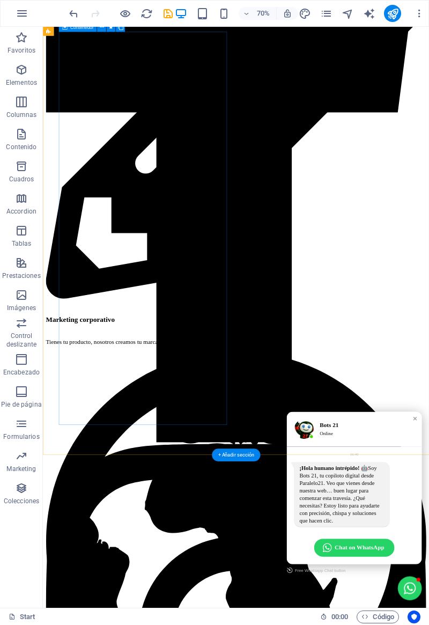
click at [426, 602] on img at bounding box center [416, 602] width 28 height 28
click at [23, 17] on icon "button" at bounding box center [22, 13] width 13 height 13
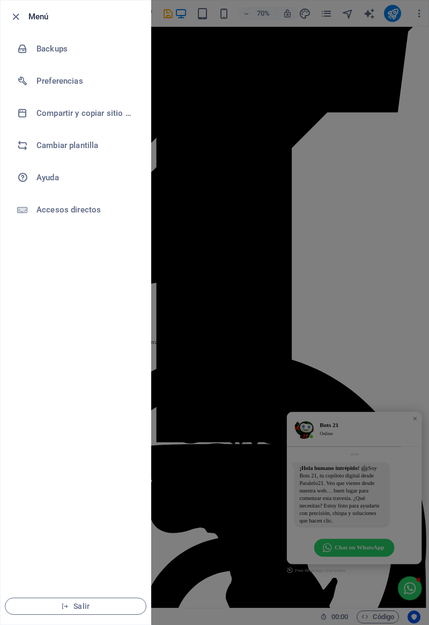
click at [25, 85] on icon at bounding box center [22, 81] width 11 height 11
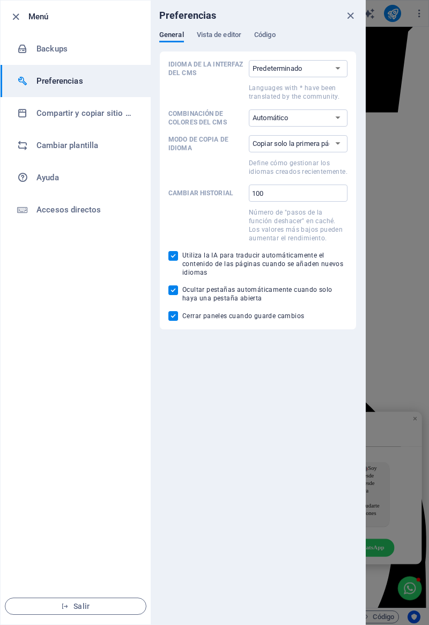
click at [24, 113] on icon at bounding box center [22, 113] width 11 height 11
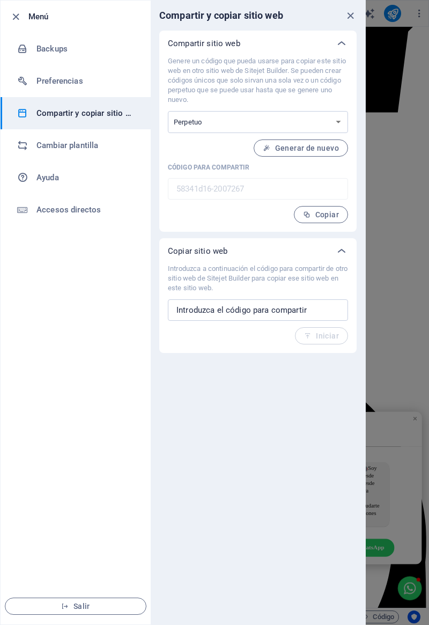
click at [20, 149] on icon at bounding box center [22, 145] width 11 height 11
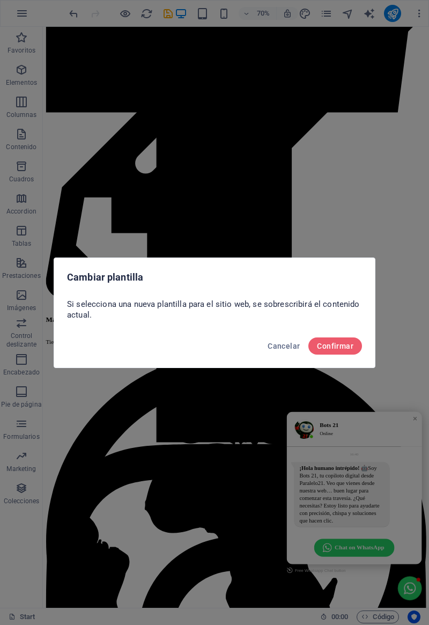
click at [275, 348] on span "Cancelar" at bounding box center [284, 346] width 32 height 9
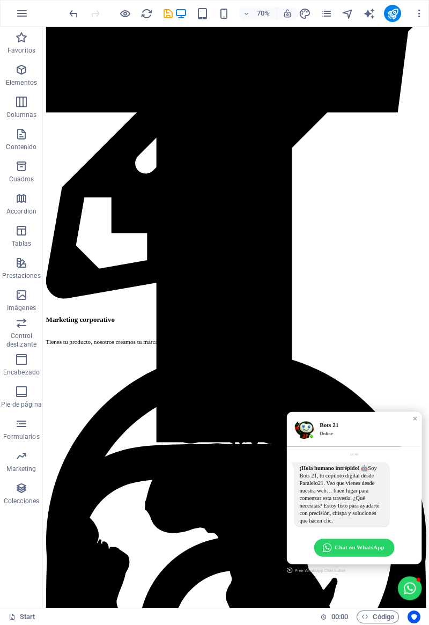
click at [20, 141] on span "Contenido" at bounding box center [21, 141] width 43 height 26
click at [20, 136] on icon "button" at bounding box center [21, 134] width 13 height 13
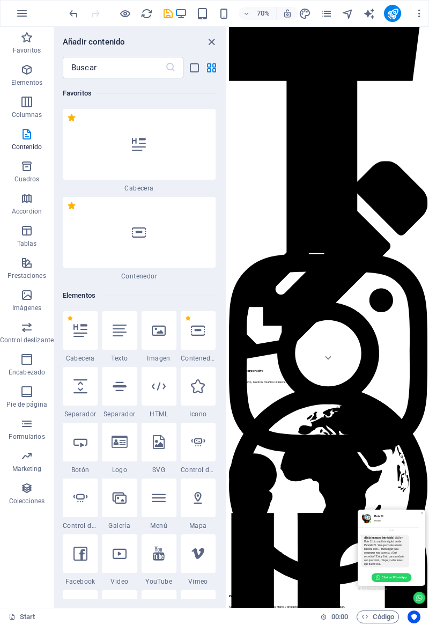
click at [23, 135] on icon "button" at bounding box center [26, 134] width 13 height 13
click at [25, 106] on icon "button" at bounding box center [26, 102] width 13 height 13
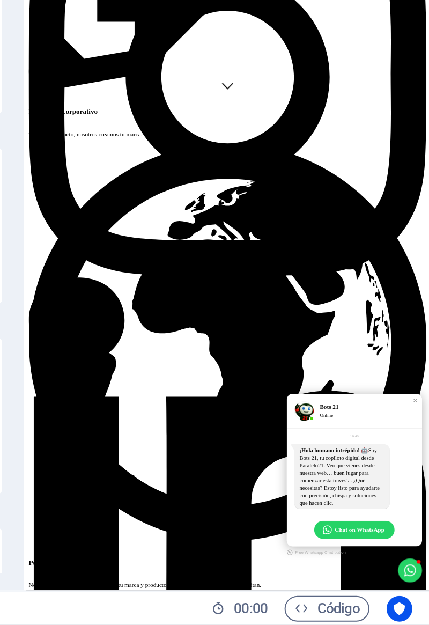
scroll to position [0, 0]
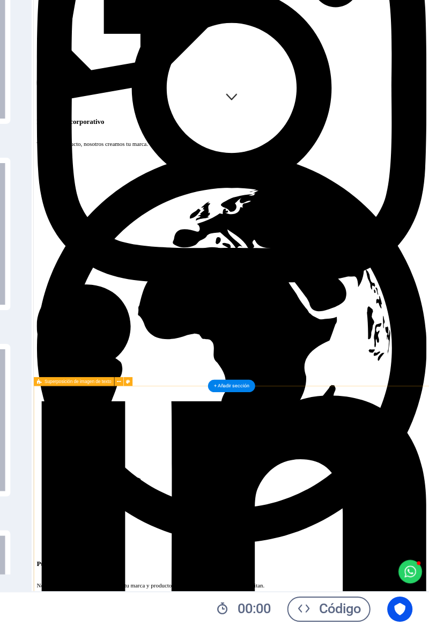
click at [212, 509] on div at bounding box center [139, 521] width 153 height 78
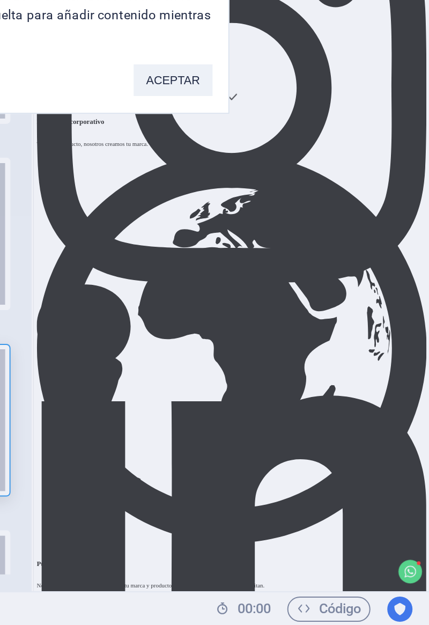
click at [412, 604] on div "Ningún destino de ubicación No se ha seleccionado ningún destino de ubicación. …" at bounding box center [214, 312] width 429 height 625
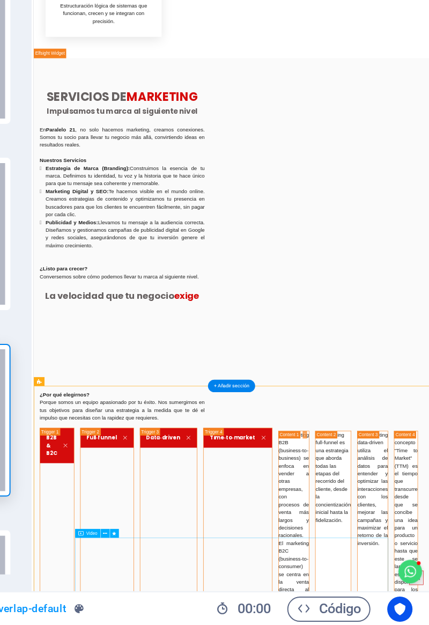
click at [373, 621] on span "Código" at bounding box center [378, 617] width 33 height 13
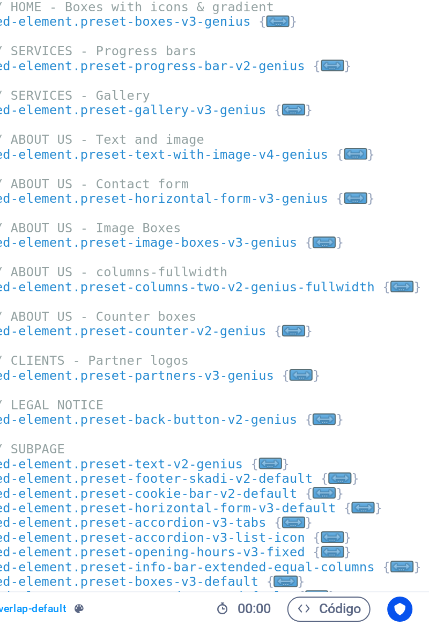
scroll to position [5544, 0]
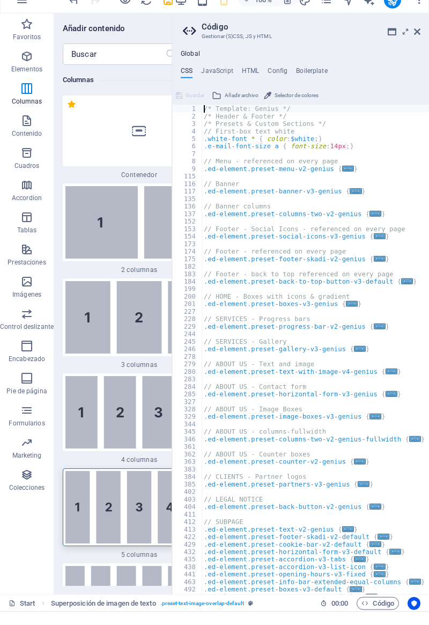
click at [76, 69] on input "text" at bounding box center [114, 67] width 103 height 21
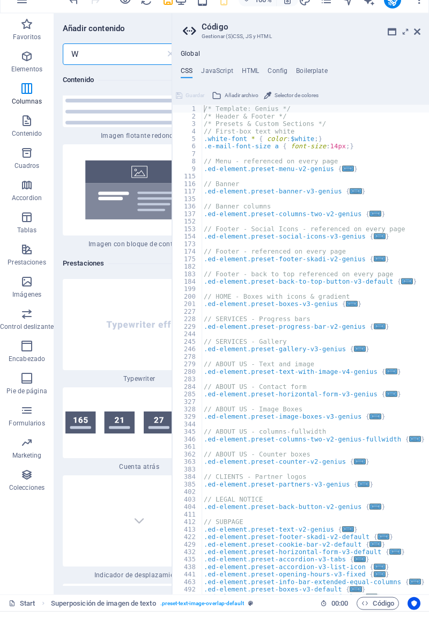
scroll to position [0, 0]
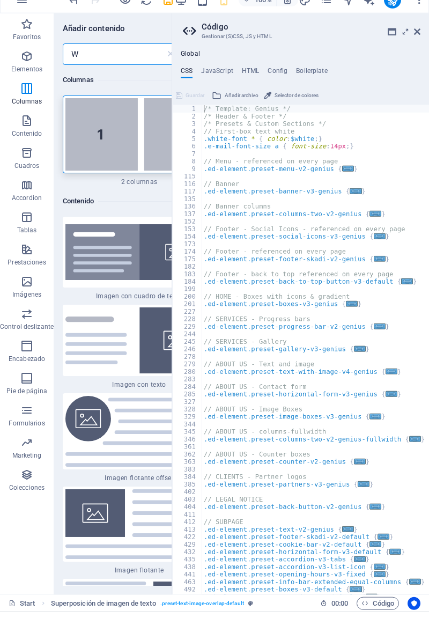
type input "Wh"
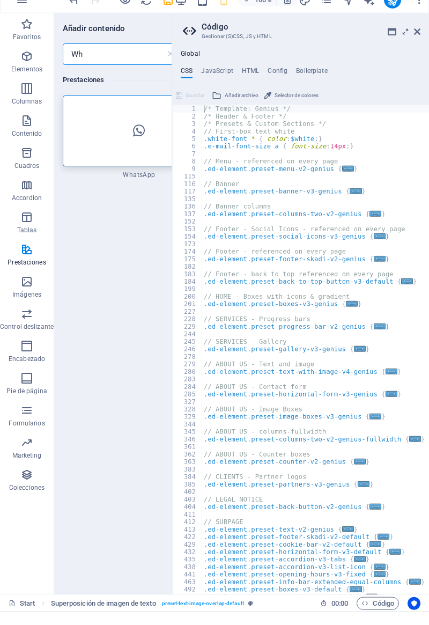
click at [98, 154] on div at bounding box center [139, 144] width 153 height 71
click at [228, 157] on div "Arrastra aquí para reemplazar el contenido existente. Si quieres crear un eleme…" at bounding box center [228, 317] width 0 height 581
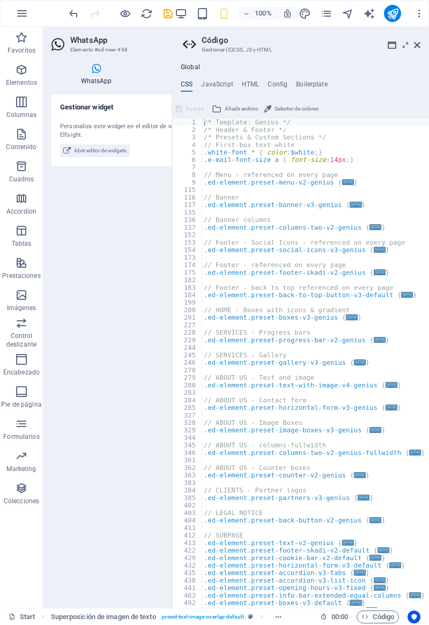
scroll to position [4992, 0]
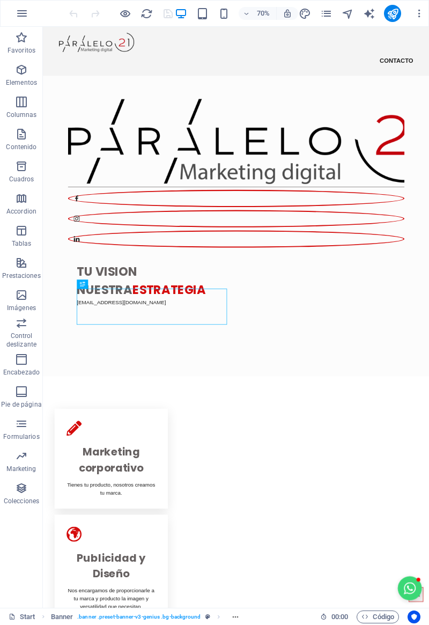
scroll to position [6, 0]
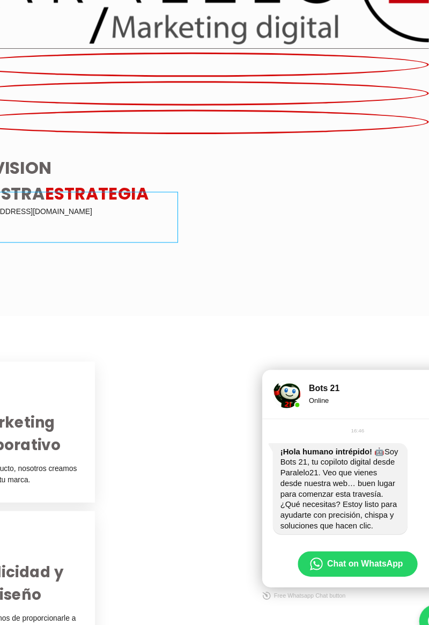
scroll to position [5, 0]
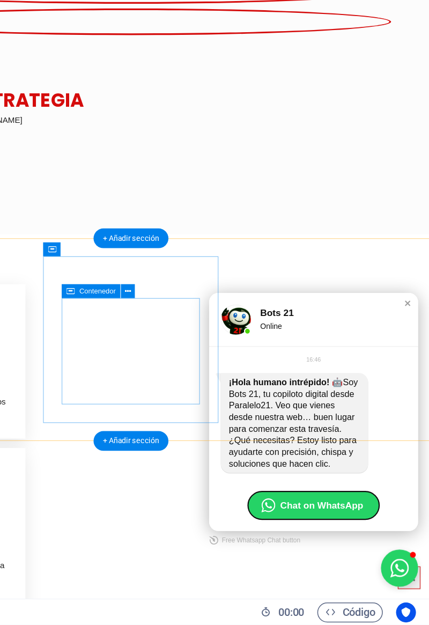
click at [249, 446] on span "Chat on WhatsApp" at bounding box center [277, 445] width 121 height 26
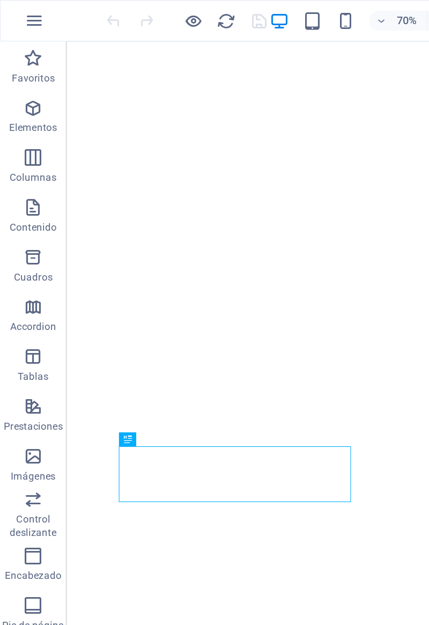
click at [19, 40] on icon "button" at bounding box center [21, 37] width 13 height 13
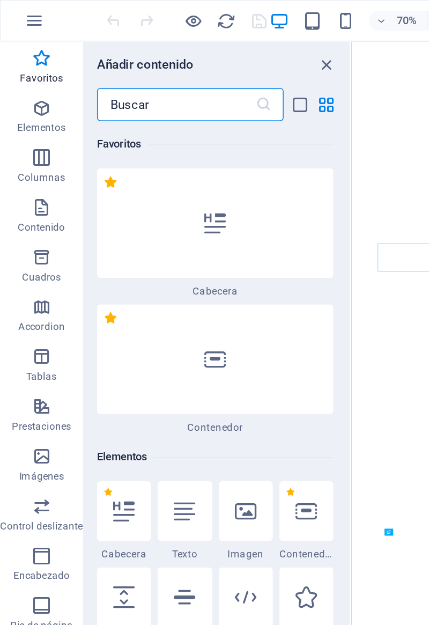
click at [20, 42] on icon "button" at bounding box center [26, 37] width 13 height 13
click at [78, 71] on input "text" at bounding box center [114, 67] width 103 height 21
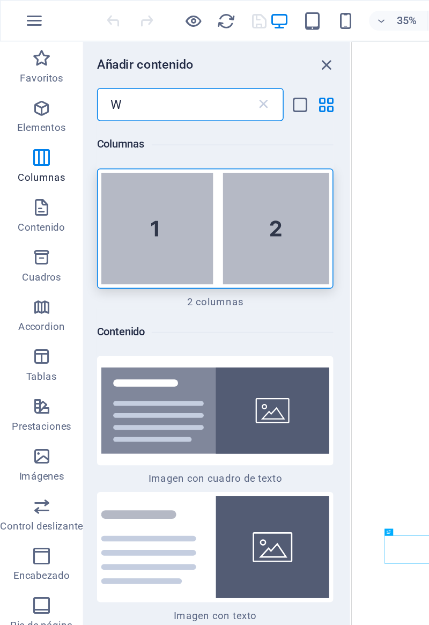
type input "Wh"
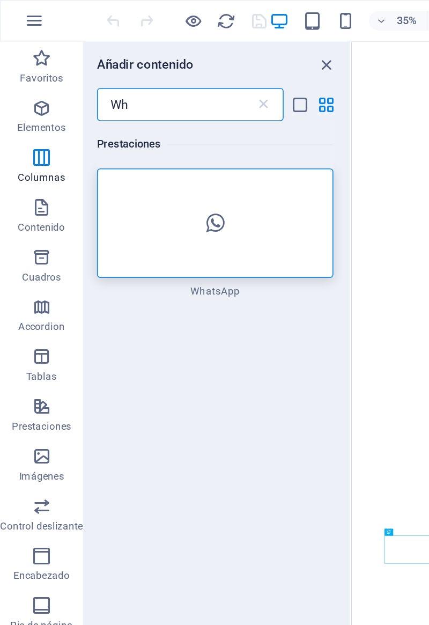
click at [111, 158] on div at bounding box center [139, 144] width 153 height 71
